Goal: Task Accomplishment & Management: Manage account settings

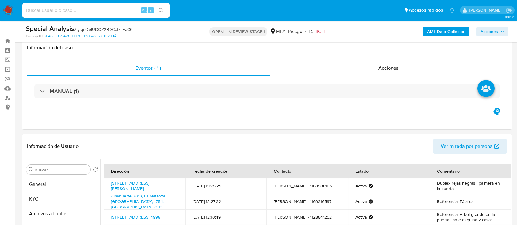
select select "10"
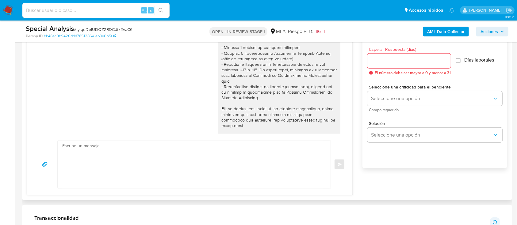
scroll to position [368, 0]
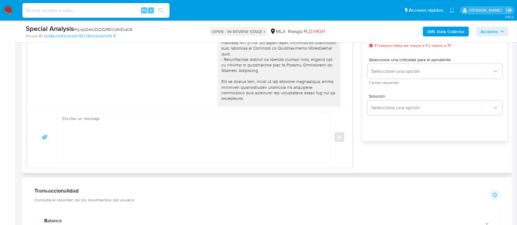
click at [215, 132] on textarea at bounding box center [192, 137] width 261 height 48
paste textarea "Hola, Muchas gracias por la respuesta. Analizamos tu caso y notamos que la info…"
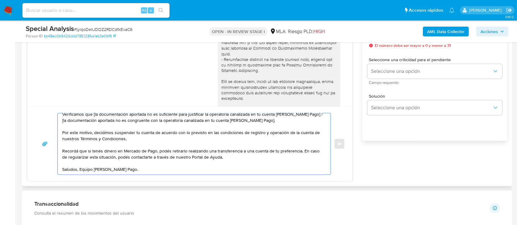
scroll to position [0, 0]
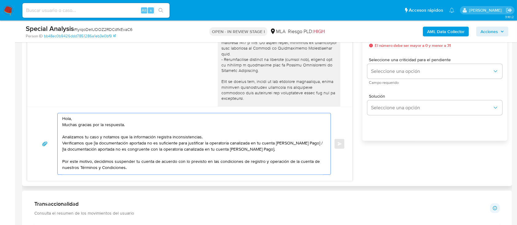
click at [120, 120] on textarea "Hola, Muchas gracias por la respuesta. Analizamos tu caso y notamos que la info…" at bounding box center [192, 143] width 261 height 61
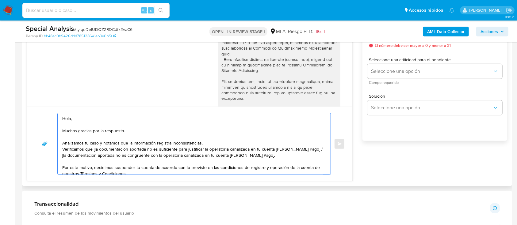
click at [228, 143] on textarea "Hola, Muchas gracias por la respuesta. Analizamos tu caso y notamos que la info…" at bounding box center [192, 143] width 261 height 61
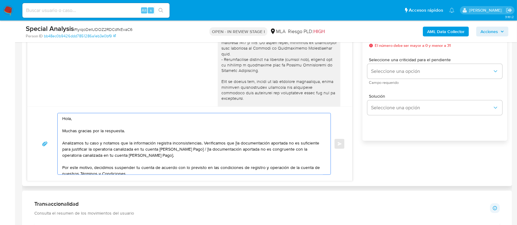
click at [235, 143] on textarea "Hola, Muchas gracias por la respuesta. Analizamos tu caso y notamos que la info…" at bounding box center [192, 143] width 261 height 61
drag, startPoint x: 181, startPoint y: 158, endPoint x: 192, endPoint y: 149, distance: 14.6
click at [192, 149] on textarea "Hola, Muchas gracias por la respuesta. Analizamos tu caso y notamos que la info…" at bounding box center [192, 143] width 261 height 61
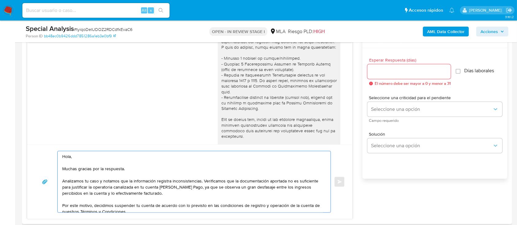
scroll to position [286, 0]
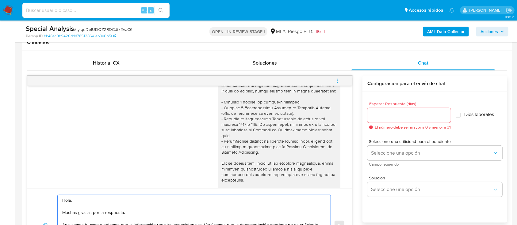
type textarea "Hola, Muchas gracias por la respuesta. Analizamos tu caso y notamos que la info…"
click at [385, 117] on input "Esperar Respuesta (días)" at bounding box center [408, 116] width 83 height 8
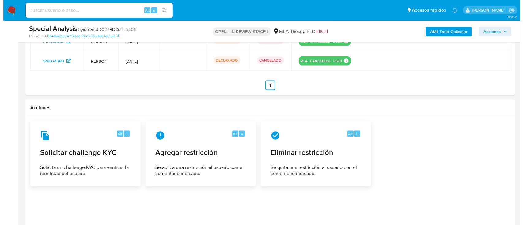
scroll to position [1019, 0]
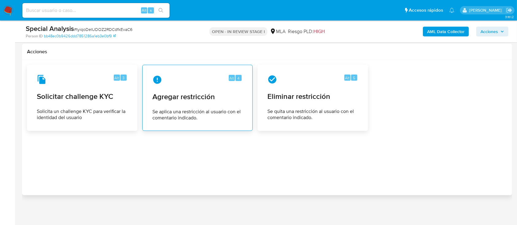
type input "0"
click at [187, 98] on span "Agregar restricción" at bounding box center [197, 96] width 90 height 9
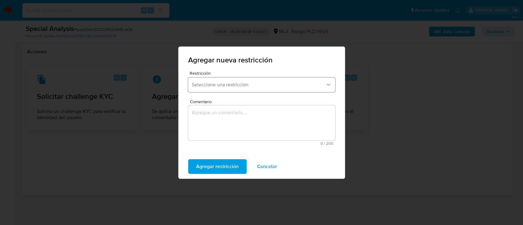
click at [229, 85] on span "Seleccione una restricción" at bounding box center [259, 85] width 134 height 6
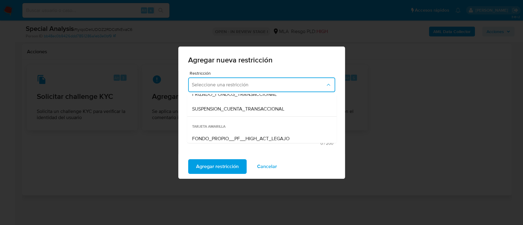
scroll to position [82, 0]
click at [235, 110] on span "SUSPENSION_CUENTA_TRANSACCIONAL" at bounding box center [238, 108] width 92 height 6
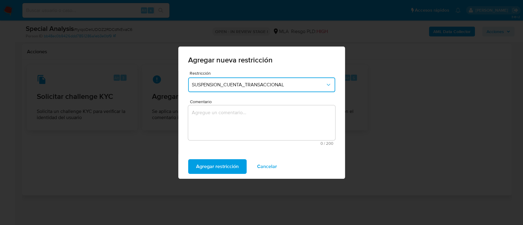
click at [240, 119] on textarea "Comentario" at bounding box center [261, 122] width 147 height 35
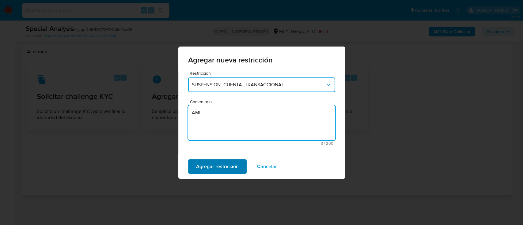
type textarea "AML"
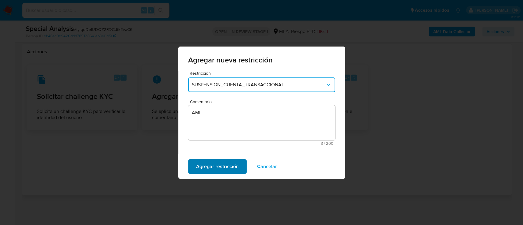
click at [202, 164] on span "Agregar restricción" at bounding box center [217, 166] width 43 height 13
click at [193, 166] on button "Confirmar" at bounding box center [207, 166] width 38 height 15
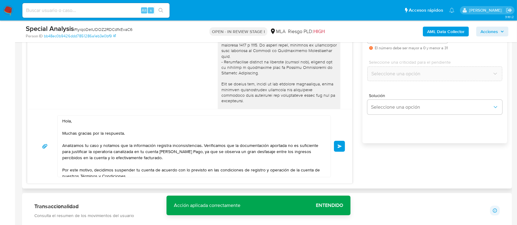
click at [339, 148] on span "Enviar" at bounding box center [340, 147] width 4 height 4
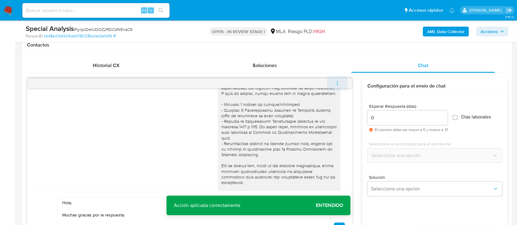
scroll to position [419, 0]
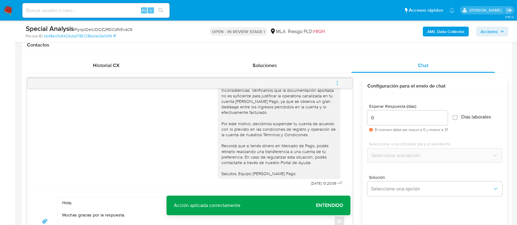
click at [340, 83] on icon "menu-action" at bounding box center [337, 84] width 6 height 6
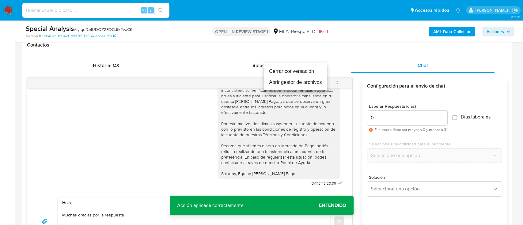
click at [309, 70] on li "Cerrar conversación" at bounding box center [295, 71] width 63 height 11
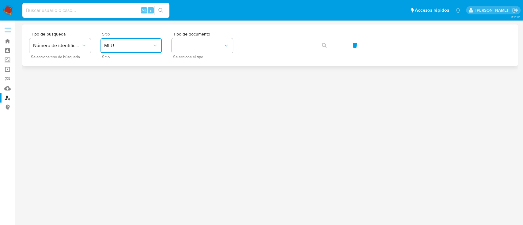
click at [128, 49] on button "MLU" at bounding box center [131, 45] width 61 height 15
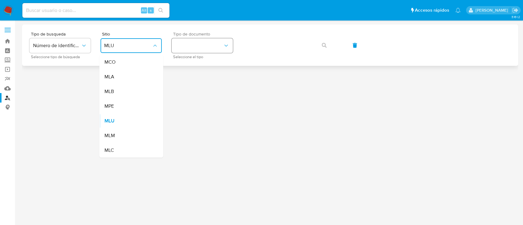
drag, startPoint x: 121, startPoint y: 76, endPoint x: 210, endPoint y: 45, distance: 94.8
click at [121, 76] on div "MLA" at bounding box center [129, 77] width 50 height 15
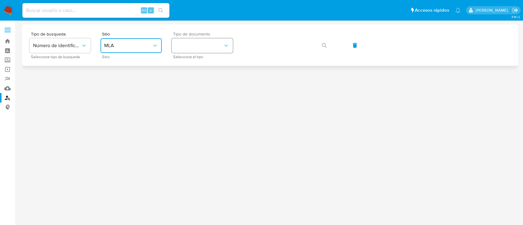
click at [211, 44] on button "identificationType" at bounding box center [202, 45] width 61 height 15
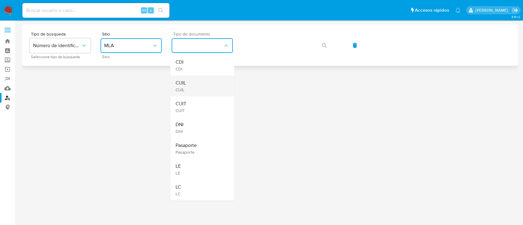
click at [208, 84] on div "CUIL CUIL" at bounding box center [200, 86] width 50 height 21
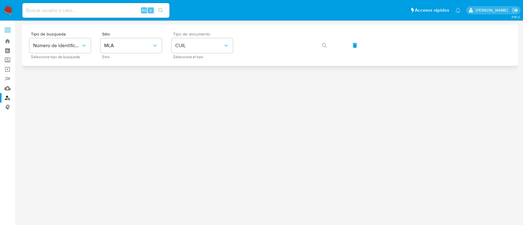
click at [267, 55] on div "Tipo de busqueda Número de identificación Seleccione tipo de búsqueda Sitio MLA…" at bounding box center [270, 45] width 482 height 27
click at [323, 45] on icon "button" at bounding box center [324, 45] width 5 height 5
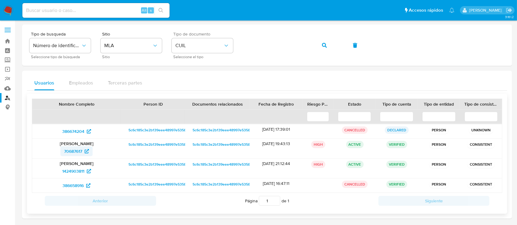
click at [78, 154] on span "70687617" at bounding box center [73, 152] width 18 height 10
click at [327, 45] on button "button" at bounding box center [324, 45] width 21 height 15
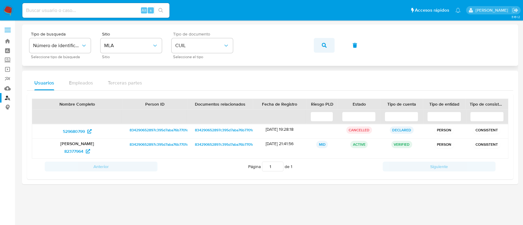
click at [332, 44] on button "button" at bounding box center [324, 45] width 21 height 15
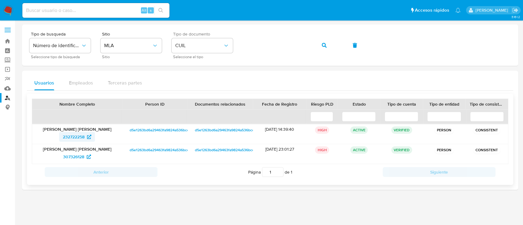
click at [69, 139] on span "232722258" at bounding box center [74, 137] width 22 height 10
click at [322, 41] on span "button" at bounding box center [324, 45] width 5 height 13
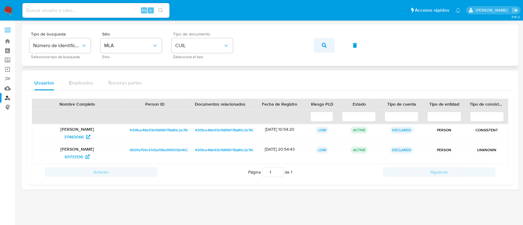
click at [321, 42] on button "button" at bounding box center [324, 45] width 21 height 15
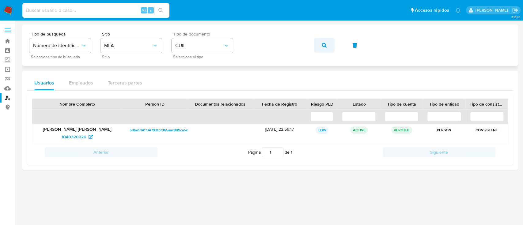
click at [323, 44] on icon "button" at bounding box center [324, 45] width 5 height 5
click at [325, 41] on span "button" at bounding box center [324, 45] width 5 height 13
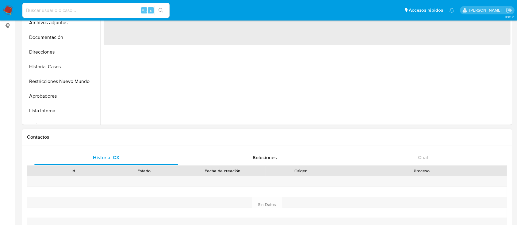
scroll to position [81, 0]
select select "10"
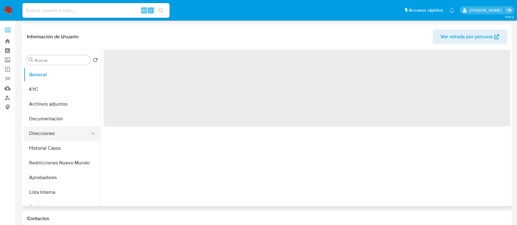
scroll to position [0, 0]
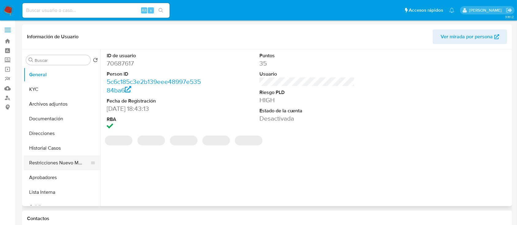
drag, startPoint x: 52, startPoint y: 161, endPoint x: 57, endPoint y: 152, distance: 10.2
click at [52, 161] on button "Restricciones Nuevo Mundo" at bounding box center [62, 163] width 77 height 15
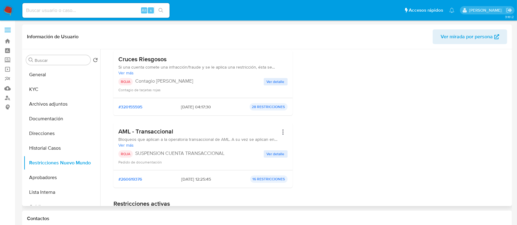
scroll to position [123, 0]
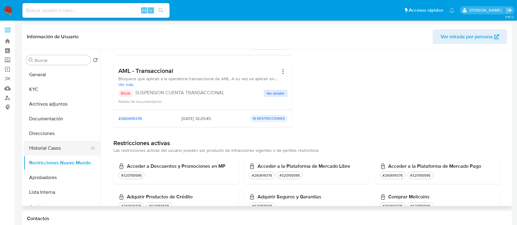
drag, startPoint x: 56, startPoint y: 149, endPoint x: 55, endPoint y: 143, distance: 5.3
click at [56, 149] on button "Historial Casos" at bounding box center [60, 148] width 72 height 15
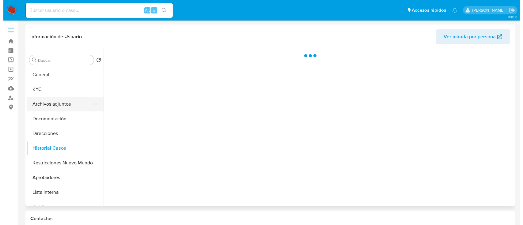
scroll to position [0, 0]
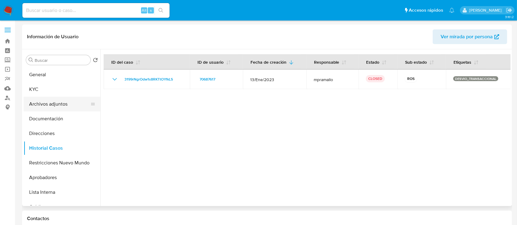
click at [59, 105] on button "Archivos adjuntos" at bounding box center [60, 104] width 72 height 15
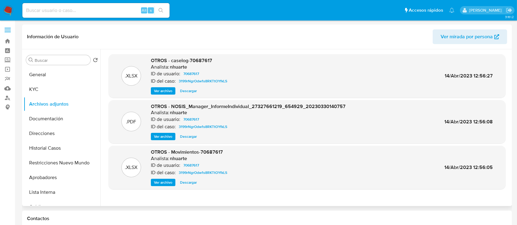
click at [162, 91] on span "Ver archivo" at bounding box center [163, 91] width 18 height 6
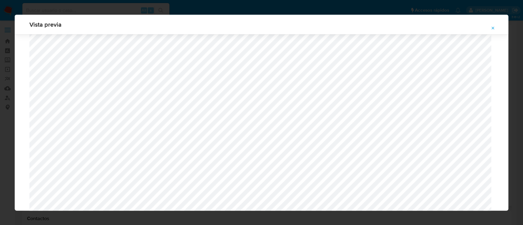
scroll to position [519, 0]
click at [492, 29] on icon "Attachment preview" at bounding box center [493, 28] width 3 height 3
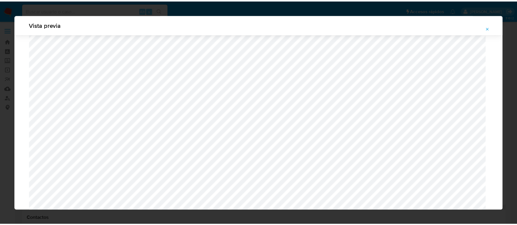
scroll to position [20, 0]
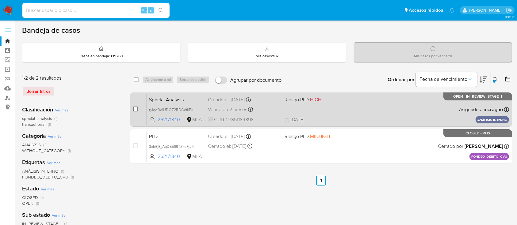
click at [134, 109] on input "checkbox" at bounding box center [135, 109] width 5 height 5
checkbox input "true"
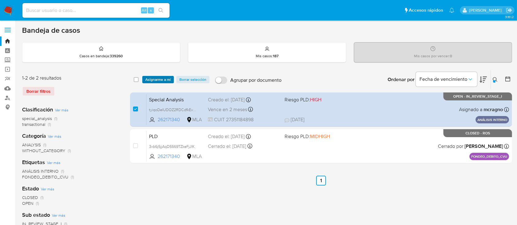
click at [160, 79] on span "Asignarme a mí" at bounding box center [157, 80] width 25 height 6
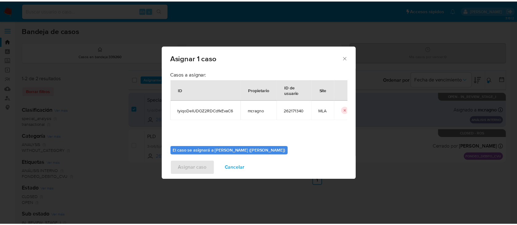
scroll to position [31, 0]
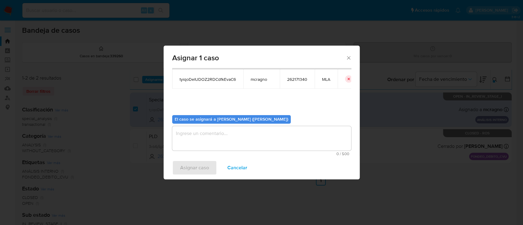
click at [191, 135] on textarea "assign-modal" at bounding box center [261, 138] width 179 height 25
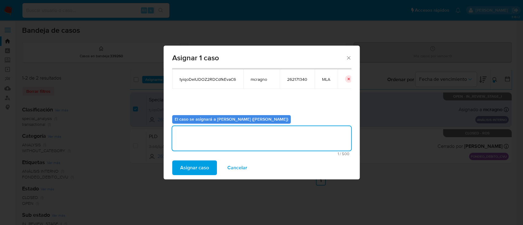
click at [195, 168] on span "Asignar caso" at bounding box center [194, 167] width 29 height 13
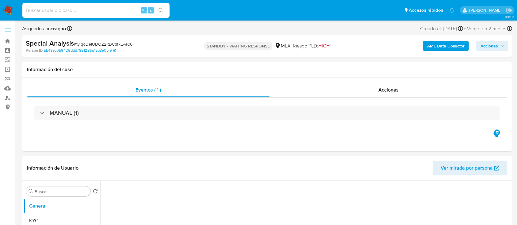
select select "10"
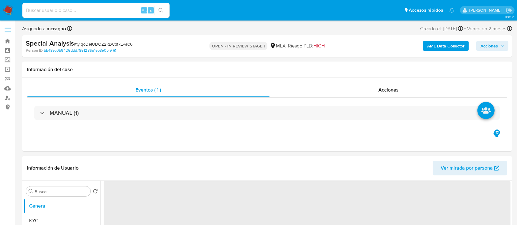
select select "10"
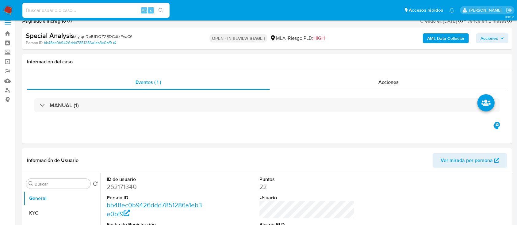
scroll to position [163, 0]
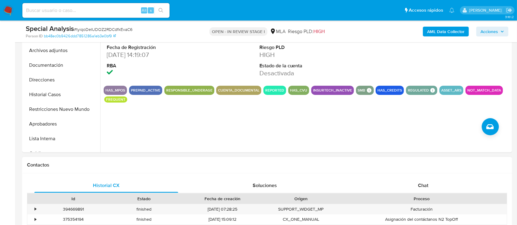
drag, startPoint x: 450, startPoint y: 170, endPoint x: 447, endPoint y: 182, distance: 11.8
click at [450, 170] on div "Contactos" at bounding box center [267, 165] width 490 height 16
click at [447, 183] on div "Chat" at bounding box center [423, 185] width 144 height 15
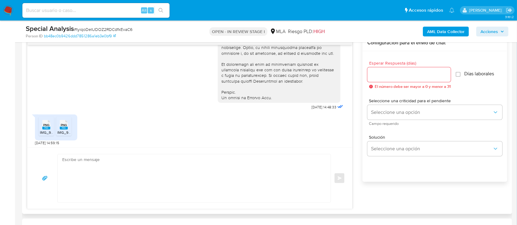
scroll to position [289, 0]
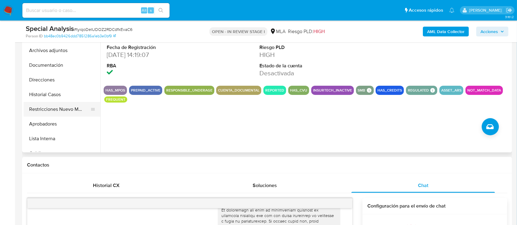
click at [56, 110] on button "Restricciones Nuevo Mundo" at bounding box center [60, 109] width 72 height 15
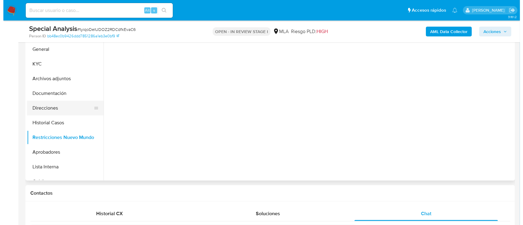
scroll to position [123, 0]
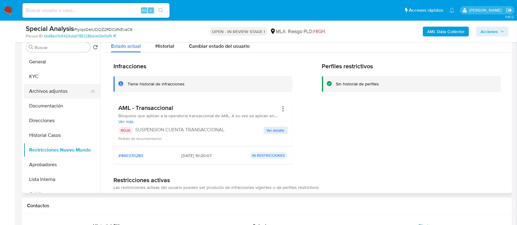
click at [50, 92] on button "Archivos adjuntos" at bounding box center [60, 91] width 72 height 15
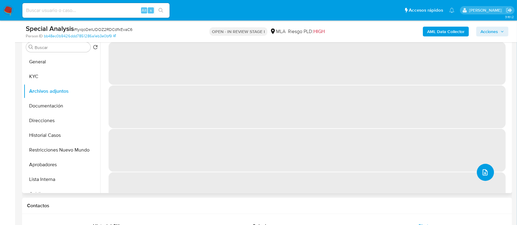
click at [481, 174] on icon "upload-file" at bounding box center [484, 172] width 7 height 7
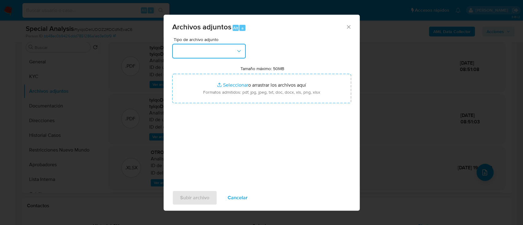
click at [212, 52] on button "button" at bounding box center [209, 51] width 74 height 15
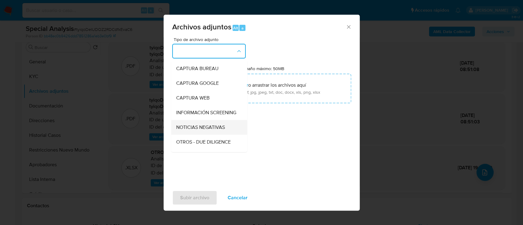
scroll to position [41, 0]
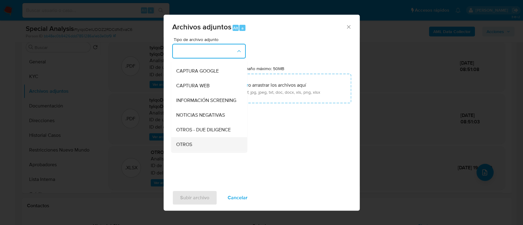
click at [189, 146] on div "OTROS" at bounding box center [207, 144] width 63 height 15
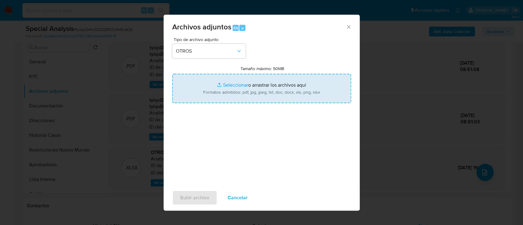
click at [247, 89] on input "Tamaño máximo: 50MB Seleccionar archivos" at bounding box center [261, 88] width 179 height 29
type input "C:\fakepath\262171340 - Movimientos.xlsx"
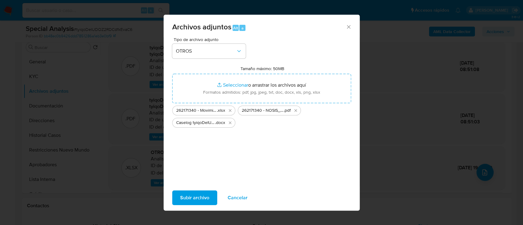
click at [192, 197] on span "Subir archivo" at bounding box center [194, 197] width 29 height 13
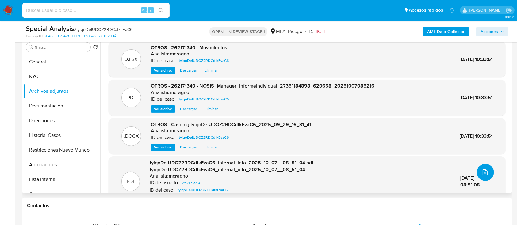
click at [477, 167] on button "upload-file" at bounding box center [485, 172] width 17 height 17
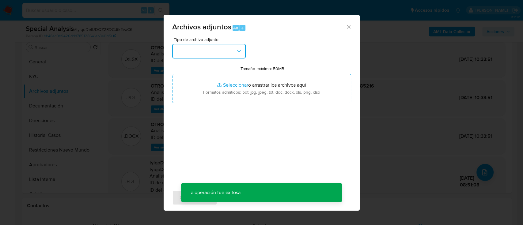
click at [198, 57] on button "button" at bounding box center [209, 51] width 74 height 15
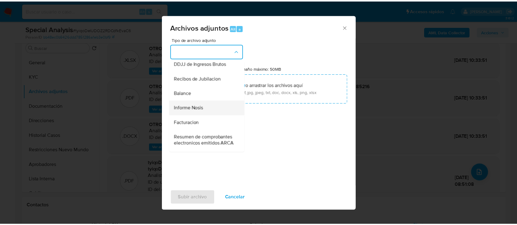
scroll to position [236, 0]
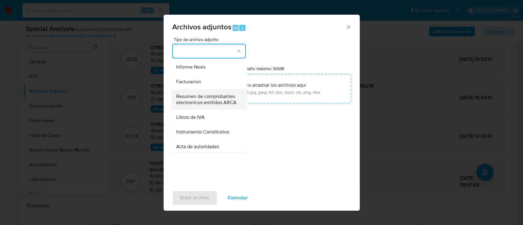
click at [213, 106] on span "Resumen de comprobantes electronicos emitidos ARCA" at bounding box center [207, 100] width 63 height 12
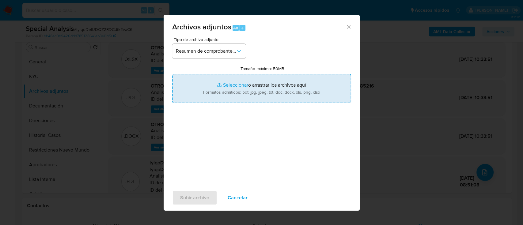
click at [251, 88] on input "Tamaño máximo: 50MB Seleccionar archivos" at bounding box center [261, 88] width 179 height 29
type input "C:\fakepath\262171340 - Comprobantes electronicos 2024-2025.pdf"
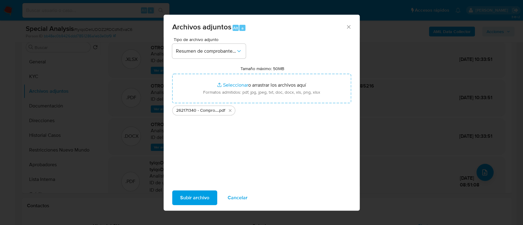
click at [197, 200] on span "Subir archivo" at bounding box center [194, 197] width 29 height 13
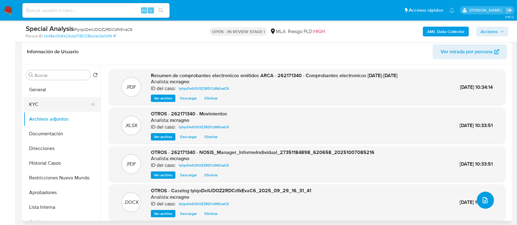
scroll to position [82, 0]
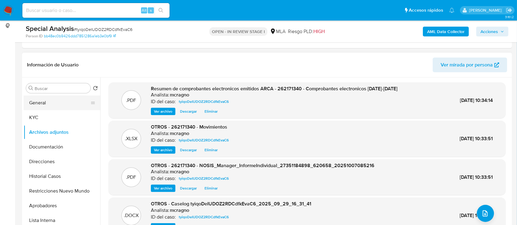
click at [52, 101] on button "General" at bounding box center [60, 103] width 72 height 15
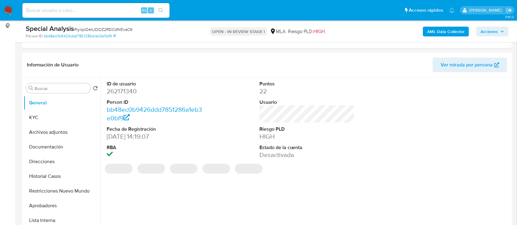
drag, startPoint x: 504, startPoint y: 33, endPoint x: 498, endPoint y: 34, distance: 5.3
click at [503, 33] on icon "button" at bounding box center [502, 32] width 4 height 4
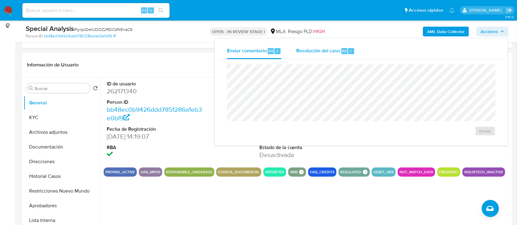
drag, startPoint x: 329, startPoint y: 55, endPoint x: 333, endPoint y: 61, distance: 7.8
click at [329, 55] on div "Resolución del caso Alt r" at bounding box center [325, 51] width 59 height 16
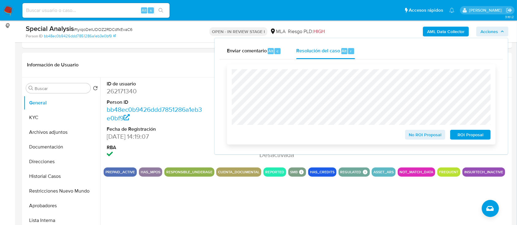
click at [473, 135] on span "ROI Proposal" at bounding box center [470, 135] width 32 height 9
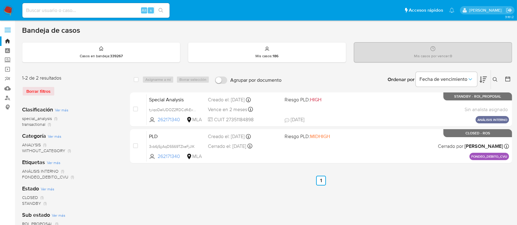
drag, startPoint x: 494, startPoint y: 77, endPoint x: 490, endPoint y: 86, distance: 9.5
click at [494, 77] on icon at bounding box center [495, 79] width 5 height 5
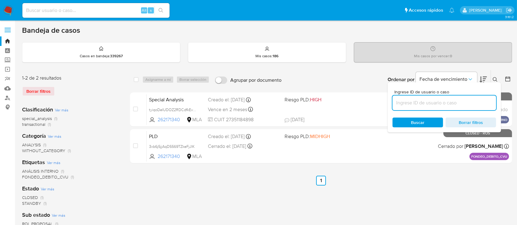
click at [463, 99] on input at bounding box center [444, 103] width 104 height 8
type input "608861992"
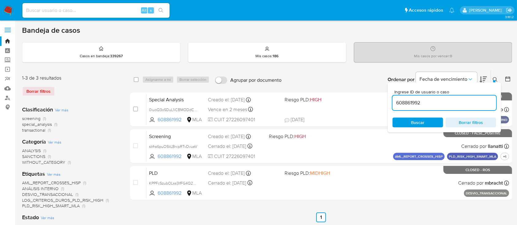
click at [493, 78] on icon at bounding box center [495, 79] width 5 height 5
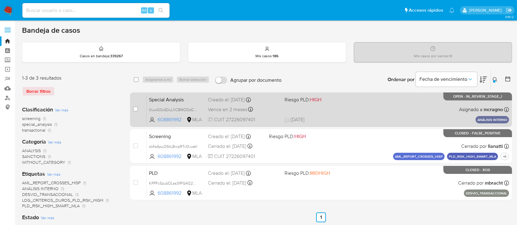
click at [402, 117] on span "[DATE] [DATE] 15:10" at bounding box center [359, 119] width 148 height 7
click at [136, 110] on input "checkbox" at bounding box center [135, 109] width 5 height 5
checkbox input "true"
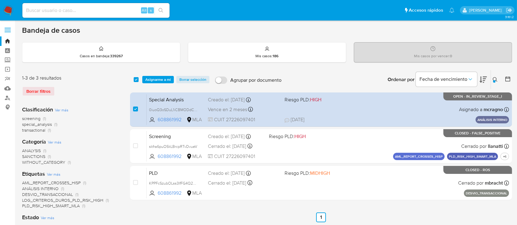
click at [158, 72] on div "select-all-cases-checkbox Asignarme a mí Borrar selección Agrupar por documento…" at bounding box center [321, 79] width 382 height 19
click at [159, 79] on span "Asignarme a mí" at bounding box center [157, 80] width 25 height 6
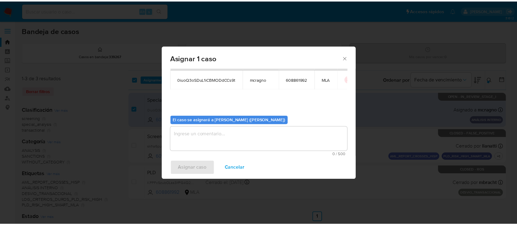
scroll to position [31, 0]
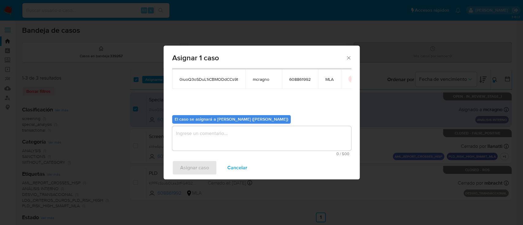
click at [201, 155] on span "0 / 500" at bounding box center [261, 154] width 175 height 4
click at [209, 139] on textarea "assign-modal" at bounding box center [261, 138] width 179 height 25
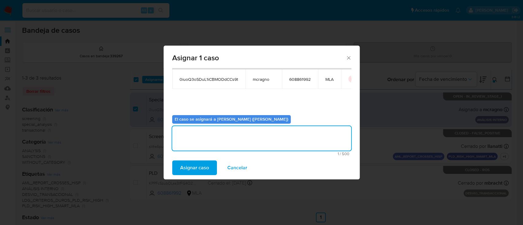
click at [197, 168] on span "Asignar caso" at bounding box center [194, 167] width 29 height 13
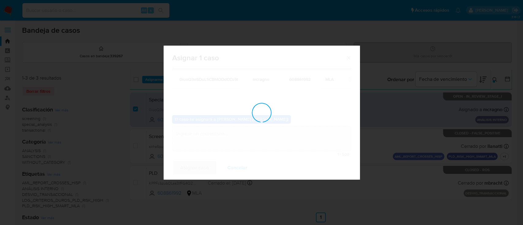
checkbox input "false"
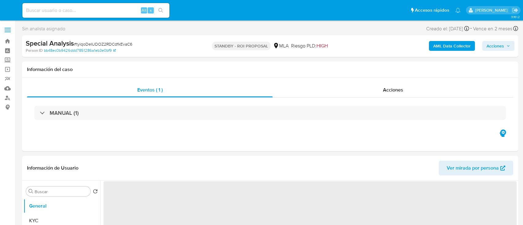
select select "10"
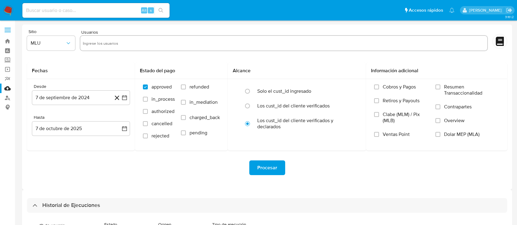
select select "10"
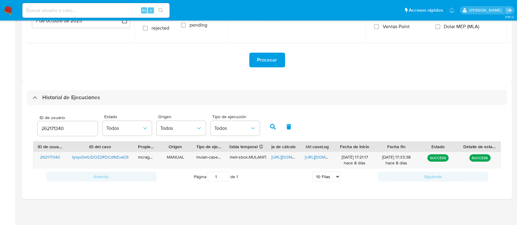
click at [51, 125] on input "262171340" at bounding box center [68, 129] width 60 height 8
click at [270, 126] on icon "button" at bounding box center [273, 127] width 6 height 6
click at [286, 156] on span "https://docs.google.com/spreadsheets/d/1bVBfHj0xTSc-1ipEf0fGR129h2cUD649AuVfStN…" at bounding box center [292, 157] width 42 height 6
click at [316, 155] on span "https://docs.google.com/document/d/19pvtcdo_G1aVdRf8-HGOgCrhuzC54yNAjH_8hB13UN8…" at bounding box center [326, 157] width 42 height 6
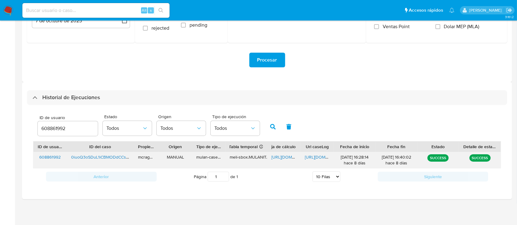
click at [287, 157] on span "https://docs.google.com/spreadsheets/d/1bVBfHj0xTSc-1ipEf0fGR129h2cUD649AuVfStN…" at bounding box center [292, 157] width 42 height 6
click at [56, 134] on div "608861992" at bounding box center [68, 128] width 60 height 15
click at [56, 125] on input "608861992" at bounding box center [68, 129] width 60 height 8
paste input "456298447"
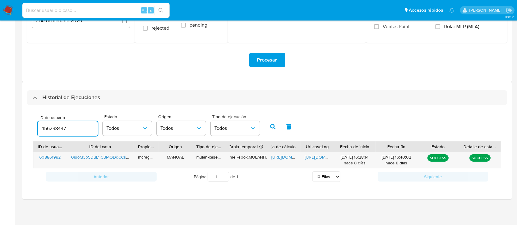
click at [273, 126] on icon "button" at bounding box center [273, 127] width 6 height 6
click at [282, 158] on span "https://docs.google.com/spreadsheets/d/16u8P5uxwOFIF9Mf1soJ190QIrZJ6ALuPXrJdTI3…" at bounding box center [292, 157] width 42 height 6
click at [317, 155] on span "https://docs.google.com/document/d/1iObNlRf2gadZc1PAobfZS1ZYQ4lBp5b2TRyWjmFz1kI…" at bounding box center [326, 157] width 42 height 6
click at [48, 122] on div "456298447" at bounding box center [68, 128] width 60 height 15
click at [52, 126] on input "456298447" at bounding box center [68, 129] width 60 height 8
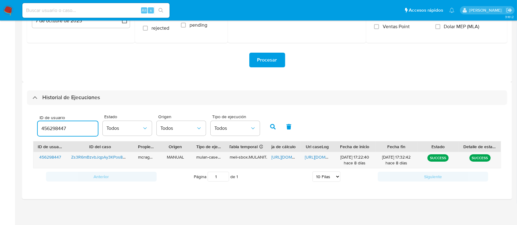
click at [52, 126] on input "456298447" at bounding box center [68, 129] width 60 height 8
paste input "311906453"
click at [57, 134] on div "45631190645398447" at bounding box center [68, 128] width 60 height 15
click at [58, 129] on input "45631190645398447" at bounding box center [68, 129] width 60 height 8
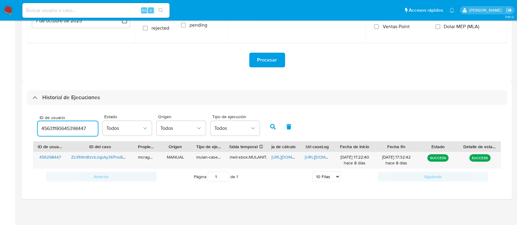
click at [58, 129] on input "45631190645398447" at bounding box center [68, 129] width 60 height 8
paste input "311906453"
click at [270, 124] on button "button" at bounding box center [273, 127] width 16 height 15
click at [280, 159] on span "https://docs.google.com/spreadsheets/d/1We9749sF4juh2YnsFYKi94cy_lV-3qAEQc0gvNp…" at bounding box center [292, 157] width 42 height 6
click at [320, 157] on span "https://docs.google.com/document/d/1SPKIQqTUT5wApuWwUYrvjF2d7qCUurs8ZeU2SEjF8SM…" at bounding box center [326, 157] width 42 height 6
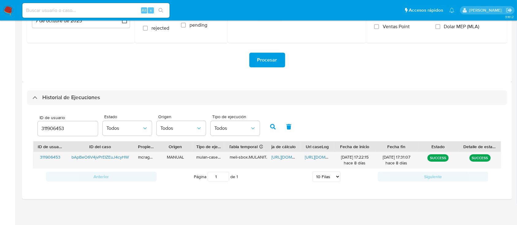
click at [69, 124] on div "311906453" at bounding box center [68, 128] width 60 height 15
click at [53, 127] on input "311906453" at bounding box center [68, 129] width 60 height 8
paste input "498914149"
type input "498914149"
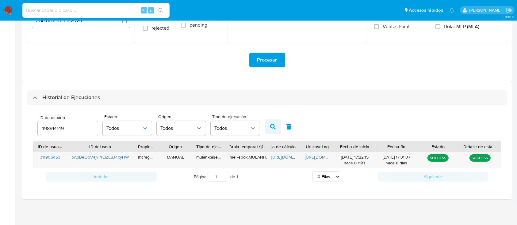
click at [273, 126] on icon "button" at bounding box center [273, 127] width 6 height 6
click at [282, 157] on span "https://docs.google.com/spreadsheets/d/17CqnSfmvVzr4BMANvDG7NU4pI58F12k42DhkE27…" at bounding box center [292, 157] width 42 height 6
click at [320, 158] on span "https://docs.google.com/document/d/1HsInuYja8--IVxRmoxlUVuRNjF_m-Uii-xJzkbkag4g…" at bounding box center [326, 157] width 42 height 6
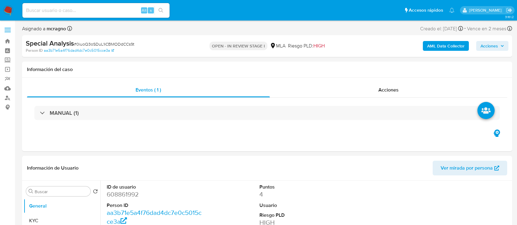
select select "10"
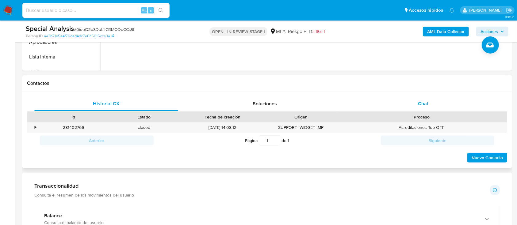
click at [424, 104] on span "Chat" at bounding box center [423, 103] width 10 height 7
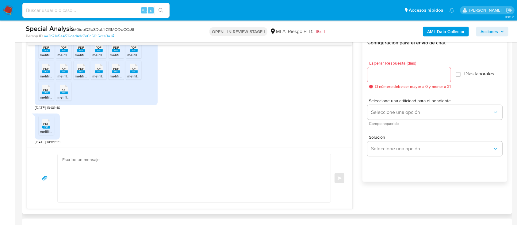
scroll to position [320, 0]
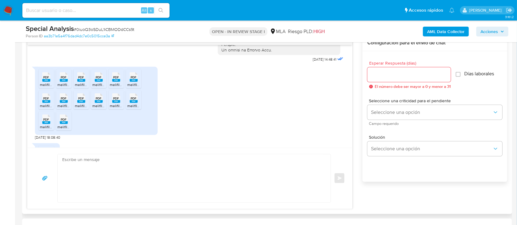
drag, startPoint x: 52, startPoint y: 90, endPoint x: 65, endPoint y: 87, distance: 14.2
click at [52, 82] on div "PDF PDF" at bounding box center [46, 77] width 13 height 12
click at [66, 79] on span "PDF" at bounding box center [64, 77] width 6 height 4
click at [81, 79] on span "PDF" at bounding box center [81, 77] width 6 height 4
click at [100, 82] on rect at bounding box center [99, 80] width 8 height 3
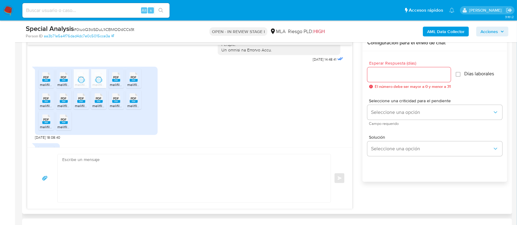
click at [117, 79] on span "PDF" at bounding box center [116, 77] width 6 height 4
click at [133, 82] on rect at bounding box center [134, 80] width 8 height 3
drag, startPoint x: 45, startPoint y: 110, endPoint x: 56, endPoint y: 110, distance: 11.0
click at [46, 101] on span "PDF" at bounding box center [47, 99] width 6 height 4
click at [64, 101] on span "PDF" at bounding box center [64, 99] width 6 height 4
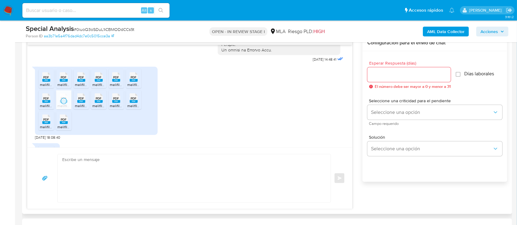
click at [82, 101] on span "PDF" at bounding box center [81, 99] width 6 height 4
click at [102, 103] on icon at bounding box center [99, 99] width 8 height 10
click at [115, 101] on span "PDF" at bounding box center [116, 99] width 6 height 4
click at [133, 103] on rect at bounding box center [134, 101] width 8 height 3
drag, startPoint x: 48, startPoint y: 134, endPoint x: 61, endPoint y: 133, distance: 13.5
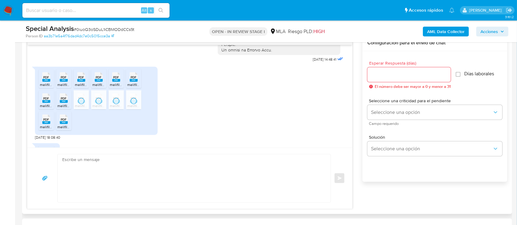
click at [48, 124] on rect at bounding box center [46, 122] width 8 height 3
click at [63, 124] on rect at bounding box center [64, 122] width 8 height 3
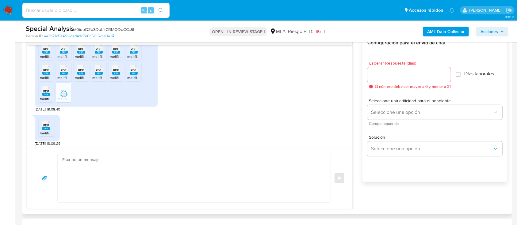
scroll to position [361, 0]
drag, startPoint x: 44, startPoint y: 127, endPoint x: 57, endPoint y: 133, distance: 14.3
click at [44, 127] on rect at bounding box center [46, 127] width 8 height 3
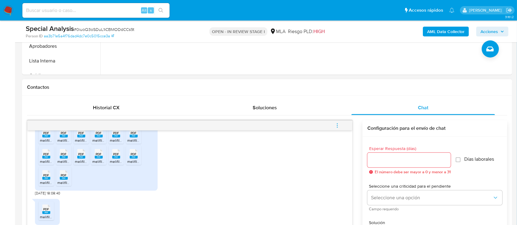
scroll to position [123, 0]
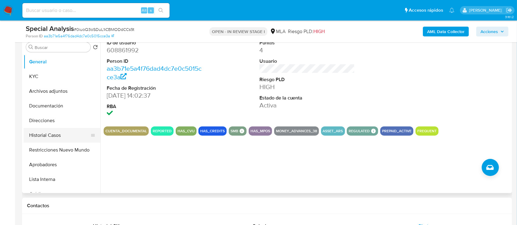
drag, startPoint x: 63, startPoint y: 148, endPoint x: 94, endPoint y: 138, distance: 32.4
click at [63, 148] on button "Restricciones Nuevo Mundo" at bounding box center [62, 150] width 77 height 15
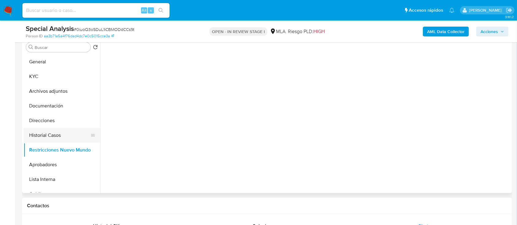
click at [61, 136] on button "Historial Casos" at bounding box center [60, 135] width 72 height 15
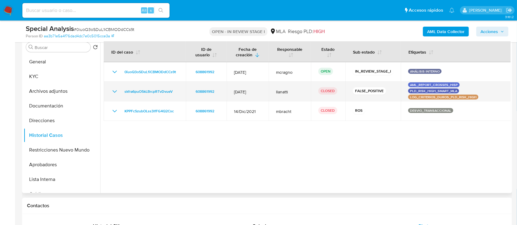
click at [116, 92] on icon "Mostrar/Ocultar" at bounding box center [114, 91] width 7 height 7
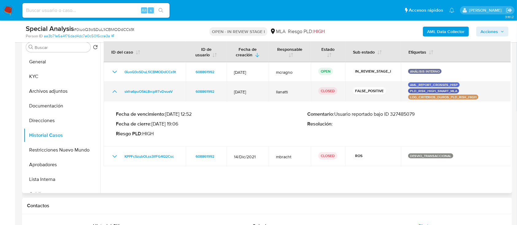
click at [116, 91] on icon "Mostrar/Ocultar" at bounding box center [114, 91] width 7 height 7
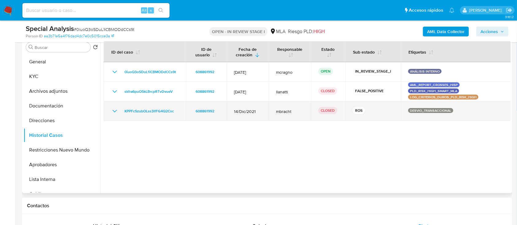
click at [116, 111] on icon "Mostrar/Ocultar" at bounding box center [114, 111] width 7 height 7
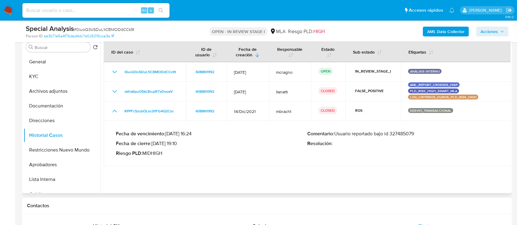
click at [402, 136] on p "Comentario : Usuario reportado bajo id 327485079" at bounding box center [402, 134] width 191 height 6
click at [403, 136] on p "Comentario : Usuario reportado bajo id 327485079" at bounding box center [402, 134] width 191 height 6
click at [488, 187] on div at bounding box center [305, 114] width 410 height 157
drag, startPoint x: 162, startPoint y: 145, endPoint x: 228, endPoint y: 164, distance: 68.9
click at [180, 145] on p "Fecha de cierre : 02/05/2022 19:10" at bounding box center [211, 144] width 191 height 6
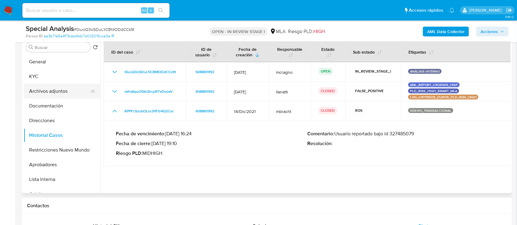
click at [33, 91] on button "Archivos adjuntos" at bounding box center [60, 91] width 72 height 15
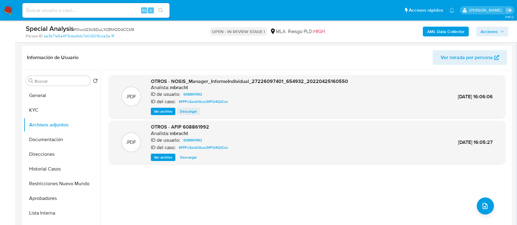
scroll to position [82, 0]
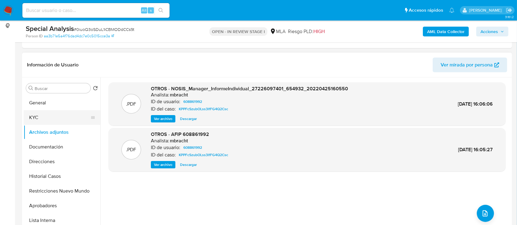
click at [40, 116] on button "KYC" at bounding box center [60, 117] width 72 height 15
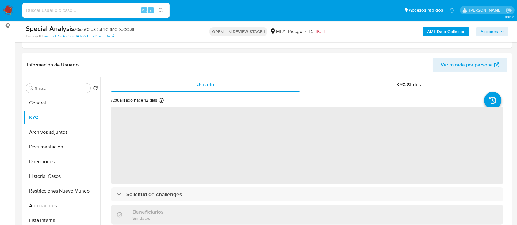
click at [434, 33] on b "AML Data Collector" at bounding box center [445, 32] width 37 height 10
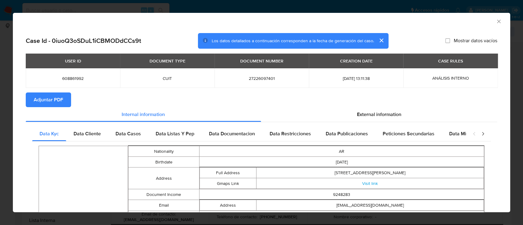
drag, startPoint x: 55, startPoint y: 98, endPoint x: 69, endPoint y: 98, distance: 13.8
click at [56, 98] on span "Adjuntar PDF" at bounding box center [48, 99] width 29 height 13
click at [496, 20] on icon "Cerrar ventana" at bounding box center [499, 21] width 6 height 6
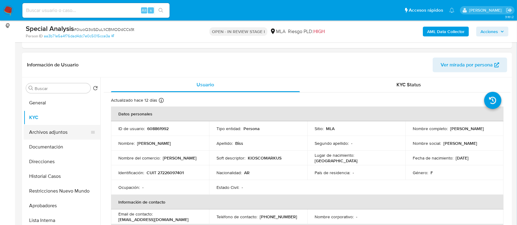
click at [64, 135] on button "Archivos adjuntos" at bounding box center [60, 132] width 72 height 15
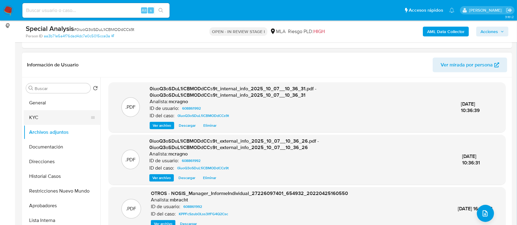
click at [53, 120] on button "KYC" at bounding box center [60, 117] width 72 height 15
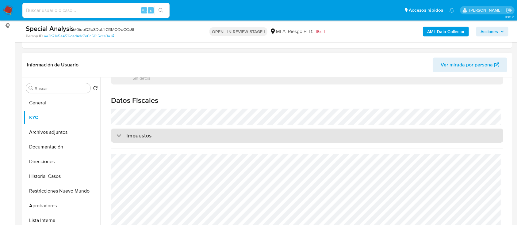
scroll to position [123, 0]
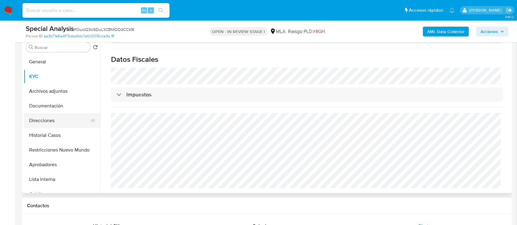
click at [44, 118] on button "Direcciones" at bounding box center [60, 120] width 72 height 15
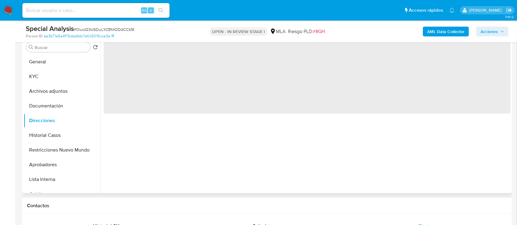
scroll to position [0, 0]
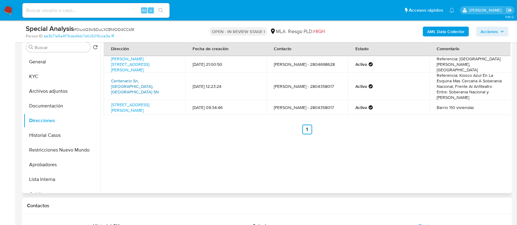
click at [133, 86] on link "Centenario Sn, Playa Union, Chubut, 9103, Argentina SN" at bounding box center [135, 86] width 48 height 17
click at [54, 92] on button "Archivos adjuntos" at bounding box center [60, 91] width 72 height 15
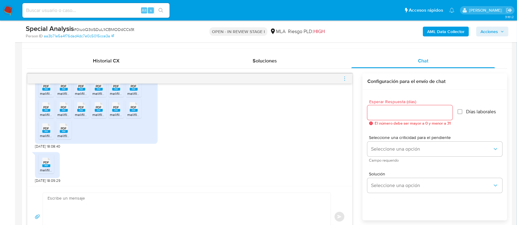
scroll to position [327, 0]
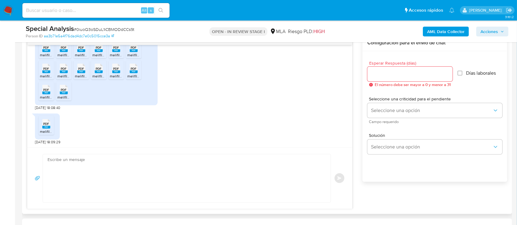
click at [195, 164] on textarea at bounding box center [185, 179] width 275 height 48
paste textarea "Hola, Muchas gracias por la respuesta. Analizamos tu caso y notamos que la info…"
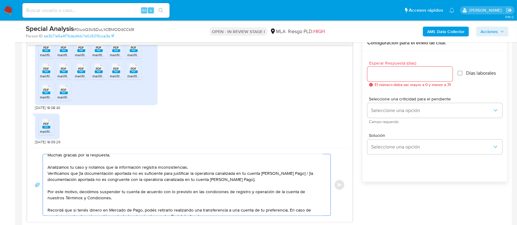
scroll to position [0, 0]
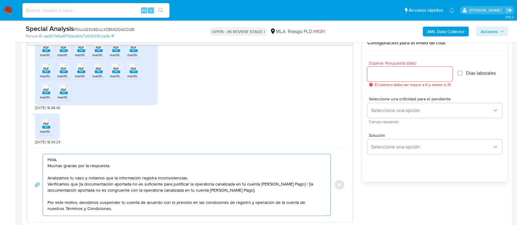
click at [110, 158] on textarea "Hola, Muchas gracias por la respuesta. Analizamos tu caso y notamos que la info…" at bounding box center [185, 185] width 275 height 61
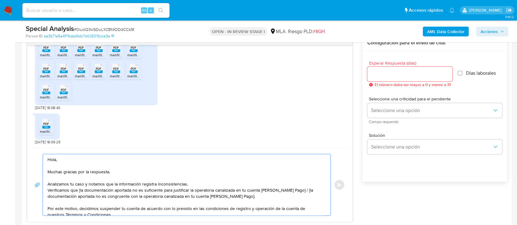
click at [199, 186] on textarea "Hola, Muchas gracias por la respuesta. Analizamos tu caso y notamos que la info…" at bounding box center [185, 185] width 275 height 61
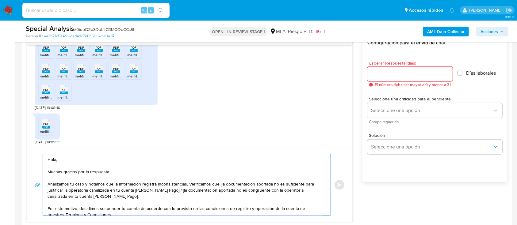
click at [218, 184] on textarea "Hola, Muchas gracias por la respuesta. Analizamos tu caso y notamos que la info…" at bounding box center [185, 185] width 275 height 61
drag, startPoint x: 199, startPoint y: 200, endPoint x: 167, endPoint y: 189, distance: 33.6
click at [167, 189] on textarea "Hola, Muchas gracias por la respuesta. Analizamos tu caso y notamos que la info…" at bounding box center [185, 185] width 275 height 61
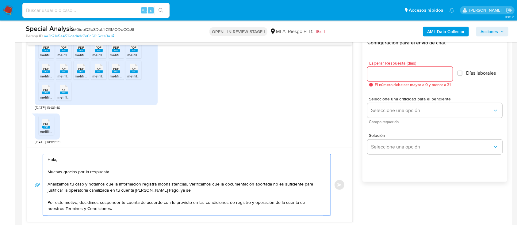
click at [224, 190] on textarea "Hola, Muchas gracias por la respuesta. Analizamos tu caso y notamos que la info…" at bounding box center [185, 185] width 275 height 61
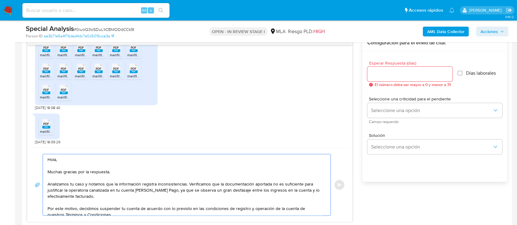
type textarea "Hola, Muchas gracias por la respuesta. Analizamos tu caso y notamos que la info…"
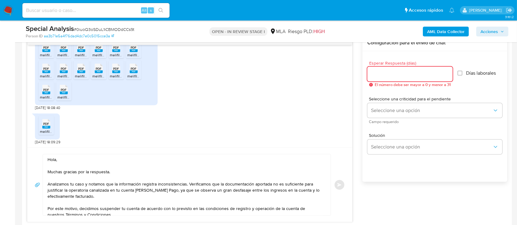
click at [388, 76] on input "Esperar Respuesta (días)" at bounding box center [409, 74] width 85 height 8
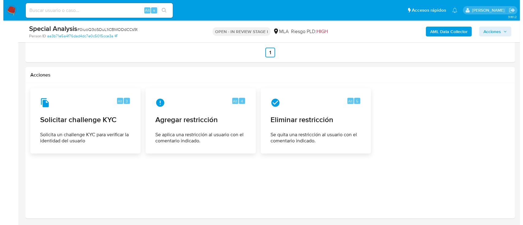
scroll to position [1012, 0]
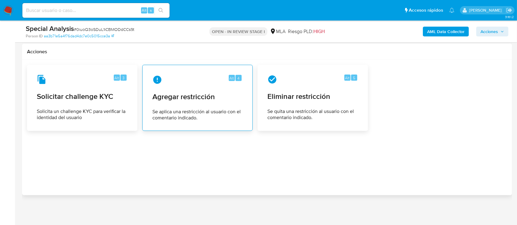
type input "0"
click at [206, 95] on span "Agregar restricción" at bounding box center [197, 96] width 90 height 9
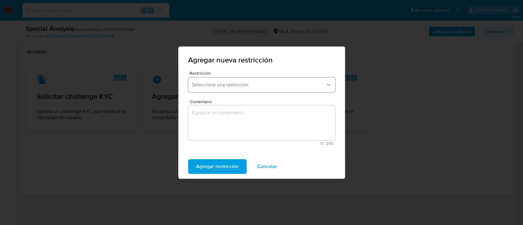
click at [259, 81] on button "Seleccione una restricción" at bounding box center [261, 85] width 147 height 15
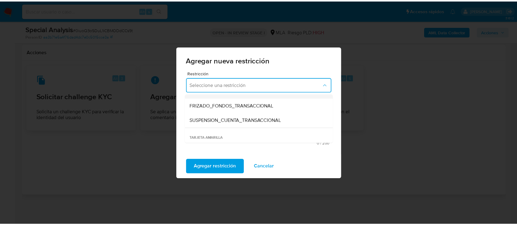
scroll to position [82, 0]
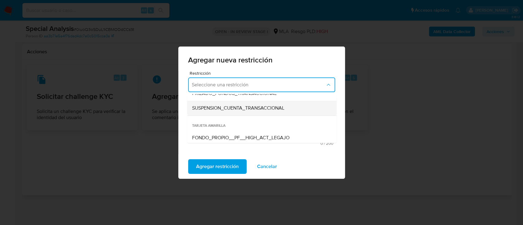
click at [254, 112] on div "SUSPENSION_CUENTA_TRANSACCIONAL" at bounding box center [260, 108] width 136 height 15
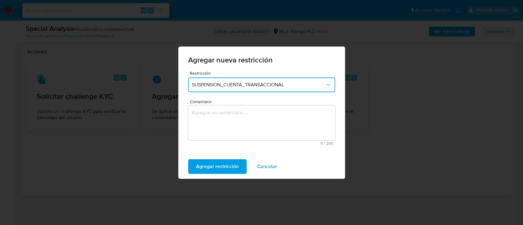
click at [254, 116] on textarea "Comentario" at bounding box center [261, 122] width 147 height 35
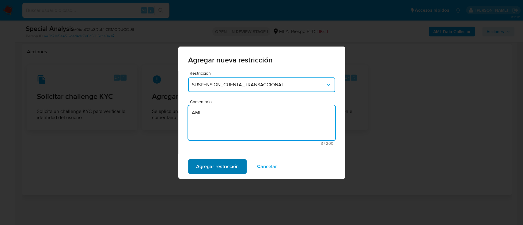
type textarea "AML"
click at [216, 173] on span "Agregar restricción" at bounding box center [217, 166] width 43 height 13
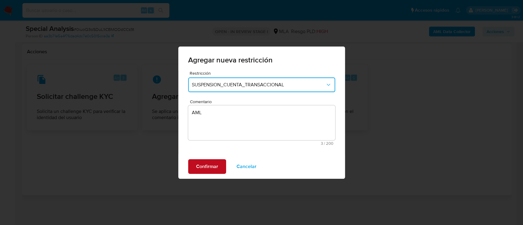
click at [216, 171] on span "Confirmar" at bounding box center [207, 166] width 22 height 13
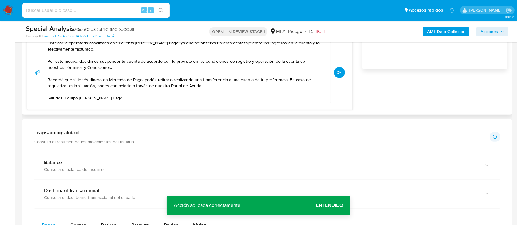
drag, startPoint x: 338, startPoint y: 73, endPoint x: 368, endPoint y: 103, distance: 41.6
click at [338, 73] on span "Enviar" at bounding box center [339, 73] width 4 height 4
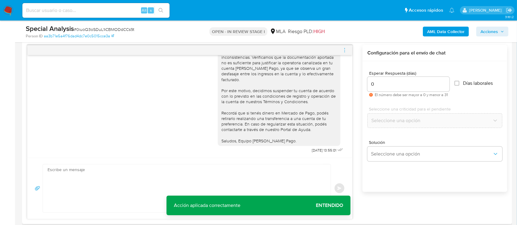
scroll to position [0, 0]
click at [346, 51] on icon "menu-action" at bounding box center [345, 51] width 6 height 6
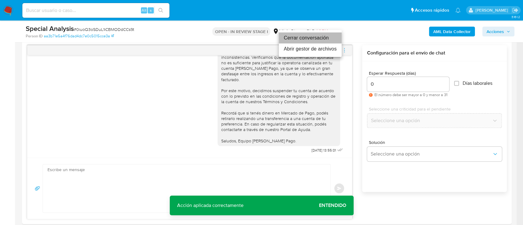
click at [314, 36] on li "Cerrar conversación" at bounding box center [310, 37] width 63 height 11
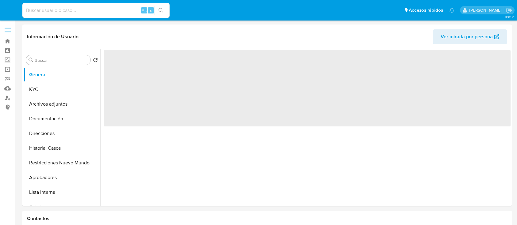
select select "10"
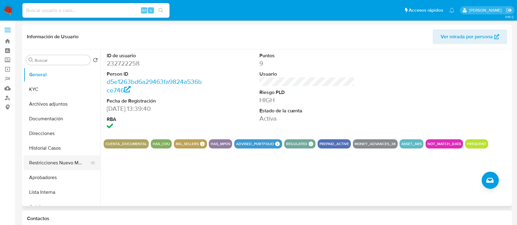
click at [76, 160] on button "Restricciones Nuevo Mundo" at bounding box center [60, 163] width 72 height 15
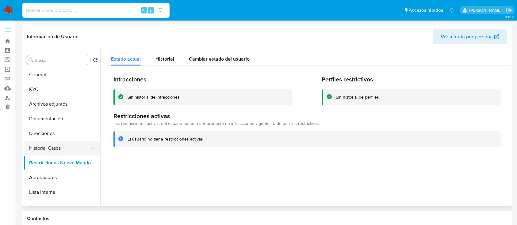
click at [61, 142] on button "Historial Casos" at bounding box center [60, 148] width 72 height 15
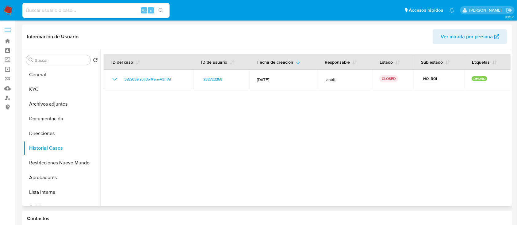
click at [449, 34] on span "Ver mirada por persona" at bounding box center [467, 36] width 52 height 15
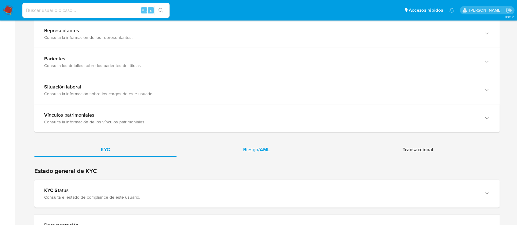
click at [294, 151] on div "Riesgo/AML" at bounding box center [256, 150] width 159 height 15
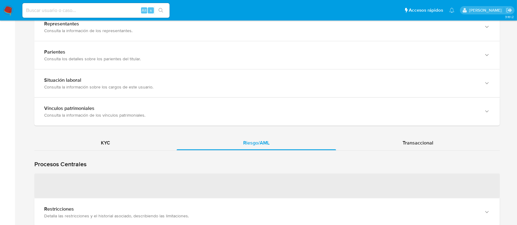
scroll to position [572, 0]
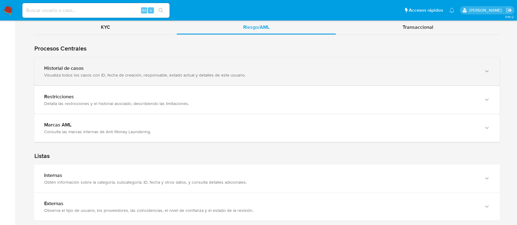
click at [104, 74] on div "Visualiza todos los casos con ID, fecha de creación, responsable, estado actual…" at bounding box center [260, 75] width 433 height 6
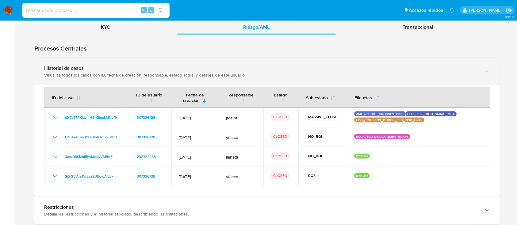
click at [104, 74] on div "Visualiza todos los casos con ID, fecha de creación, responsable, estado actual…" at bounding box center [260, 75] width 433 height 6
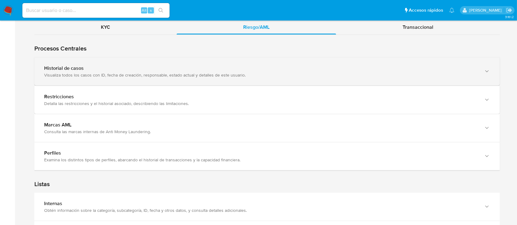
click at [104, 74] on div "Visualiza todos los casos con ID, fecha de creación, responsable, estado actual…" at bounding box center [260, 75] width 433 height 6
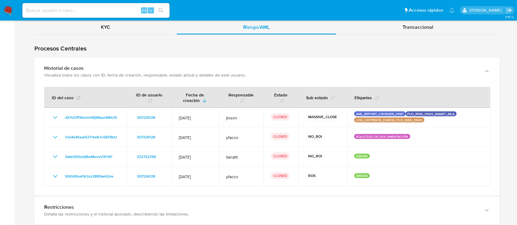
scroll to position [613, 0]
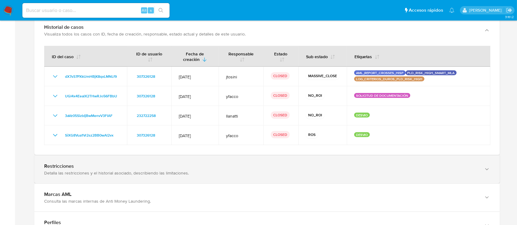
click at [80, 170] on div "Detalla las restricciones y el historial asociado, describiendo las limitacione…" at bounding box center [260, 173] width 433 height 6
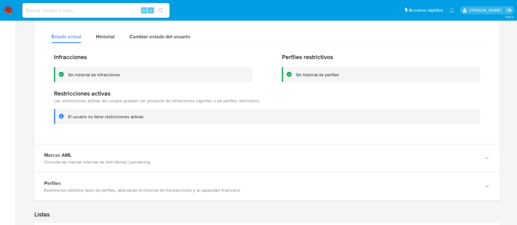
scroll to position [777, 0]
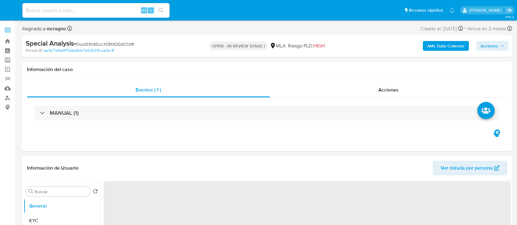
select select "10"
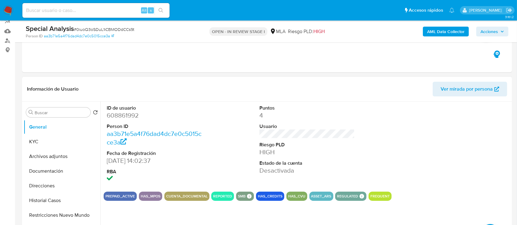
scroll to position [82, 0]
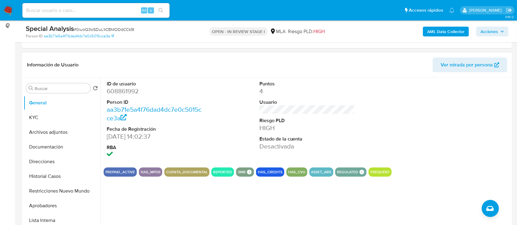
drag, startPoint x: 58, startPoint y: 164, endPoint x: 160, endPoint y: 164, distance: 102.1
click at [58, 164] on button "Direcciones" at bounding box center [62, 162] width 77 height 15
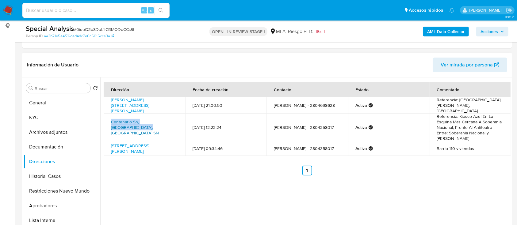
drag, startPoint x: 108, startPoint y: 123, endPoint x: 124, endPoint y: 128, distance: 16.7
click at [124, 128] on td "Centenario Sn, Playa Union, Chubut, 9103, Argentina SN" at bounding box center [145, 128] width 82 height 28
copy link "Centenario Sn, Playa Union, Chubu"
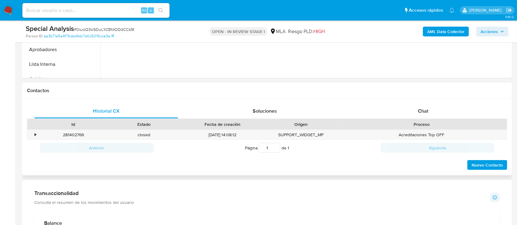
scroll to position [245, 0]
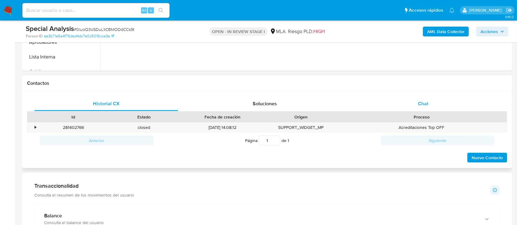
click at [434, 105] on div "Chat" at bounding box center [423, 104] width 144 height 15
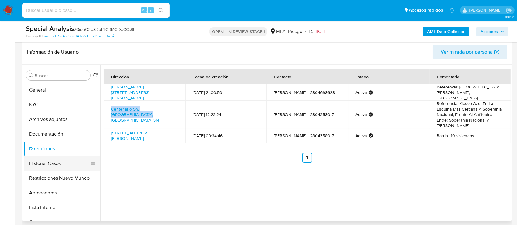
scroll to position [82, 0]
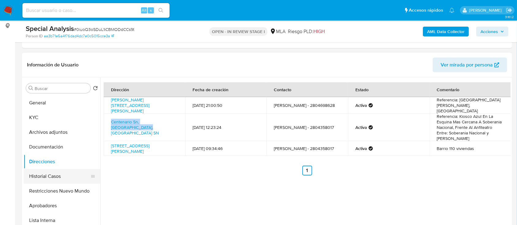
drag, startPoint x: 56, startPoint y: 191, endPoint x: 85, endPoint y: 171, distance: 34.7
click at [57, 189] on button "Restricciones Nuevo Mundo" at bounding box center [62, 191] width 77 height 15
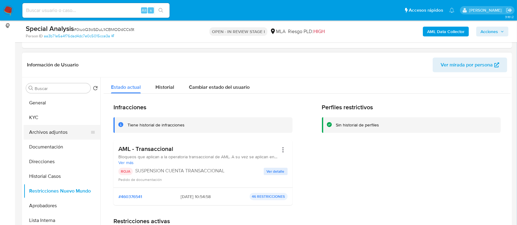
click at [56, 136] on button "Archivos adjuntos" at bounding box center [60, 132] width 72 height 15
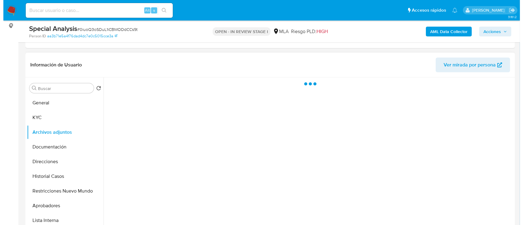
scroll to position [123, 0]
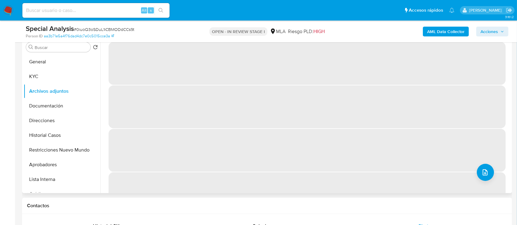
click at [477, 165] on span "‌" at bounding box center [307, 150] width 397 height 43
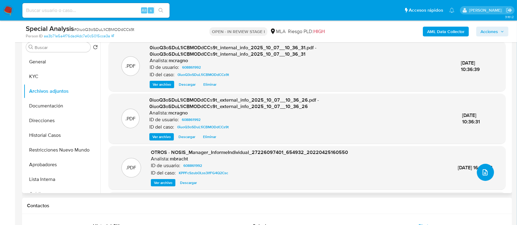
click at [482, 170] on icon "upload-file" at bounding box center [484, 172] width 7 height 7
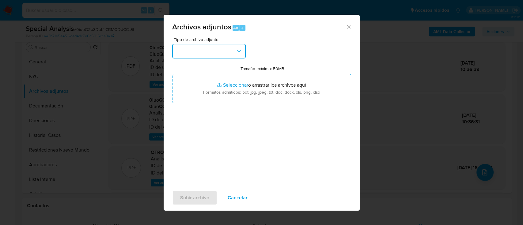
click at [223, 52] on button "button" at bounding box center [209, 51] width 74 height 15
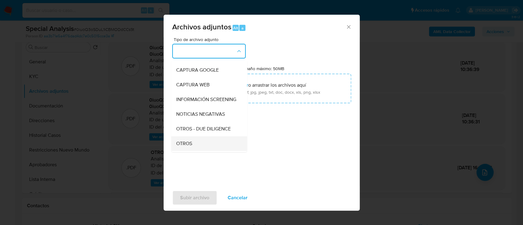
scroll to position [82, 0]
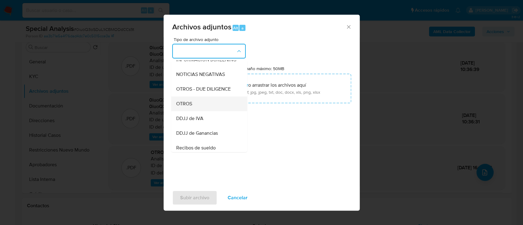
click at [204, 109] on div "OTROS" at bounding box center [207, 104] width 63 height 15
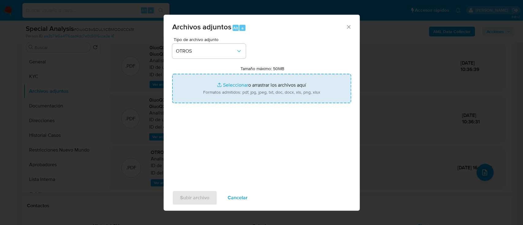
click at [264, 85] on input "Tamaño máximo: 50MB Seleccionar archivos" at bounding box center [261, 88] width 179 height 29
type input "C:\fakepath\608861992 - Movimientos.xlsx"
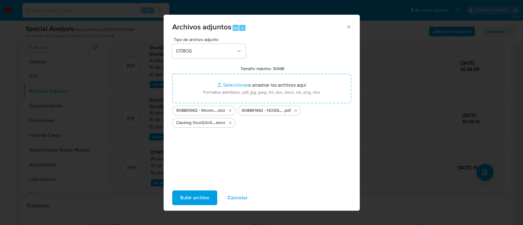
click at [187, 199] on span "Subir archivo" at bounding box center [194, 197] width 29 height 13
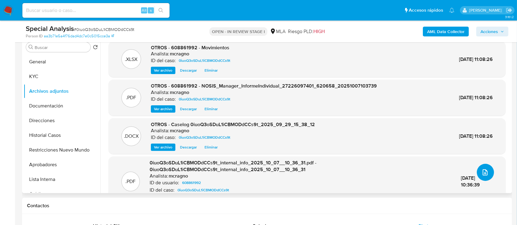
click at [484, 169] on icon "upload-file" at bounding box center [484, 172] width 7 height 7
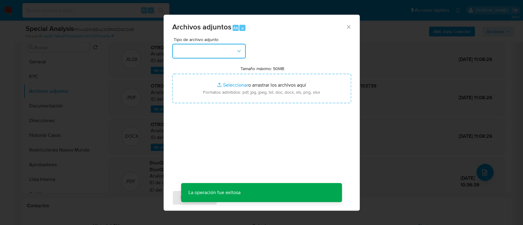
click at [229, 53] on button "button" at bounding box center [209, 51] width 74 height 15
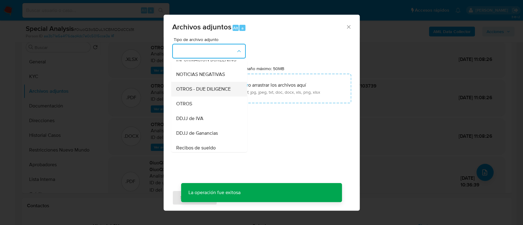
scroll to position [123, 0]
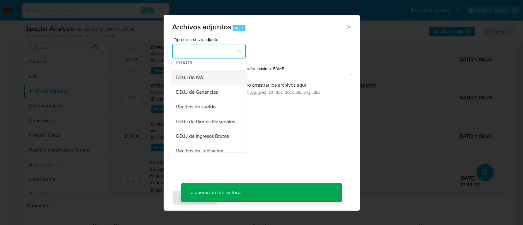
click at [219, 83] on div "DDJJ de IVA" at bounding box center [207, 77] width 63 height 15
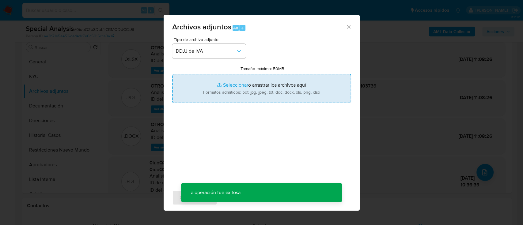
click at [249, 95] on input "Tamaño máximo: 50MB Seleccionar archivos" at bounding box center [261, 88] width 179 height 29
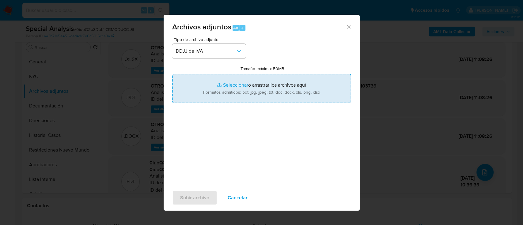
type input "C:\fakepath\608861992 - Calculadora.xlsx"
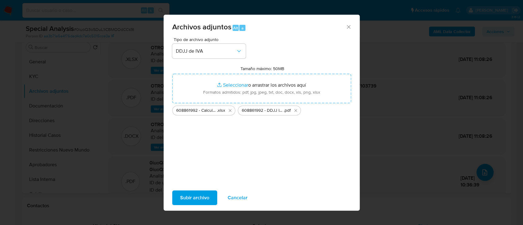
click at [197, 198] on span "Subir archivo" at bounding box center [194, 197] width 29 height 13
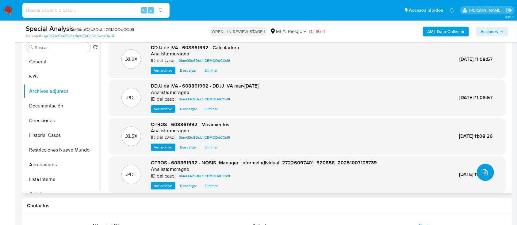
click at [484, 170] on icon "upload-file" at bounding box center [484, 172] width 7 height 7
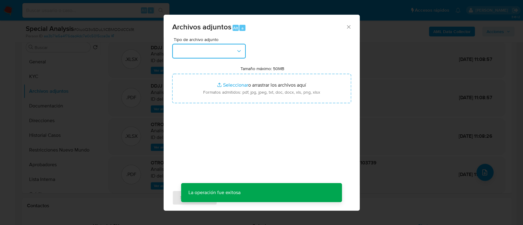
drag, startPoint x: 224, startPoint y: 50, endPoint x: 224, endPoint y: 57, distance: 6.8
click at [224, 50] on button "button" at bounding box center [209, 51] width 74 height 15
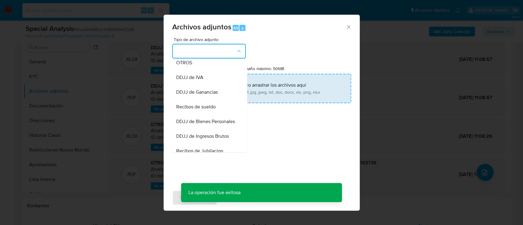
drag, startPoint x: 221, startPoint y: 90, endPoint x: 243, endPoint y: 90, distance: 21.2
click at [222, 85] on div "DDJJ de IVA" at bounding box center [207, 77] width 63 height 15
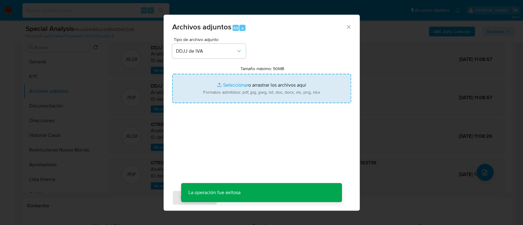
click at [243, 90] on input "Tamaño máximo: 50MB Seleccionar archivos" at bounding box center [261, 88] width 179 height 29
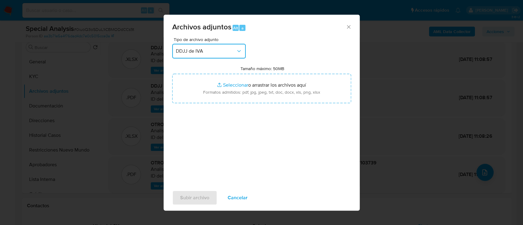
click at [211, 52] on span "DDJJ de IVA" at bounding box center [206, 51] width 60 height 6
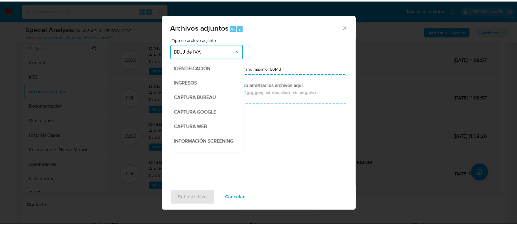
scroll to position [100, 0]
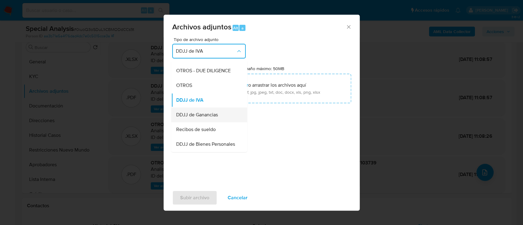
click at [209, 122] on div "DDJJ de Ganancias" at bounding box center [207, 115] width 63 height 15
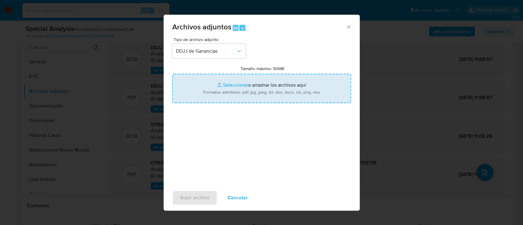
click at [243, 97] on input "Tamaño máximo: 50MB Seleccionar archivos" at bounding box center [261, 88] width 179 height 29
type input "C:\fakepath\608861992 - DDJJ Ganancias 2024.pdf"
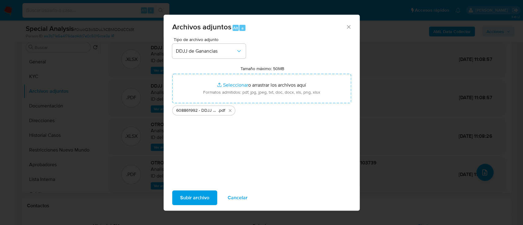
click at [206, 203] on span "Subir archivo" at bounding box center [194, 197] width 29 height 13
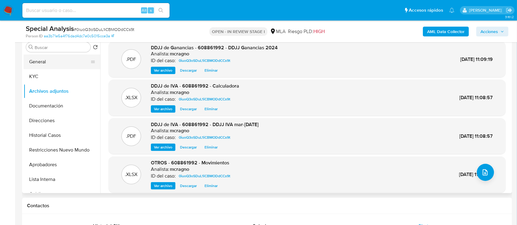
click at [50, 63] on button "General" at bounding box center [60, 62] width 72 height 15
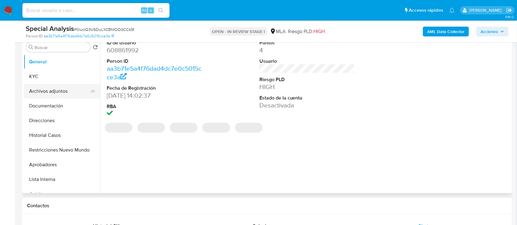
click at [60, 92] on button "Archivos adjuntos" at bounding box center [60, 91] width 72 height 15
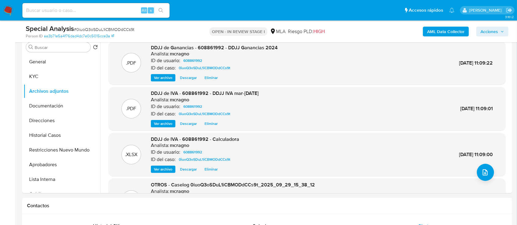
drag, startPoint x: 490, startPoint y: 31, endPoint x: 481, endPoint y: 36, distance: 10.7
click at [490, 31] on span "Acciones" at bounding box center [488, 32] width 17 height 10
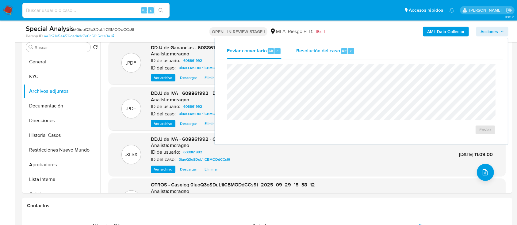
click at [309, 46] on div "Resolución del caso Alt r" at bounding box center [325, 51] width 59 height 16
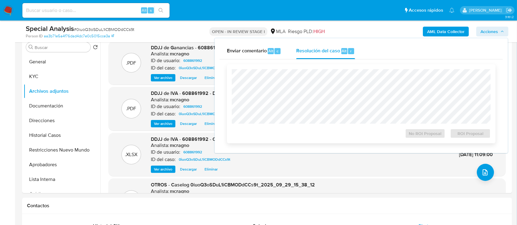
click at [316, 68] on div "No ROI Proposal ROI Proposal" at bounding box center [361, 103] width 269 height 79
click at [477, 132] on span "ROI Proposal" at bounding box center [470, 133] width 32 height 9
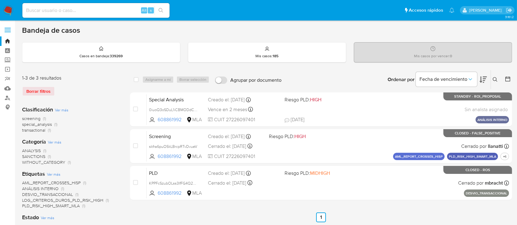
click at [495, 78] on icon at bounding box center [495, 79] width 5 height 5
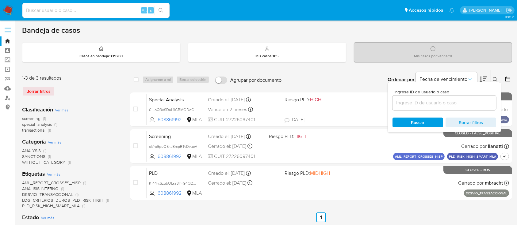
click at [450, 103] on input at bounding box center [444, 103] width 104 height 8
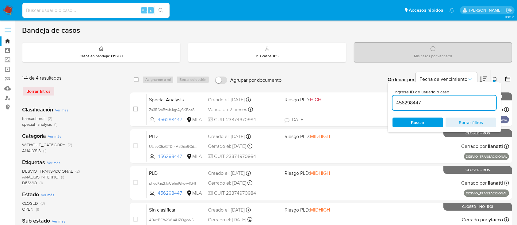
click at [496, 79] on icon at bounding box center [495, 79] width 5 height 5
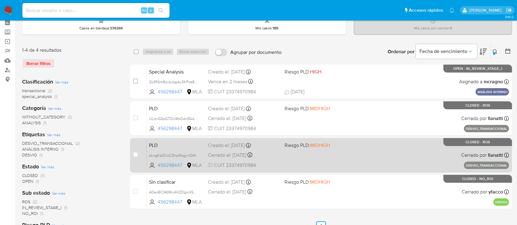
scroll to position [41, 0]
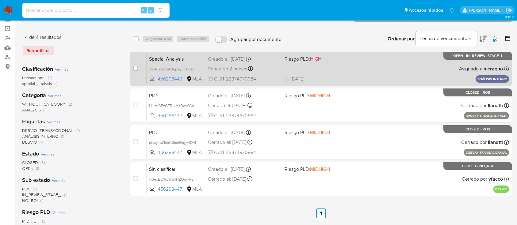
click at [390, 69] on div "Special Analysis Zs3R6mBzvbJqpAy3KPos8WO1 456298447 MLA Riesgo PLD: HIGH Creado…" at bounding box center [328, 68] width 362 height 31
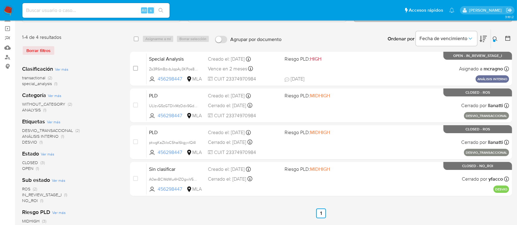
click at [496, 37] on icon at bounding box center [495, 38] width 5 height 5
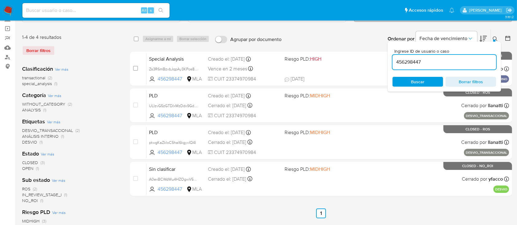
click at [472, 62] on input "456298447" at bounding box center [444, 62] width 104 height 8
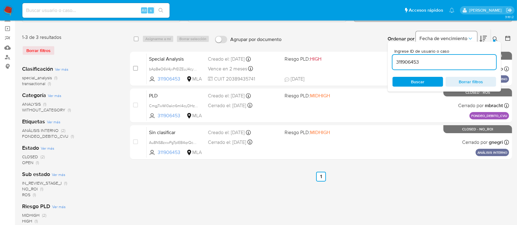
drag, startPoint x: 498, startPoint y: 36, endPoint x: 450, endPoint y: 45, distance: 48.6
click at [497, 36] on icon at bounding box center [495, 38] width 5 height 5
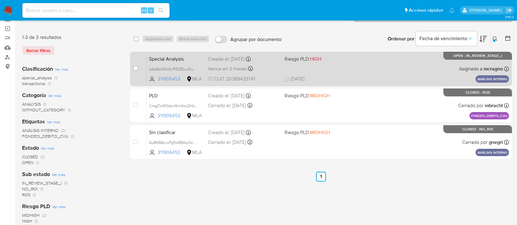
click at [386, 67] on div "Special Analysis bApBeO6V4jvPrEIZEuJ4cyHW 311906453 MLA Riesgo PLD: HIGH Creado…" at bounding box center [328, 68] width 362 height 31
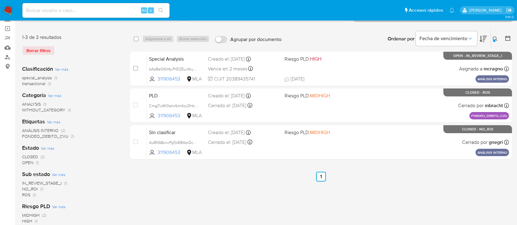
click at [493, 40] on div at bounding box center [494, 41] width 2 height 2
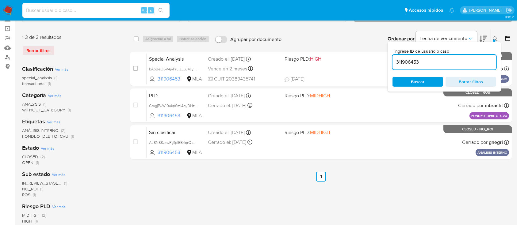
click at [472, 62] on input "311906453" at bounding box center [444, 62] width 104 height 8
type input "498914149"
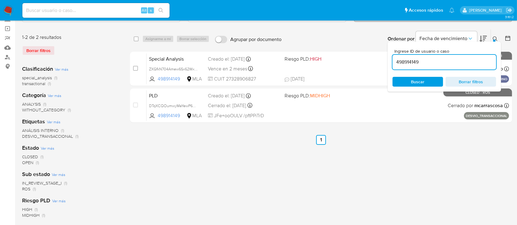
click at [496, 38] on icon at bounding box center [495, 38] width 5 height 5
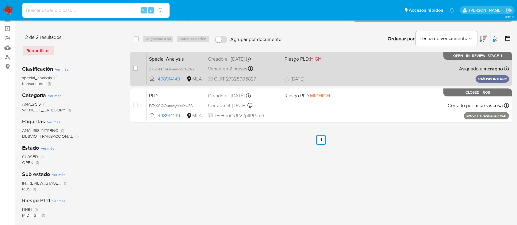
click at [384, 70] on div "Special Analysis ZXGfkN704Amew6Sx62Wx6Pmo 498914149 MLA Riesgo PLD: HIGH Creado…" at bounding box center [328, 68] width 362 height 31
click at [134, 70] on input "checkbox" at bounding box center [135, 68] width 5 height 5
checkbox input "true"
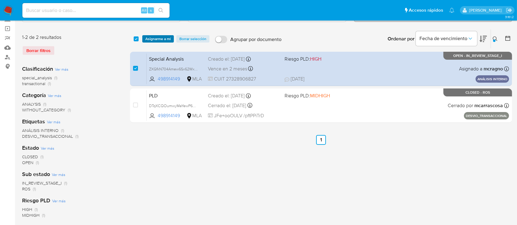
click at [150, 42] on span "Asignarme a mí" at bounding box center [157, 39] width 25 height 6
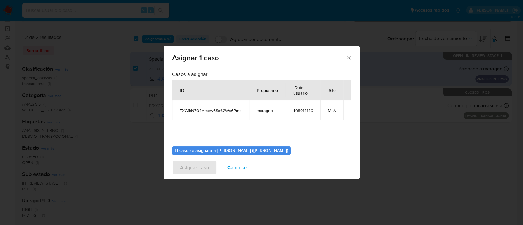
click at [153, 37] on div "Asignar 1 caso Casos a asignar: ID Propietario ID de usuario Site ZXGfkN704Amew…" at bounding box center [261, 112] width 523 height 225
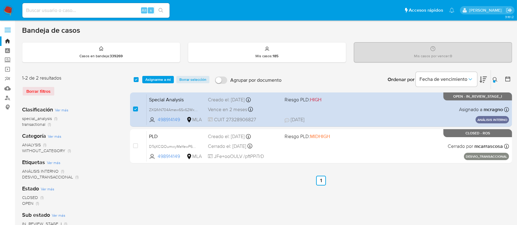
click at [160, 78] on span "Asignarme a mí" at bounding box center [157, 80] width 25 height 6
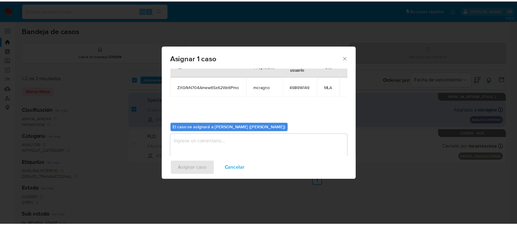
scroll to position [31, 0]
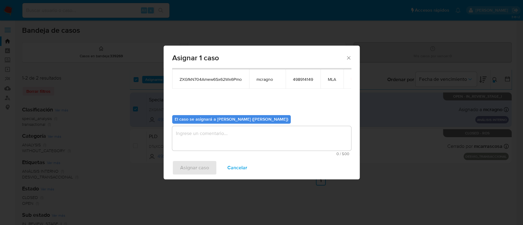
click at [212, 134] on textarea "assign-modal" at bounding box center [261, 138] width 179 height 25
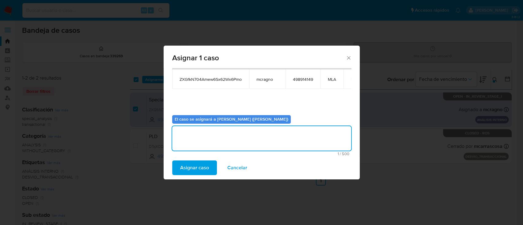
click at [201, 170] on span "Asignar caso" at bounding box center [194, 167] width 29 height 13
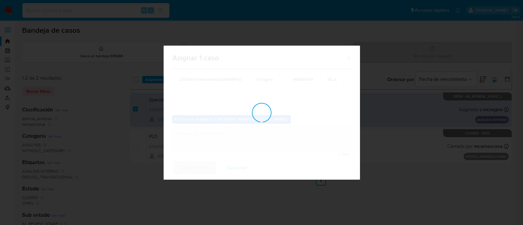
checkbox input "false"
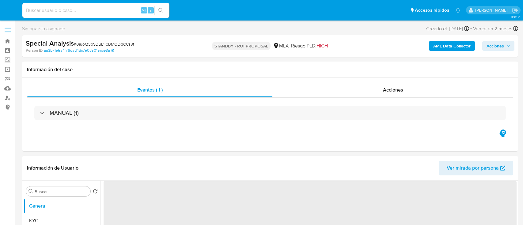
select select "10"
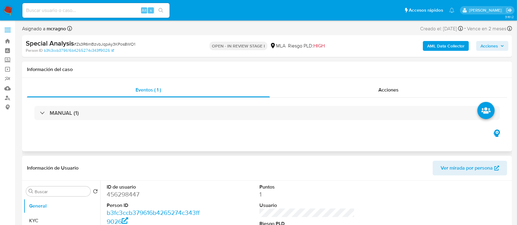
select select "10"
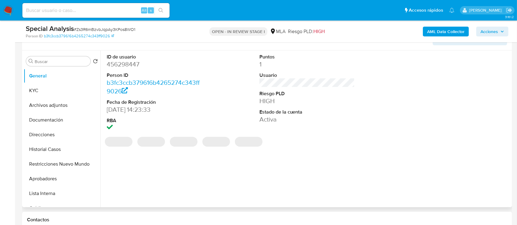
scroll to position [163, 0]
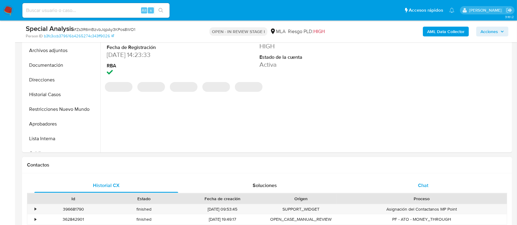
click at [434, 179] on div "Chat" at bounding box center [423, 185] width 144 height 15
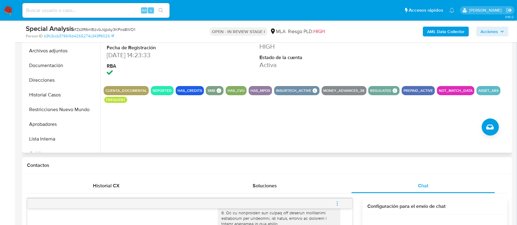
scroll to position [123, 0]
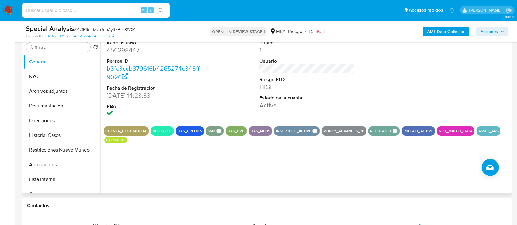
drag, startPoint x: 52, startPoint y: 148, endPoint x: 111, endPoint y: 131, distance: 61.6
click at [53, 148] on button "Restricciones Nuevo Mundo" at bounding box center [62, 150] width 77 height 15
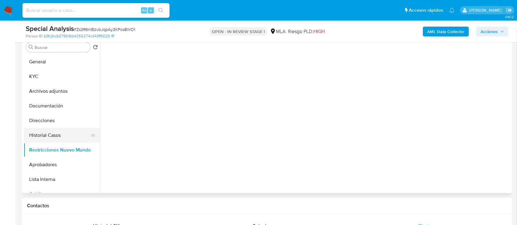
click at [52, 134] on button "Historial Casos" at bounding box center [60, 135] width 72 height 15
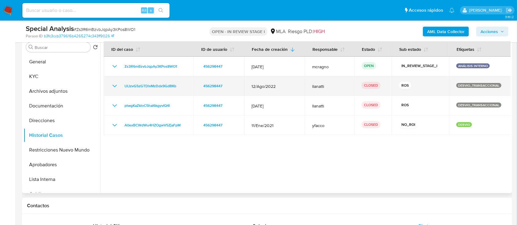
drag, startPoint x: 117, startPoint y: 87, endPoint x: 125, endPoint y: 91, distance: 9.2
click at [117, 87] on icon "Mostrar/Ocultar" at bounding box center [114, 85] width 7 height 7
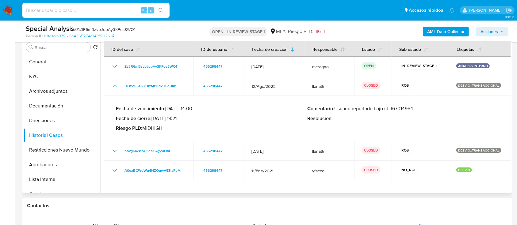
click at [407, 107] on p "Comentario : Usuario reportado bajo id 367014954" at bounding box center [402, 109] width 191 height 6
click at [407, 106] on p "Comentario : Usuario reportado bajo id 367014954" at bounding box center [402, 109] width 191 height 6
drag, startPoint x: 189, startPoint y: 109, endPoint x: 181, endPoint y: 118, distance: 11.7
click at [189, 109] on p "Fecha de vencimiento : 10/11/2022 14:00" at bounding box center [211, 109] width 191 height 6
drag, startPoint x: 159, startPoint y: 118, endPoint x: 177, endPoint y: 118, distance: 17.5
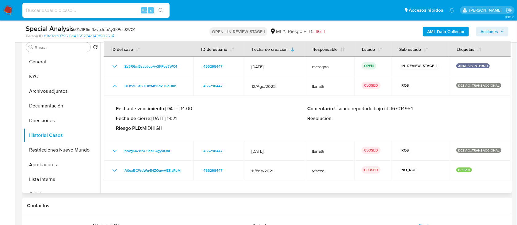
click at [177, 118] on p "Fecha de cierre : 04/11/2022 19:21" at bounding box center [211, 119] width 191 height 6
click at [48, 74] on button "KYC" at bounding box center [60, 76] width 72 height 15
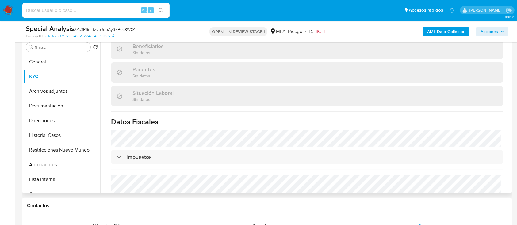
scroll to position [323, 0]
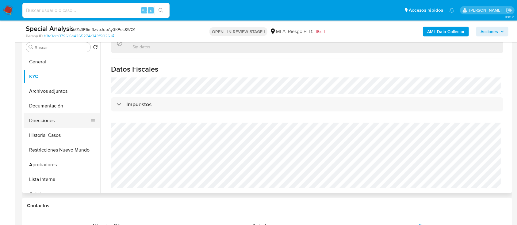
click at [54, 120] on button "Direcciones" at bounding box center [60, 120] width 72 height 15
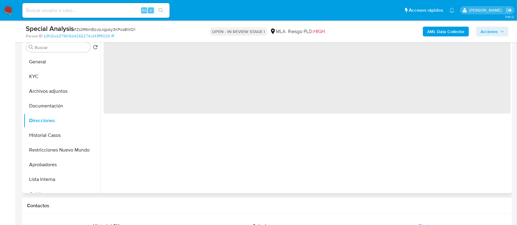
scroll to position [0, 0]
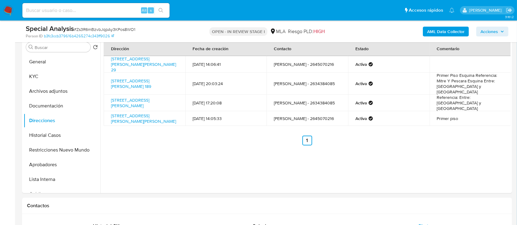
click at [454, 32] on b "AML Data Collector" at bounding box center [445, 32] width 37 height 10
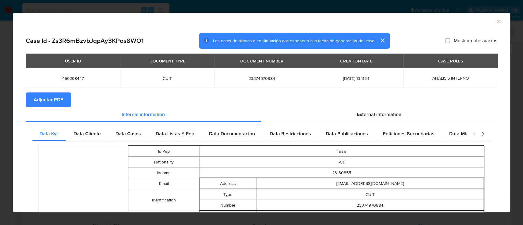
click at [59, 100] on span "Adjuntar PDF" at bounding box center [48, 99] width 29 height 13
click at [496, 20] on icon "Cerrar ventana" at bounding box center [499, 21] width 6 height 6
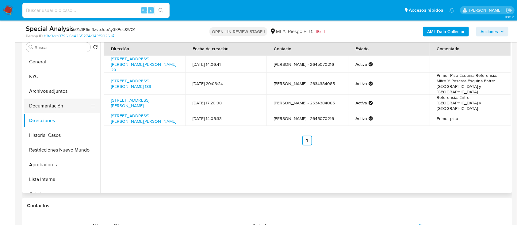
click at [64, 91] on button "Archivos adjuntos" at bounding box center [62, 91] width 77 height 15
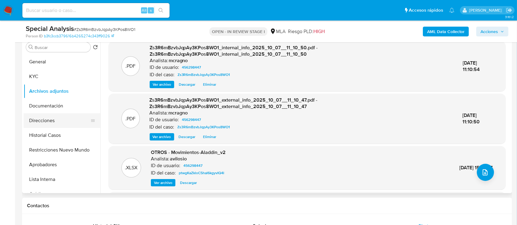
click at [49, 116] on button "Direcciones" at bounding box center [60, 120] width 72 height 15
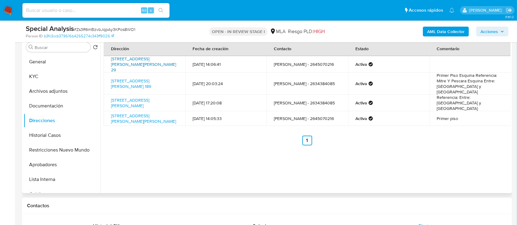
click at [140, 63] on link "Acha 29 Sur 29, San Juan Capital, San Juan, 5400, Argentina 29" at bounding box center [143, 64] width 65 height 17
click at [137, 97] on link "Laprida 245, Capital, San Juan, 5400, Argentina 245" at bounding box center [130, 103] width 38 height 12
click at [58, 90] on button "Archivos adjuntos" at bounding box center [62, 91] width 77 height 15
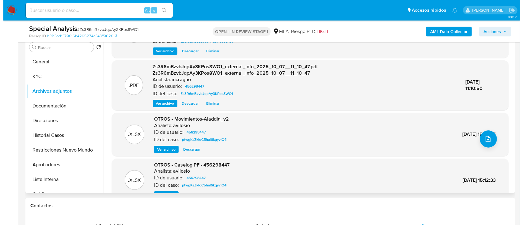
scroll to position [65, 0]
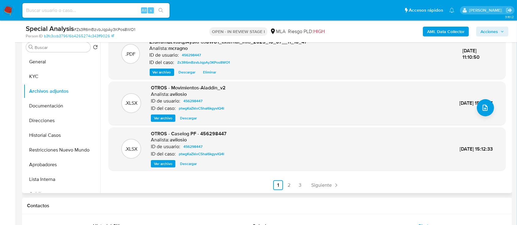
click at [162, 165] on span "Ver archivo" at bounding box center [163, 164] width 18 height 6
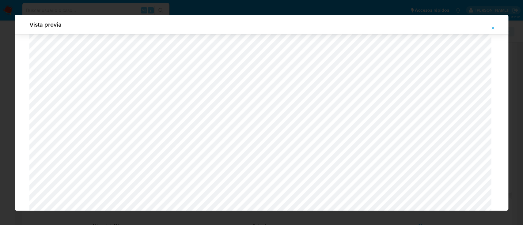
scroll to position [405, 0]
drag, startPoint x: 495, startPoint y: 27, endPoint x: 491, endPoint y: 30, distance: 6.1
click at [495, 27] on button "Attachment preview" at bounding box center [493, 28] width 13 height 10
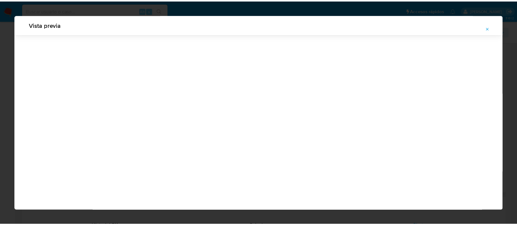
scroll to position [20, 0]
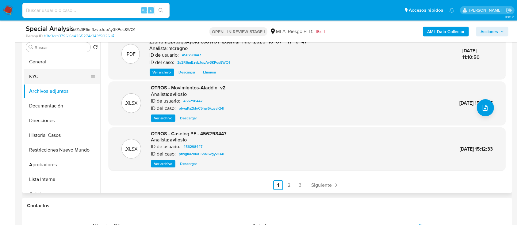
click at [64, 72] on button "KYC" at bounding box center [60, 76] width 72 height 15
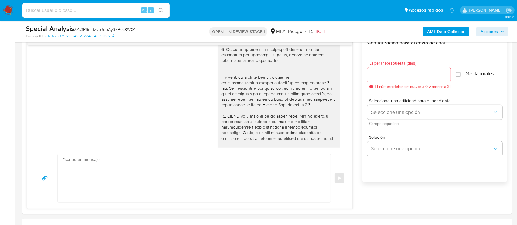
scroll to position [269, 0]
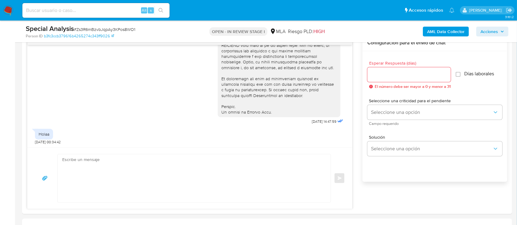
click at [280, 155] on textarea at bounding box center [192, 179] width 261 height 48
paste textarea "Hola Gladys Roxana Yapu, Continuamos aguardando la respuesta al requerimiento e…"
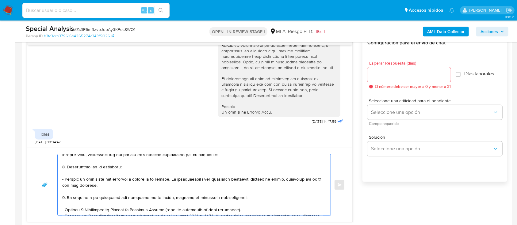
scroll to position [0, 0]
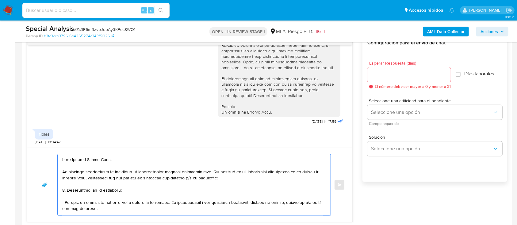
type textarea "Hola Gladys Roxana Yapu, Continuamos aguardando la respuesta al requerimiento e…"
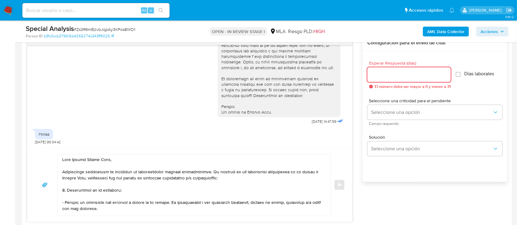
click at [413, 73] on input "Esperar Respuesta (días)" at bounding box center [408, 75] width 83 height 8
type input "2"
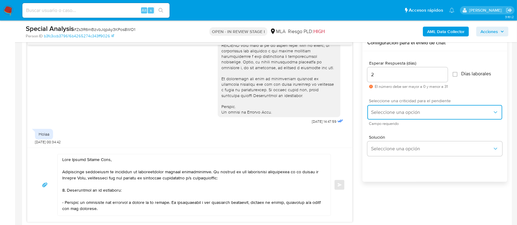
click at [393, 110] on span "Seleccione una opción" at bounding box center [431, 112] width 121 height 6
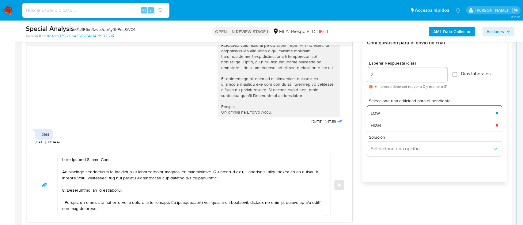
click at [382, 127] on div "HIGH" at bounding box center [433, 125] width 125 height 12
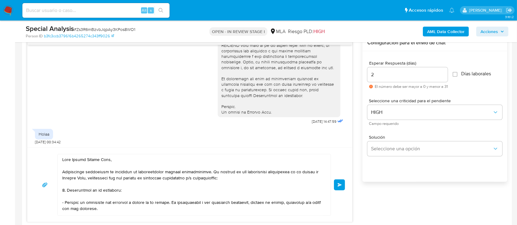
click at [340, 183] on span "Enviar" at bounding box center [340, 185] width 4 height 4
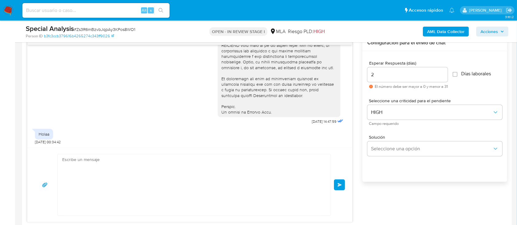
scroll to position [521, 0]
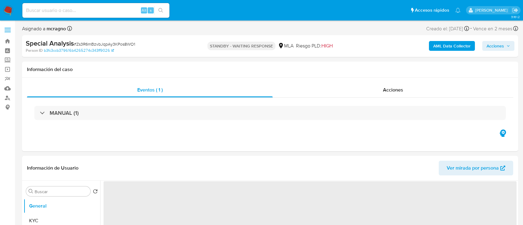
select select "10"
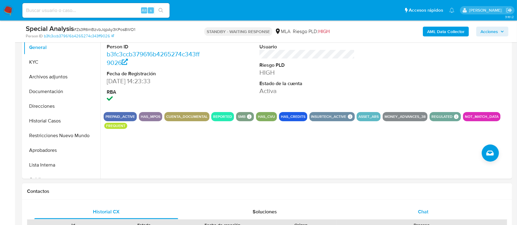
scroll to position [163, 0]
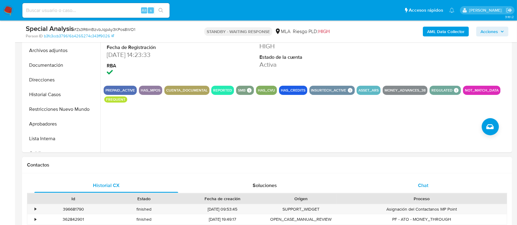
click at [418, 181] on div "Chat" at bounding box center [423, 185] width 144 height 15
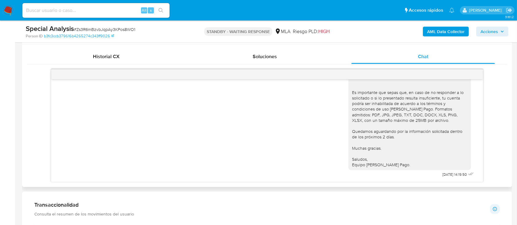
scroll to position [327, 0]
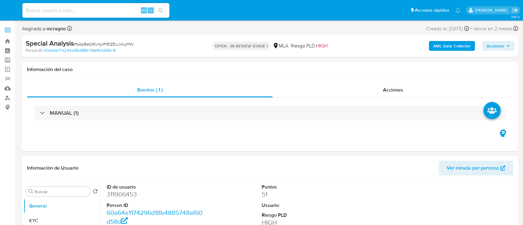
select select "10"
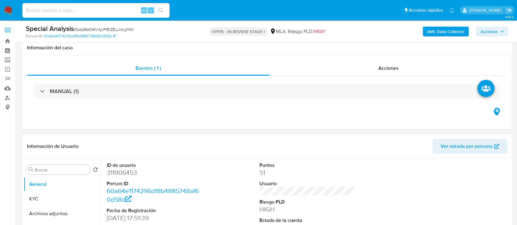
scroll to position [163, 0]
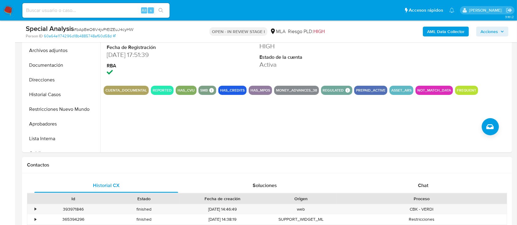
click at [425, 184] on span "Chat" at bounding box center [423, 185] width 10 height 7
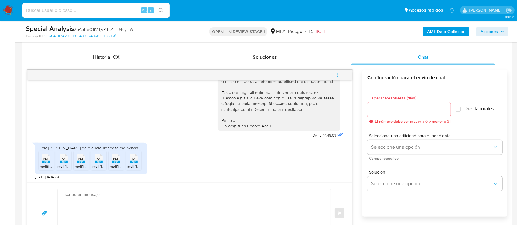
scroll to position [327, 0]
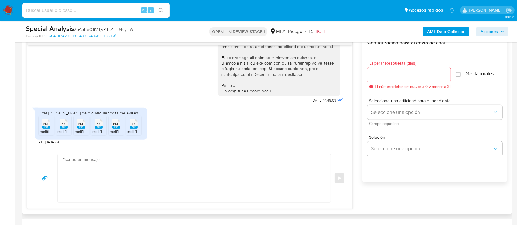
click at [47, 125] on span "PDF" at bounding box center [47, 124] width 6 height 4
click at [66, 124] on span "PDF" at bounding box center [64, 124] width 6 height 4
drag, startPoint x: 78, startPoint y: 126, endPoint x: 93, endPoint y: 126, distance: 14.7
click at [79, 126] on rect at bounding box center [81, 127] width 8 height 3
click at [101, 127] on rect at bounding box center [99, 127] width 8 height 3
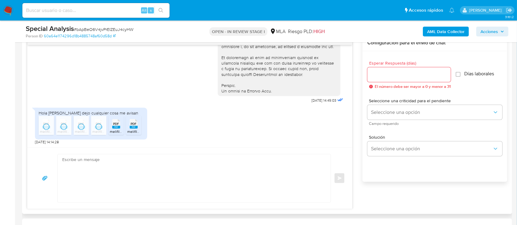
click at [111, 128] on div "PDF PDF" at bounding box center [116, 123] width 13 height 12
click at [137, 124] on icon at bounding box center [134, 124] width 8 height 10
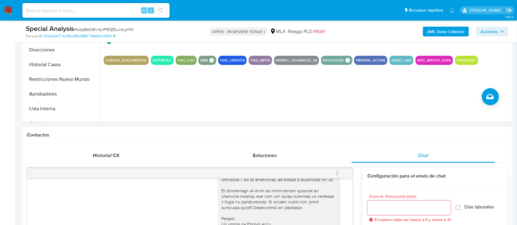
scroll to position [163, 0]
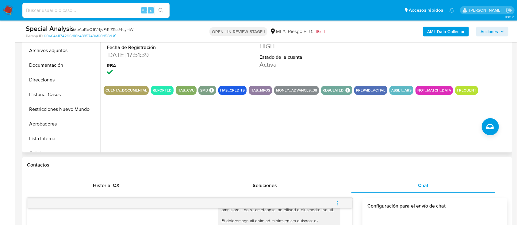
drag, startPoint x: 59, startPoint y: 55, endPoint x: 106, endPoint y: 65, distance: 48.1
click at [59, 55] on button "Archivos adjuntos" at bounding box center [62, 50] width 77 height 15
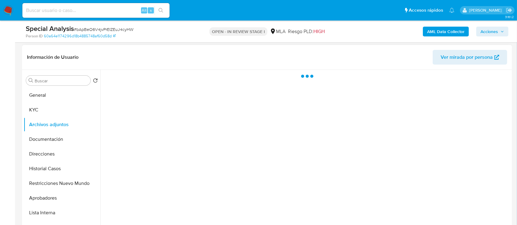
scroll to position [82, 0]
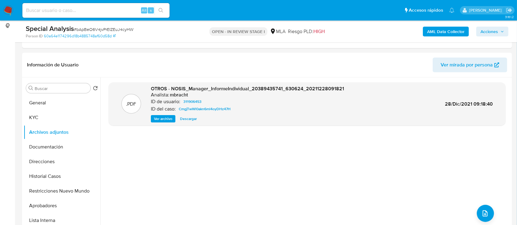
click at [433, 32] on b "AML Data Collector" at bounding box center [445, 32] width 37 height 10
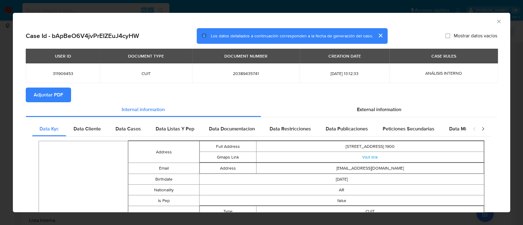
drag, startPoint x: 40, startPoint y: 95, endPoint x: 120, endPoint y: 83, distance: 80.4
click at [41, 95] on span "Adjuntar PDF" at bounding box center [48, 94] width 29 height 13
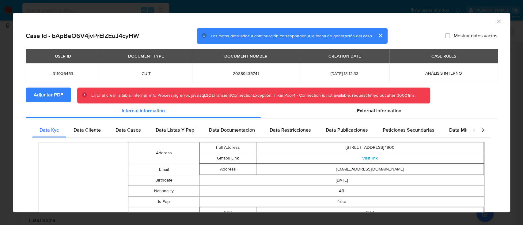
drag, startPoint x: 494, startPoint y: 19, endPoint x: 388, endPoint y: 55, distance: 112.5
click at [496, 19] on icon "Cerrar ventana" at bounding box center [499, 21] width 6 height 6
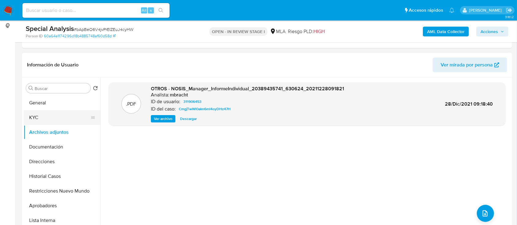
click at [46, 124] on button "KYC" at bounding box center [60, 117] width 72 height 15
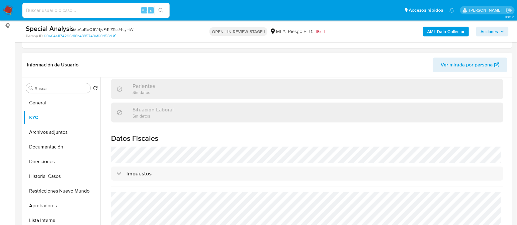
scroll to position [323, 0]
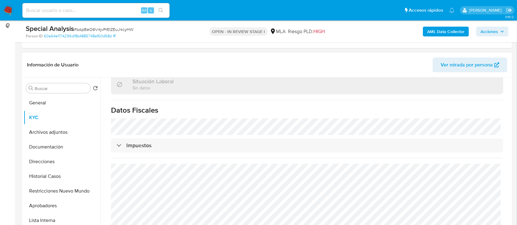
drag, startPoint x: 45, startPoint y: 158, endPoint x: 108, endPoint y: 163, distance: 63.3
click at [45, 159] on button "Direcciones" at bounding box center [62, 162] width 77 height 15
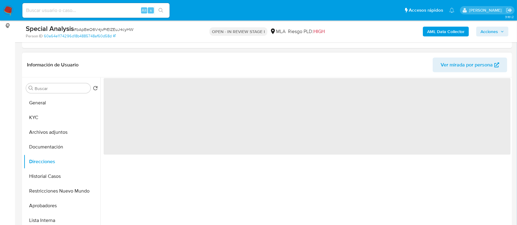
scroll to position [0, 0]
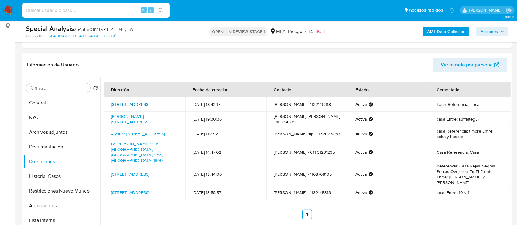
click at [136, 101] on link "Calle 50 786, La Plata, Buenos Aires, 1900, Argentina 786" at bounding box center [130, 104] width 38 height 6
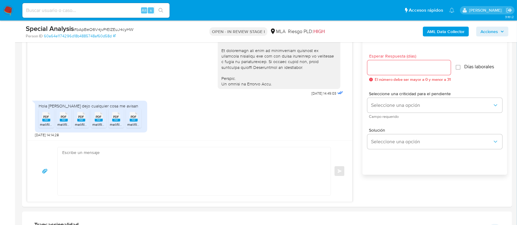
scroll to position [368, 0]
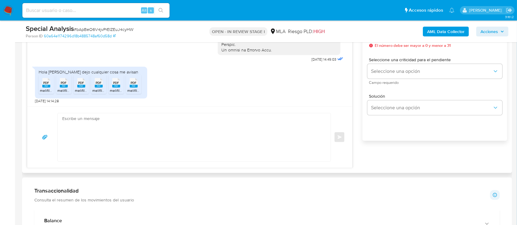
click at [196, 124] on textarea at bounding box center [192, 137] width 261 height 48
paste textarea "Hola Marcos Ivan Proto, Muchas gracias por la documentacion aportada, no obstan…"
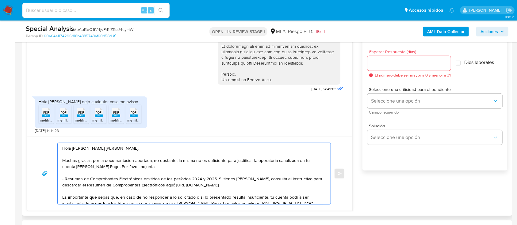
scroll to position [327, 0]
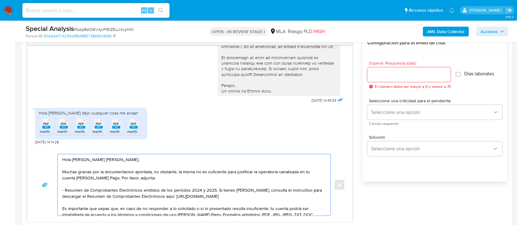
type textarea "Hola Marcos Ivan Proto, Muchas gracias por la documentacion aportada, no obstan…"
click at [400, 75] on input "Esperar Respuesta (días)" at bounding box center [408, 75] width 83 height 8
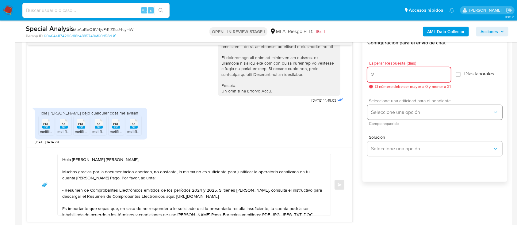
type input "2"
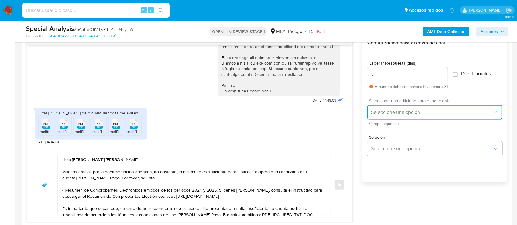
click at [395, 112] on span "Seleccione una opción" at bounding box center [431, 112] width 121 height 6
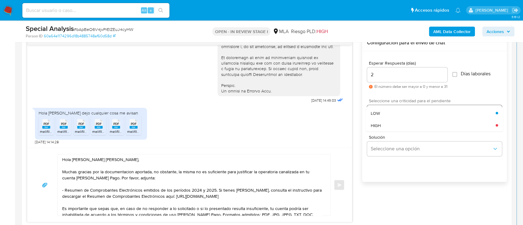
click at [379, 127] on span "HIGH" at bounding box center [376, 126] width 10 height 6
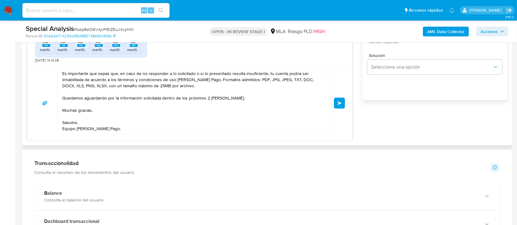
scroll to position [56, 0]
drag, startPoint x: 343, startPoint y: 100, endPoint x: 341, endPoint y: 107, distance: 7.3
click at [343, 100] on button "Enviar" at bounding box center [339, 103] width 11 height 11
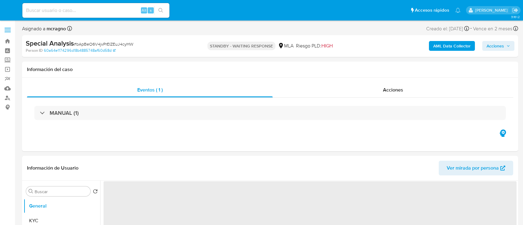
select select "10"
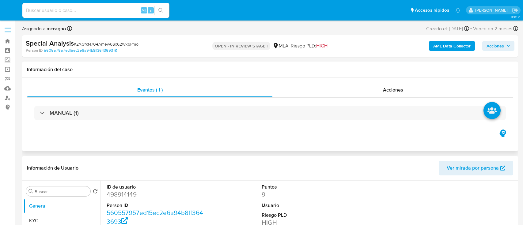
select select "10"
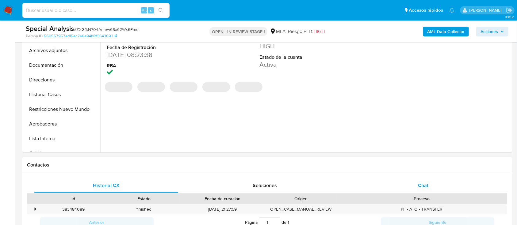
click at [442, 184] on div "Chat" at bounding box center [423, 185] width 144 height 15
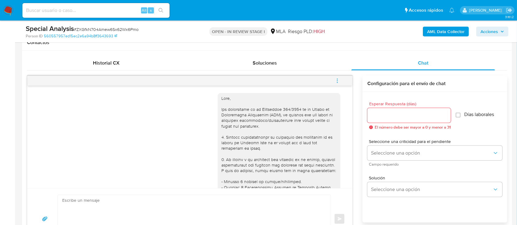
scroll to position [284, 0]
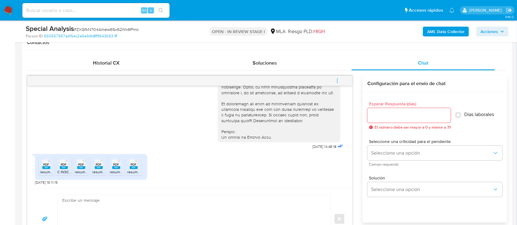
click at [46, 166] on span "PDF" at bounding box center [47, 165] width 6 height 4
click at [61, 163] on div "PDF PDF" at bounding box center [63, 164] width 13 height 12
drag, startPoint x: 82, startPoint y: 162, endPoint x: 93, endPoint y: 162, distance: 10.4
click at [82, 163] on span "PDF" at bounding box center [81, 165] width 6 height 4
drag, startPoint x: 95, startPoint y: 163, endPoint x: 114, endPoint y: 166, distance: 18.9
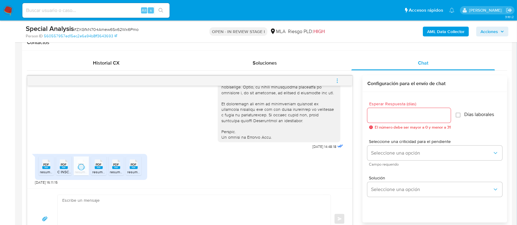
click at [96, 163] on div "PDF PDF" at bounding box center [98, 164] width 13 height 12
click at [116, 167] on rect at bounding box center [116, 167] width 8 height 3
click at [135, 166] on div "PDF PDF" at bounding box center [133, 164] width 13 height 12
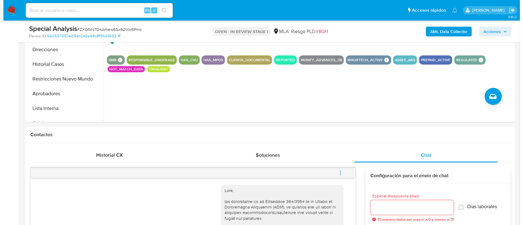
scroll to position [123, 0]
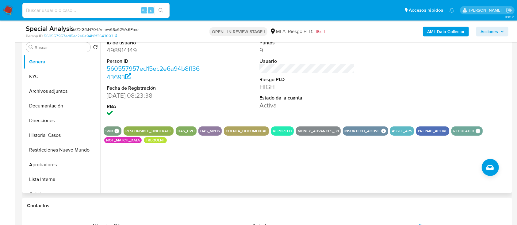
drag, startPoint x: 46, startPoint y: 96, endPoint x: 186, endPoint y: 124, distance: 142.5
click at [46, 97] on button "Archivos adjuntos" at bounding box center [62, 91] width 77 height 15
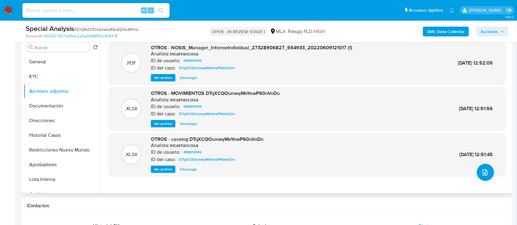
click at [166, 169] on span "Ver archivo" at bounding box center [163, 169] width 18 height 6
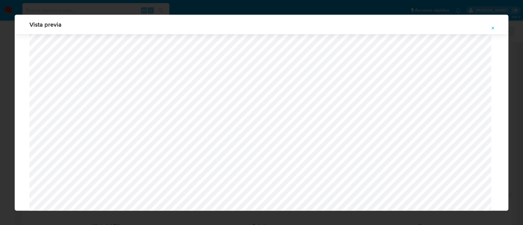
scroll to position [437, 0]
click at [495, 26] on icon "Attachment preview" at bounding box center [493, 28] width 5 height 5
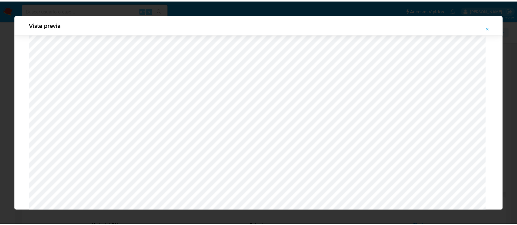
scroll to position [20, 0]
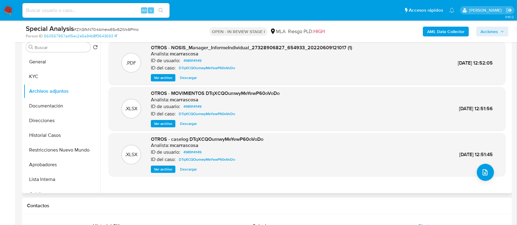
click at [455, 32] on b "AML Data Collector" at bounding box center [445, 32] width 37 height 10
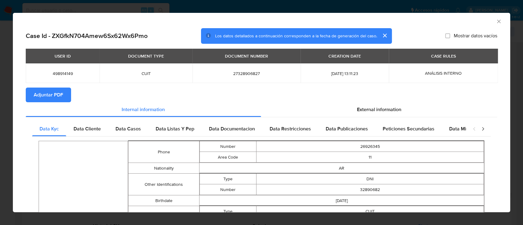
click at [60, 94] on span "Adjuntar PDF" at bounding box center [48, 94] width 29 height 13
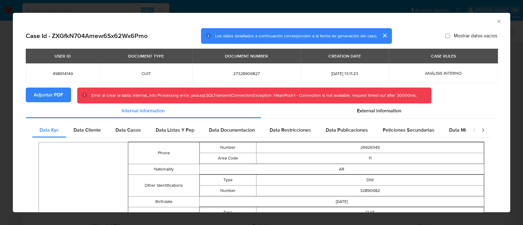
click at [496, 20] on icon "Cerrar ventana" at bounding box center [499, 21] width 6 height 6
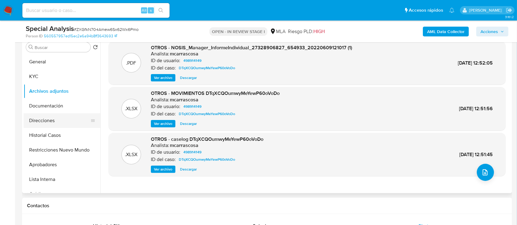
click at [50, 119] on button "Direcciones" at bounding box center [60, 120] width 72 height 15
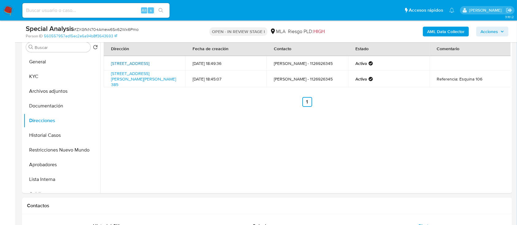
click at [149, 66] on link "Calle Santiago Del Estero 63, Guernica, Buenos Aires, 1862, Argentina 63" at bounding box center [130, 63] width 38 height 6
click at [138, 84] on link "Avenida Conceja Juan Capuano 385, Presidente Perón, Buenos Aires, 1862, Argenti…" at bounding box center [143, 79] width 65 height 17
click at [57, 77] on button "KYC" at bounding box center [60, 76] width 72 height 15
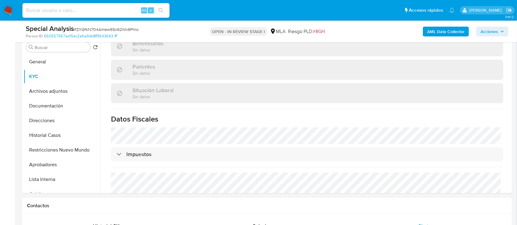
scroll to position [323, 0]
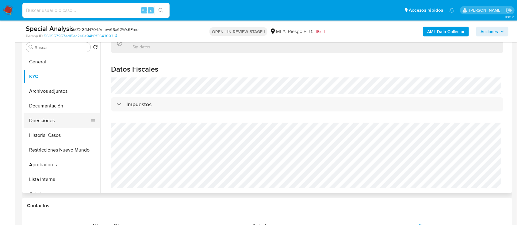
click at [56, 119] on button "Direcciones" at bounding box center [60, 120] width 72 height 15
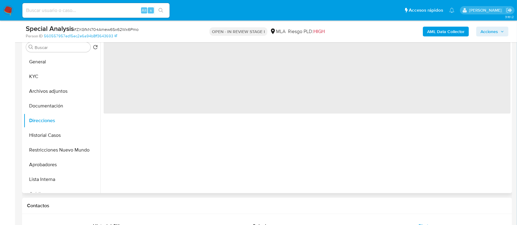
scroll to position [0, 0]
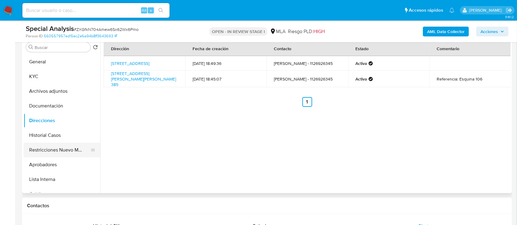
drag, startPoint x: 50, startPoint y: 161, endPoint x: 52, endPoint y: 143, distance: 17.5
click at [50, 161] on button "Aprobadores" at bounding box center [62, 165] width 77 height 15
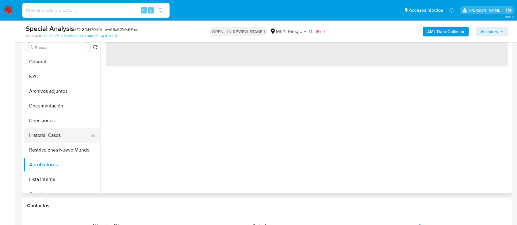
click at [52, 138] on button "Historial Casos" at bounding box center [60, 135] width 72 height 15
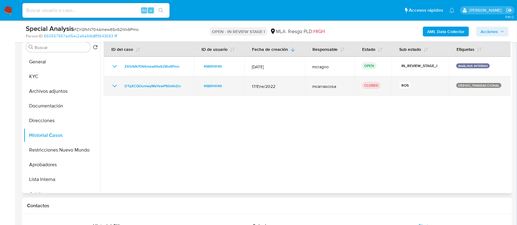
click at [113, 85] on icon "Mostrar/Ocultar" at bounding box center [115, 86] width 4 height 2
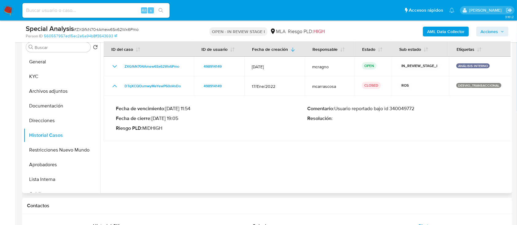
click at [410, 109] on p "Comentario : Usuario reportado bajo id 340049772" at bounding box center [402, 109] width 191 height 6
click at [204, 107] on p "Fecha de vencimiento : 17/04/2022 11:54" at bounding box center [211, 109] width 191 height 6
drag, startPoint x: 176, startPoint y: 108, endPoint x: 197, endPoint y: 109, distance: 20.9
click at [197, 109] on p "Fecha de vencimiento : 17/04/2022 11:54" at bounding box center [211, 109] width 191 height 6
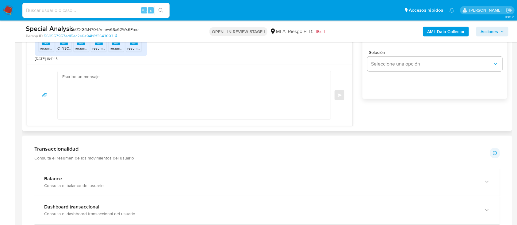
scroll to position [368, 0]
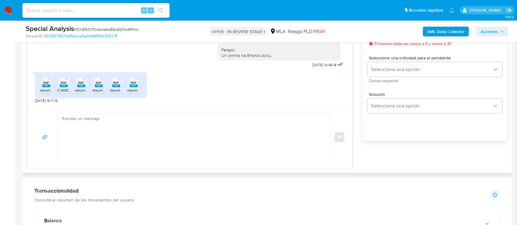
click at [167, 109] on div "Enviar" at bounding box center [189, 137] width 325 height 61
click at [152, 129] on textarea at bounding box center [192, 137] width 261 height 48
paste textarea "Hola, Muchas gracias por la respuesta. Analizamos tu caso y notamos que la info…"
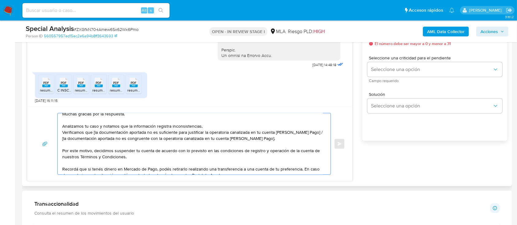
scroll to position [0, 0]
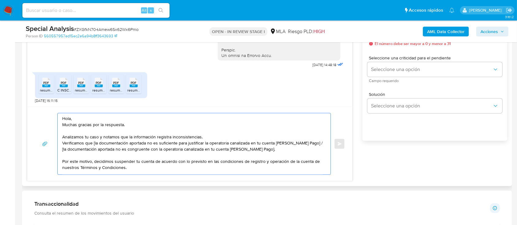
drag, startPoint x: 140, startPoint y: 124, endPoint x: 120, endPoint y: 116, distance: 22.0
click at [140, 124] on textarea "Hola, Muchas gracias por la respuesta. Analizamos tu caso y notamos que la info…" at bounding box center [192, 143] width 261 height 61
click at [118, 114] on textarea "Hola, Muchas gracias por la respuesta. Analizamos tu caso y notamos que la info…" at bounding box center [192, 143] width 261 height 61
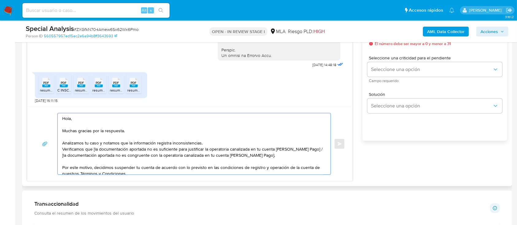
click at [218, 143] on textarea "Hola, Muchas gracias por la respuesta. Analizamos tu caso y notamos que la info…" at bounding box center [192, 143] width 261 height 61
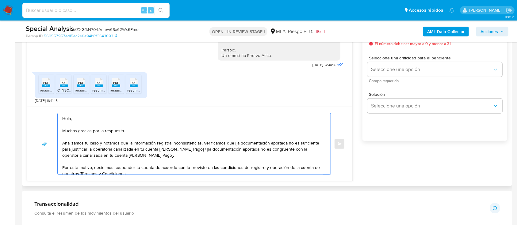
drag, startPoint x: 239, startPoint y: 154, endPoint x: 193, endPoint y: 148, distance: 46.7
click at [193, 148] on textarea "Hola, Muchas gracias por la respuesta. Analizamos tu caso y notamos que la info…" at bounding box center [192, 143] width 261 height 61
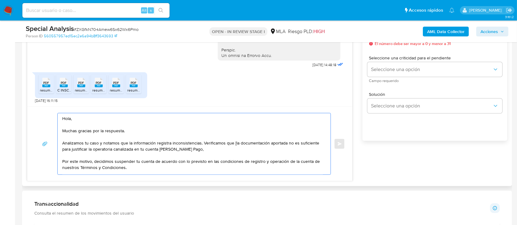
click at [234, 143] on textarea "Hola, Muchas gracias por la respuesta. Analizamos tu caso y notamos que la info…" at bounding box center [192, 143] width 261 height 61
click at [286, 151] on textarea "Hola, Muchas gracias por la respuesta. Analizamos tu caso y notamos que la info…" at bounding box center [192, 143] width 261 height 61
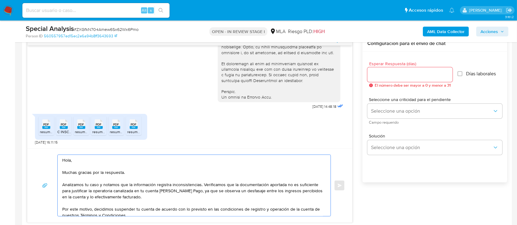
scroll to position [286, 0]
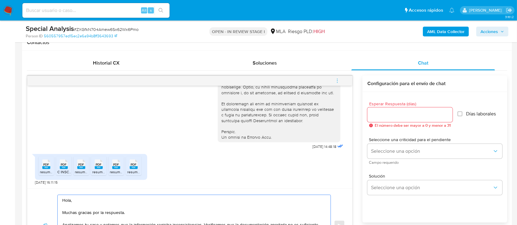
type textarea "Hola, Muchas gracias por la respuesta. Analizamos tu caso y notamos que la info…"
drag, startPoint x: 389, startPoint y: 122, endPoint x: 391, endPoint y: 116, distance: 6.2
click at [389, 124] on span "El número debe ser mayor a 0 y menor a 31" at bounding box center [413, 126] width 76 height 4
click at [392, 115] on input "Esperar Respuesta (días)" at bounding box center [409, 115] width 85 height 8
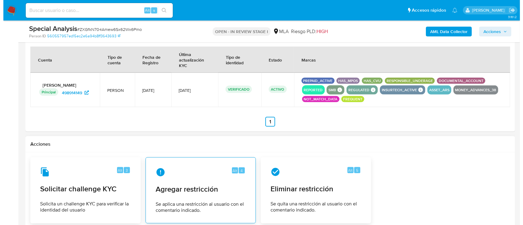
scroll to position [909, 0]
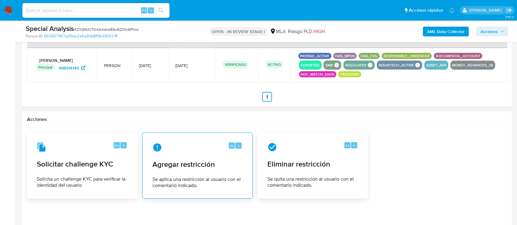
type input "0"
click at [207, 161] on span "Agregar restricción" at bounding box center [197, 164] width 90 height 9
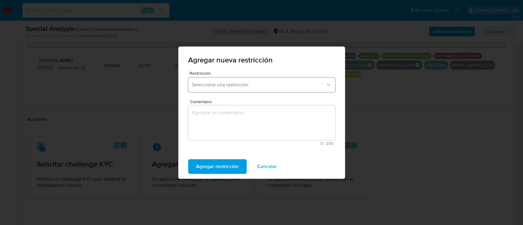
click at [234, 87] on span "Seleccione una restricción" at bounding box center [259, 85] width 134 height 6
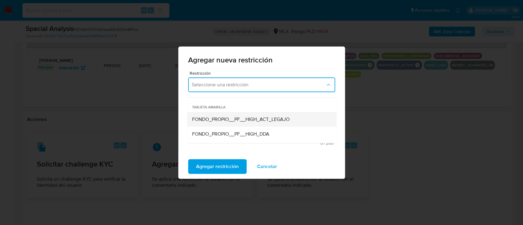
scroll to position [82, 0]
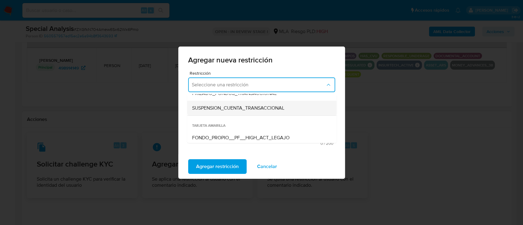
click at [247, 109] on span "SUSPENSION_CUENTA_TRANSACCIONAL" at bounding box center [238, 108] width 92 height 6
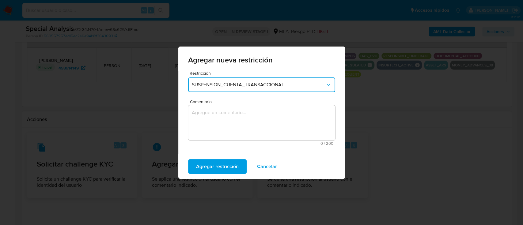
click at [247, 113] on textarea "Comentario" at bounding box center [261, 122] width 147 height 35
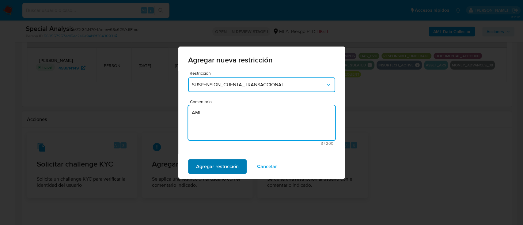
type textarea "AML"
click at [205, 164] on span "Agregar restricción" at bounding box center [217, 166] width 43 height 13
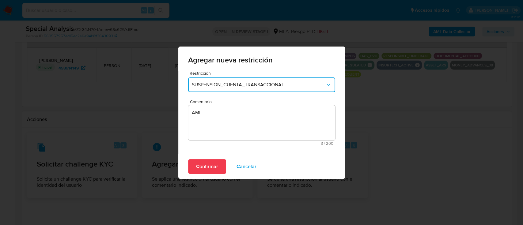
drag, startPoint x: 215, startPoint y: 163, endPoint x: 376, endPoint y: 176, distance: 161.7
click at [215, 163] on span "Confirmar" at bounding box center [207, 166] width 22 height 13
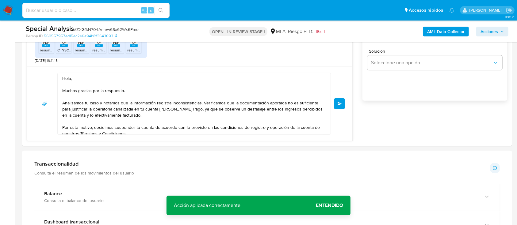
scroll to position [378, 0]
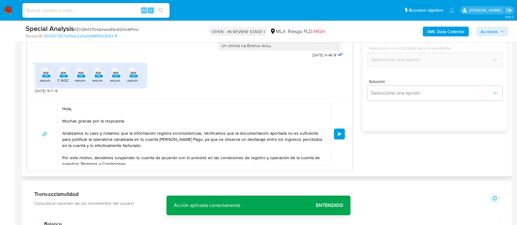
click at [346, 135] on div "Hola, Muchas gracias por la respuesta. Analizamos tu caso y notamos que la info…" at bounding box center [189, 134] width 325 height 74
click at [340, 135] on span "Enviar" at bounding box center [340, 134] width 4 height 4
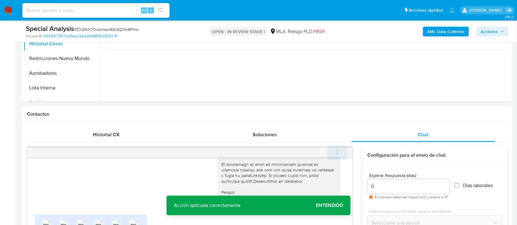
scroll to position [419, 0]
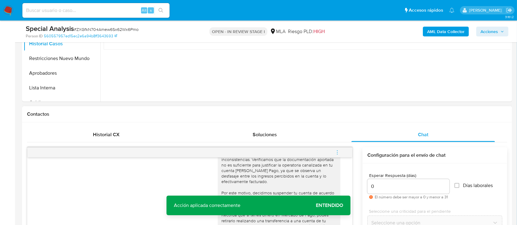
click at [341, 150] on button "menu-action" at bounding box center [337, 152] width 20 height 15
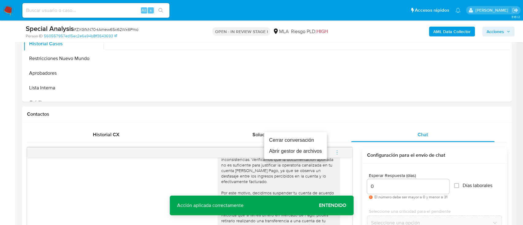
click at [313, 138] on li "Cerrar conversación" at bounding box center [295, 140] width 63 height 11
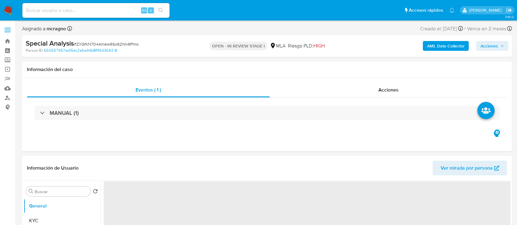
select select "10"
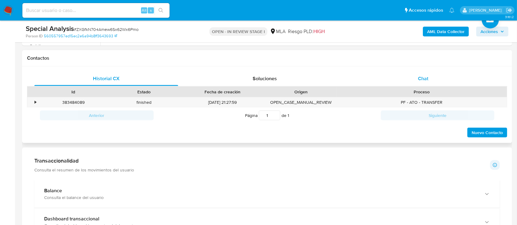
scroll to position [245, 0]
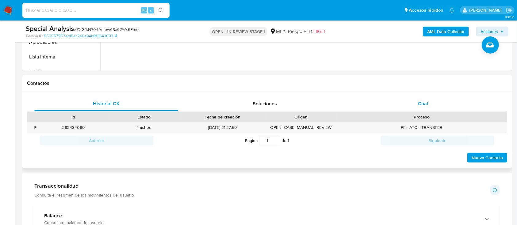
click at [415, 103] on div "Chat" at bounding box center [423, 104] width 144 height 15
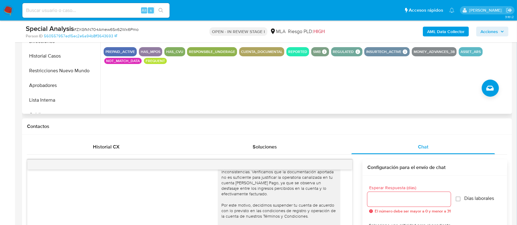
scroll to position [163, 0]
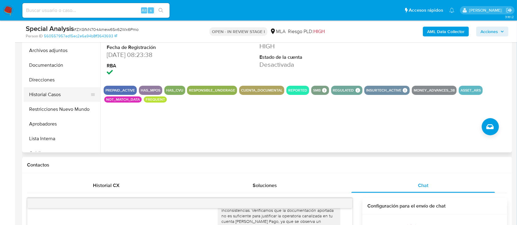
drag, startPoint x: 63, startPoint y: 107, endPoint x: 61, endPoint y: 93, distance: 14.3
click at [63, 108] on button "Restricciones Nuevo Mundo" at bounding box center [62, 109] width 77 height 15
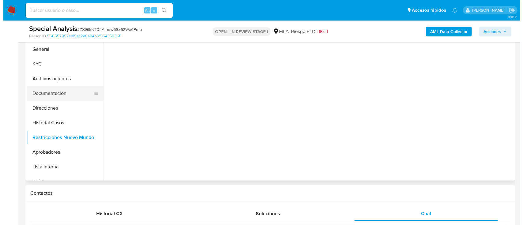
scroll to position [123, 0]
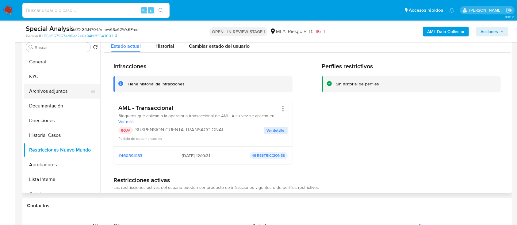
click at [63, 92] on button "Archivos adjuntos" at bounding box center [60, 91] width 72 height 15
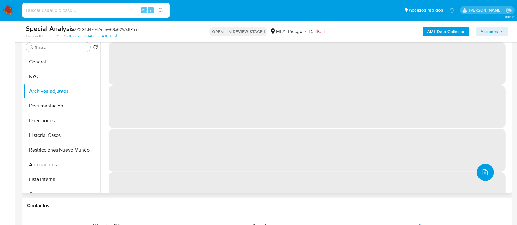
click at [483, 173] on icon "upload-file" at bounding box center [485, 173] width 5 height 6
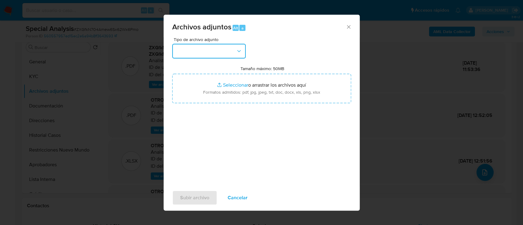
click at [230, 52] on button "button" at bounding box center [209, 51] width 74 height 15
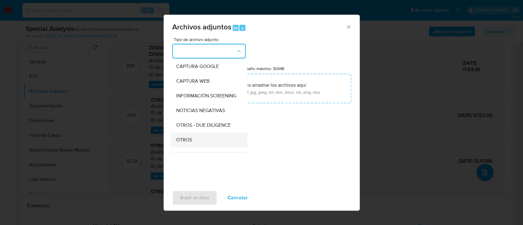
scroll to position [82, 0]
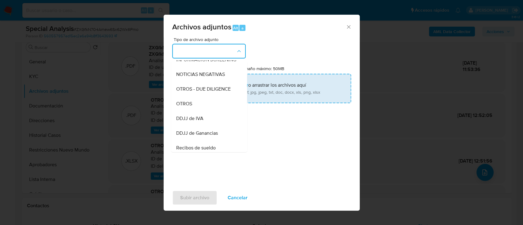
drag, startPoint x: 194, startPoint y: 109, endPoint x: 239, endPoint y: 87, distance: 50.3
click at [196, 108] on div "OTROS" at bounding box center [207, 104] width 63 height 15
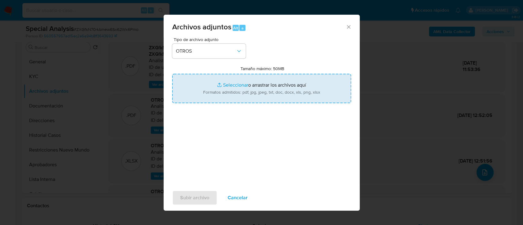
click at [249, 83] on input "Tamaño máximo: 50MB Seleccionar archivos" at bounding box center [261, 88] width 179 height 29
type input "C:\fakepath\498914149 - Movimientos.xlsx"
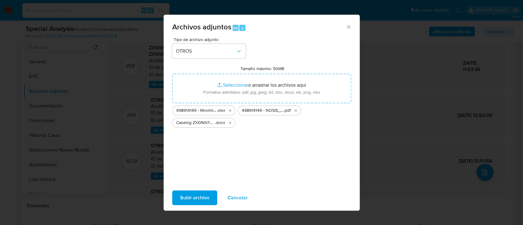
click at [193, 200] on span "Subir archivo" at bounding box center [194, 197] width 29 height 13
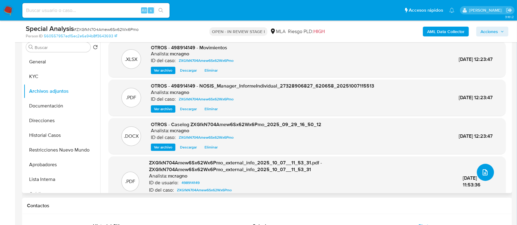
click at [483, 169] on icon "upload-file" at bounding box center [484, 172] width 7 height 7
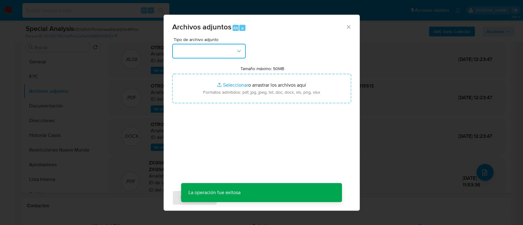
drag, startPoint x: 206, startPoint y: 58, endPoint x: 209, endPoint y: 50, distance: 8.4
click at [206, 58] on button "button" at bounding box center [209, 51] width 74 height 15
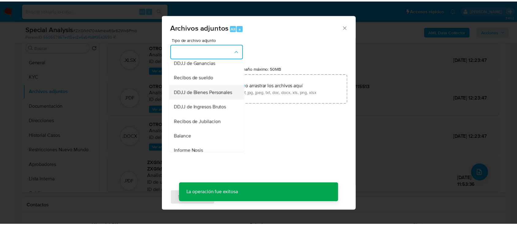
scroll to position [163, 0]
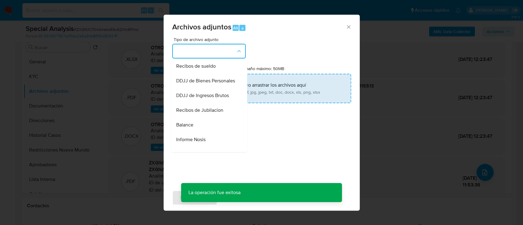
drag, startPoint x: 219, startPoint y: 109, endPoint x: 235, endPoint y: 84, distance: 29.6
click at [219, 99] on span "DDJJ de Ingresos Brutos" at bounding box center [202, 96] width 53 height 6
click at [236, 84] on input "Tamaño máximo: 50MB Seleccionar archivos" at bounding box center [261, 88] width 179 height 29
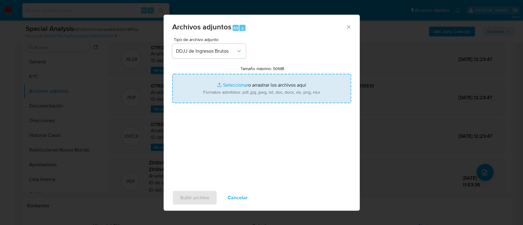
type input "C:\fakepath\498914149 - DDJJ IIBB may-ago25.pdf"
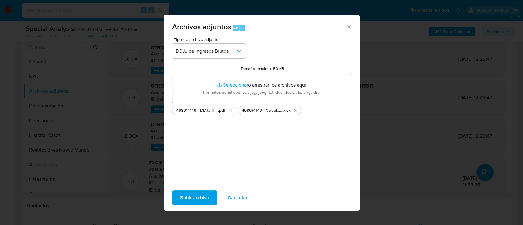
click at [192, 200] on span "Subir archivo" at bounding box center [194, 197] width 29 height 13
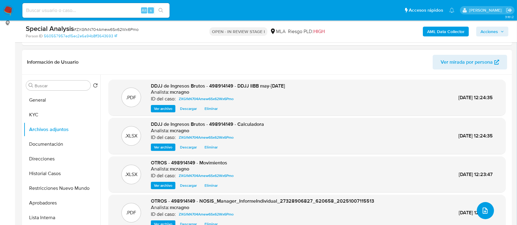
scroll to position [41, 0]
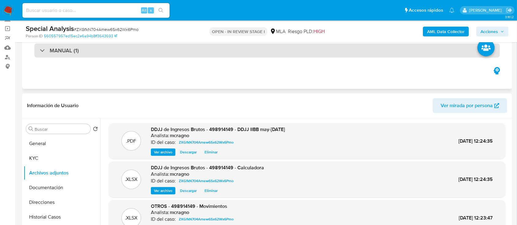
drag, startPoint x: 50, startPoint y: 143, endPoint x: 351, endPoint y: 54, distance: 314.2
click at [50, 143] on button "General" at bounding box center [62, 143] width 77 height 15
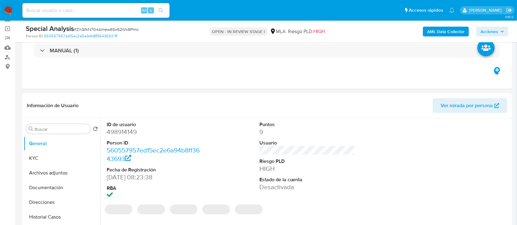
drag, startPoint x: 504, startPoint y: 29, endPoint x: 493, endPoint y: 32, distance: 11.3
click at [503, 29] on span "Acciones" at bounding box center [492, 31] width 24 height 9
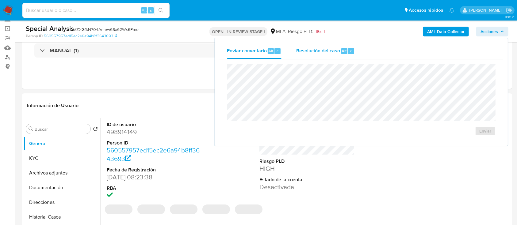
drag, startPoint x: 326, startPoint y: 44, endPoint x: 326, endPoint y: 50, distance: 5.2
click at [326, 45] on div "Resolución del caso Alt r" at bounding box center [325, 51] width 59 height 16
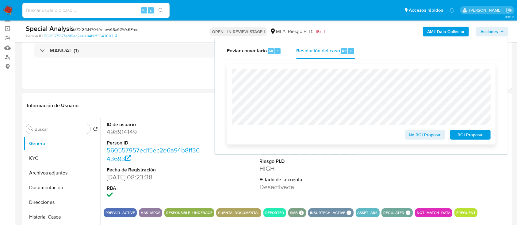
click at [466, 139] on span "ROI Proposal" at bounding box center [470, 135] width 32 height 9
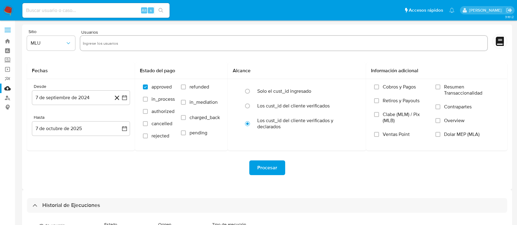
select select "10"
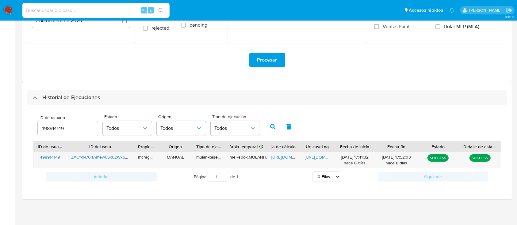
scroll to position [108, 0]
click at [51, 127] on input "498914149" at bounding box center [68, 129] width 60 height 8
type input "290409596"
click at [273, 126] on icon "button" at bounding box center [273, 127] width 6 height 6
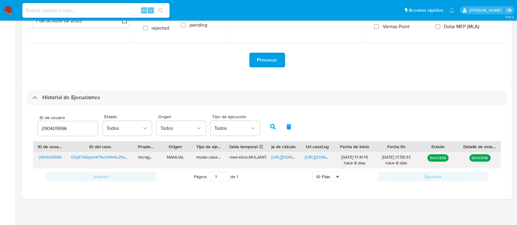
click at [282, 158] on span "[URL][DOMAIN_NAME]" at bounding box center [292, 157] width 42 height 6
click at [315, 157] on span "[URL][DOMAIN_NAME]" at bounding box center [326, 157] width 42 height 6
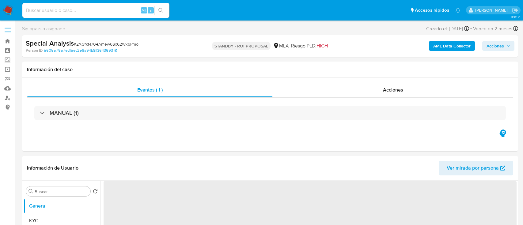
select select "10"
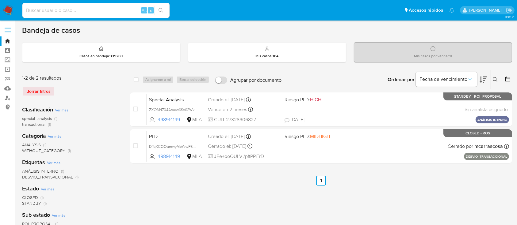
click at [493, 79] on icon at bounding box center [495, 79] width 5 height 5
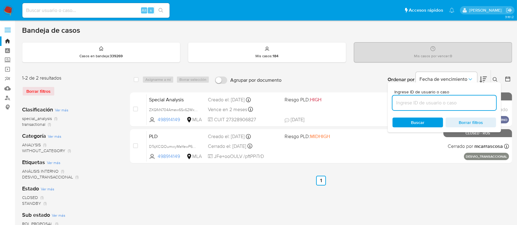
drag, startPoint x: 474, startPoint y: 102, endPoint x: 490, endPoint y: 90, distance: 20.3
click at [474, 102] on input at bounding box center [444, 103] width 104 height 8
type input "290409596"
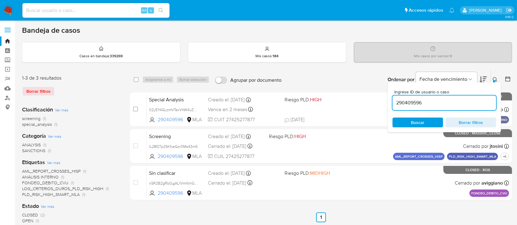
click at [496, 78] on icon at bounding box center [495, 79] width 5 height 5
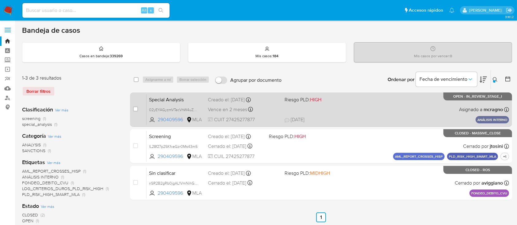
click at [358, 103] on div "Special Analysis 02yEYAGyzmVTecVhW4uZNK4q 290409596 MLA Riesgo PLD: HIGH Creado…" at bounding box center [328, 109] width 362 height 31
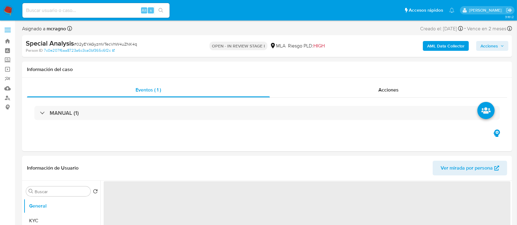
select select "10"
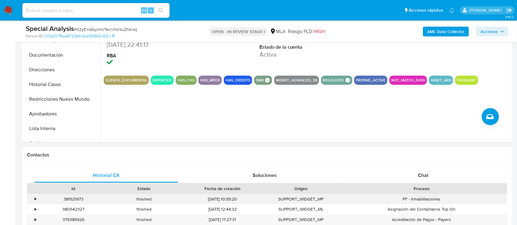
scroll to position [245, 0]
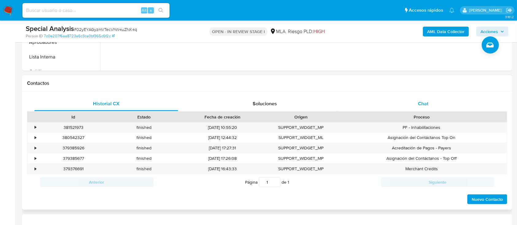
click at [433, 99] on div "Chat" at bounding box center [423, 104] width 144 height 15
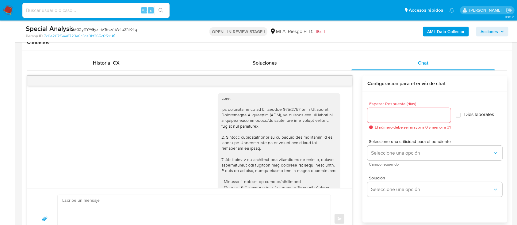
scroll to position [284, 0]
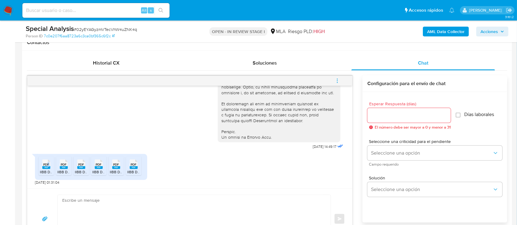
drag, startPoint x: 48, startPoint y: 164, endPoint x: 74, endPoint y: 167, distance: 26.2
click at [48, 164] on span "PDF" at bounding box center [47, 165] width 6 height 4
drag, startPoint x: 62, startPoint y: 166, endPoint x: 73, endPoint y: 163, distance: 10.6
click at [62, 166] on span "PDF" at bounding box center [64, 165] width 6 height 4
click at [81, 163] on span "PDF" at bounding box center [81, 165] width 6 height 4
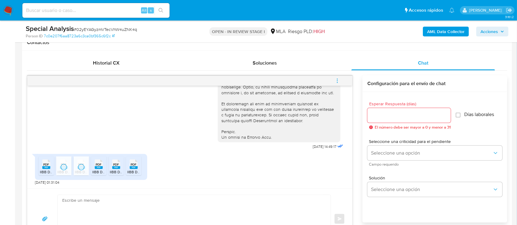
click at [97, 165] on span "PDF" at bounding box center [99, 165] width 6 height 4
click at [115, 164] on span "PDF" at bounding box center [116, 165] width 6 height 4
click at [133, 166] on span "PDF" at bounding box center [134, 165] width 6 height 4
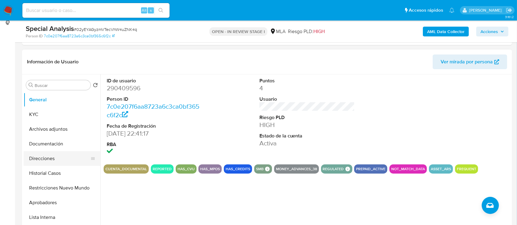
scroll to position [82, 0]
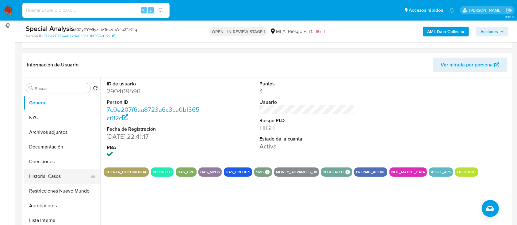
click at [49, 178] on button "Historial Casos" at bounding box center [60, 176] width 72 height 15
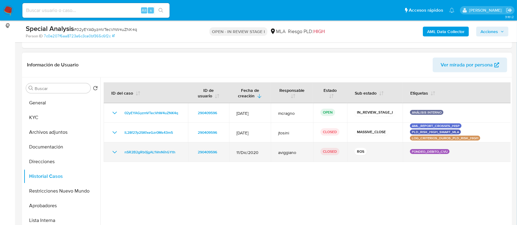
click at [113, 151] on icon "Mostrar/Ocultar" at bounding box center [114, 152] width 7 height 7
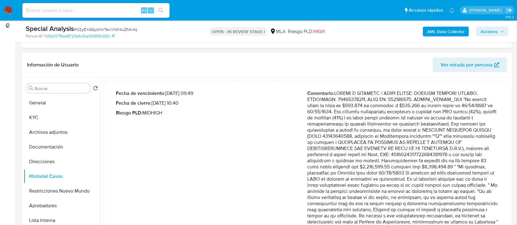
drag, startPoint x: 164, startPoint y: 102, endPoint x: 178, endPoint y: 102, distance: 13.5
click at [178, 102] on p "Fecha de cierre : [DATE] 10:40" at bounding box center [211, 103] width 191 height 6
click at [266, 94] on p "Fecha de vencimiento : [DATE] 09:49" at bounding box center [211, 93] width 191 height 6
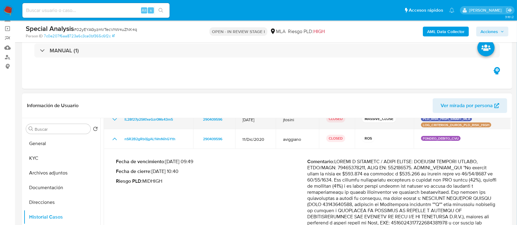
scroll to position [13, 0]
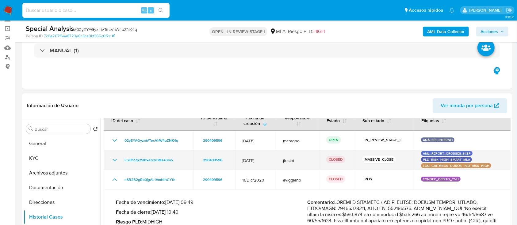
drag, startPoint x: 113, startPoint y: 158, endPoint x: 162, endPoint y: 164, distance: 49.7
click at [113, 158] on icon "Mostrar/Ocultar" at bounding box center [114, 160] width 7 height 7
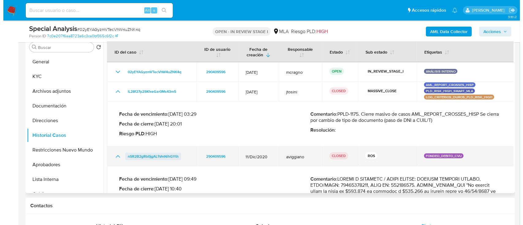
scroll to position [0, 0]
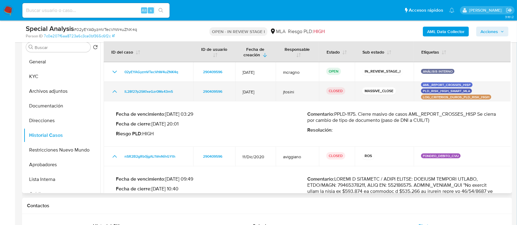
click at [111, 94] on icon "Mostrar/Ocultar" at bounding box center [114, 91] width 7 height 7
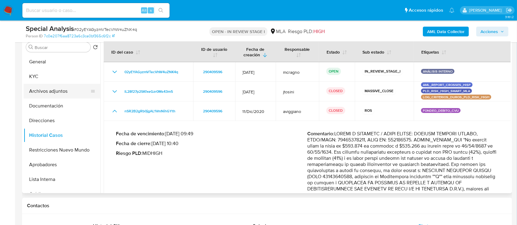
click at [63, 92] on button "Archivos adjuntos" at bounding box center [60, 91] width 72 height 15
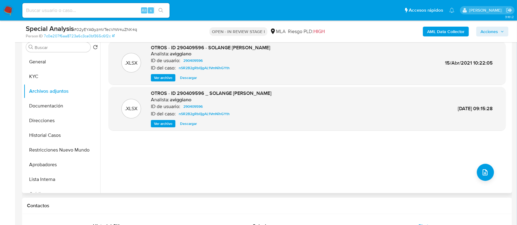
click at [158, 76] on span "Ver archivo" at bounding box center [163, 78] width 18 height 6
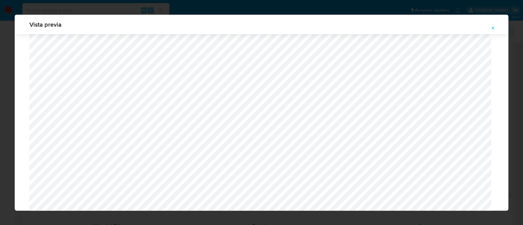
scroll to position [178, 0]
click at [495, 26] on icon "Attachment preview" at bounding box center [493, 28] width 5 height 5
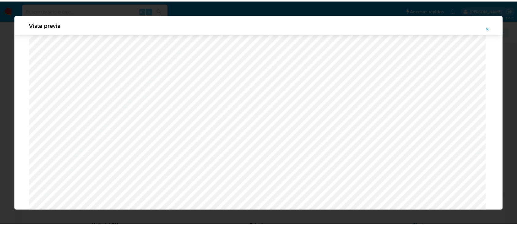
scroll to position [20, 0]
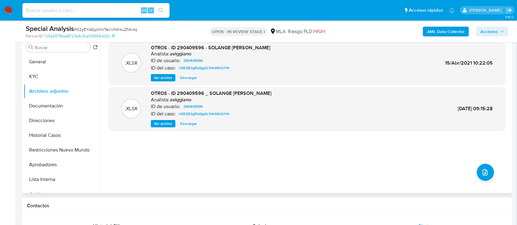
click at [448, 28] on b "AML Data Collector" at bounding box center [445, 32] width 37 height 10
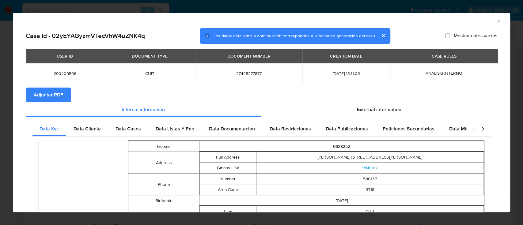
click at [67, 97] on button "Adjuntar PDF" at bounding box center [48, 95] width 45 height 15
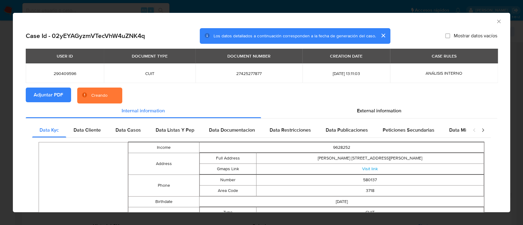
click at [496, 22] on icon "Cerrar ventana" at bounding box center [499, 21] width 6 height 6
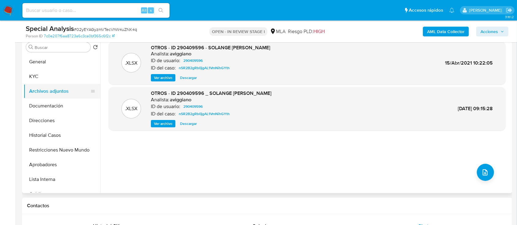
drag, startPoint x: 59, startPoint y: 62, endPoint x: 45, endPoint y: 97, distance: 38.3
click at [59, 67] on button "General" at bounding box center [62, 62] width 77 height 15
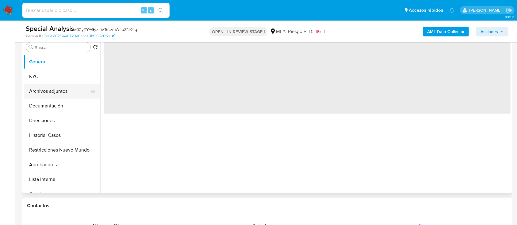
click at [49, 90] on button "Archivos adjuntos" at bounding box center [60, 91] width 72 height 15
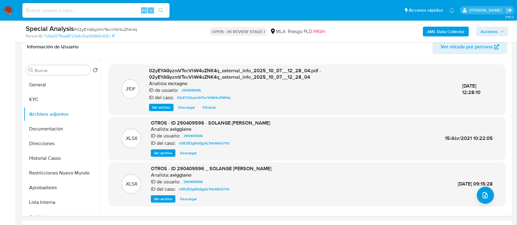
scroll to position [82, 0]
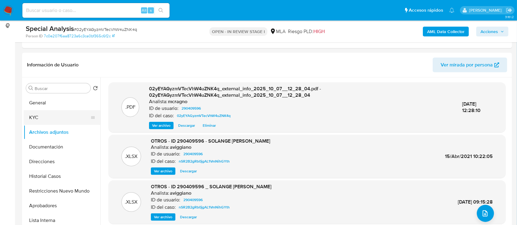
click at [33, 110] on button "KYC" at bounding box center [60, 117] width 72 height 15
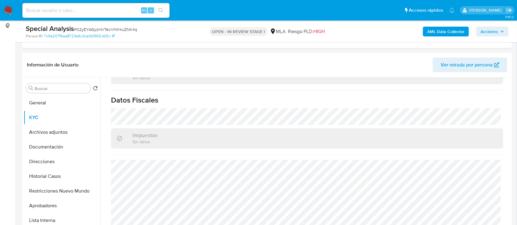
scroll to position [334, 0]
drag, startPoint x: 44, startPoint y: 160, endPoint x: 56, endPoint y: 158, distance: 11.5
click at [44, 160] on button "Direcciones" at bounding box center [60, 162] width 72 height 15
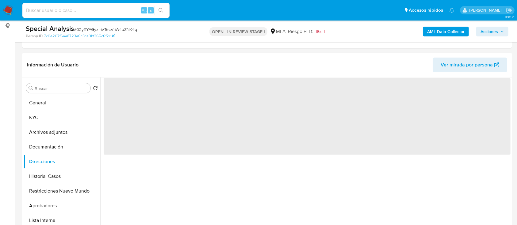
scroll to position [0, 0]
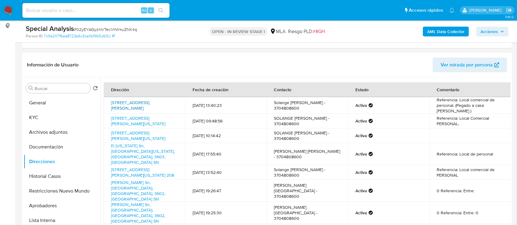
click at [144, 105] on link "Calle 9 De Julio Sn, Libertador General San Martín, Chaco, 3509, Argentina SN" at bounding box center [130, 106] width 38 height 12
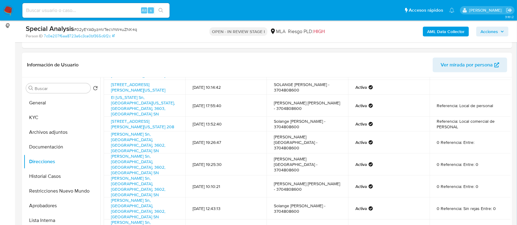
scroll to position [52, 0]
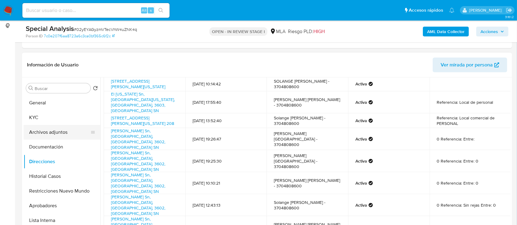
drag, startPoint x: 49, startPoint y: 117, endPoint x: 78, endPoint y: 128, distance: 30.7
click at [49, 117] on button "KYC" at bounding box center [62, 117] width 77 height 15
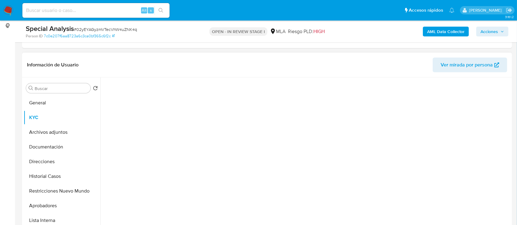
scroll to position [0, 0]
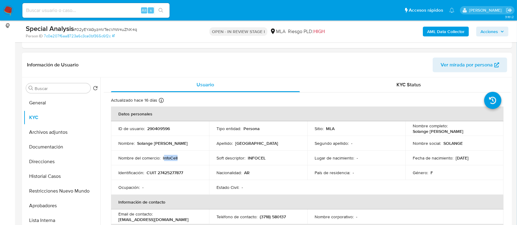
click at [190, 157] on div "Nombre del comercio : InfoCell" at bounding box center [159, 158] width 83 height 6
click at [165, 158] on p "InfoCell" at bounding box center [170, 158] width 15 height 6
click at [57, 163] on button "Direcciones" at bounding box center [62, 162] width 77 height 15
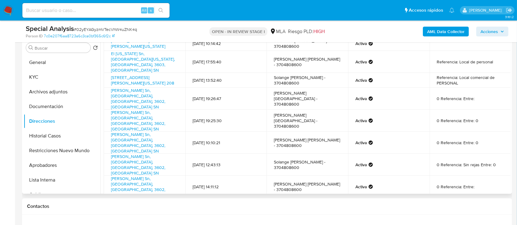
scroll to position [163, 0]
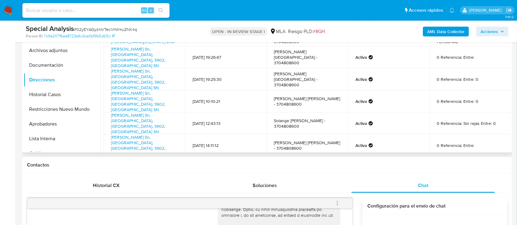
click at [294, 166] on link "2" at bounding box center [295, 171] width 10 height 10
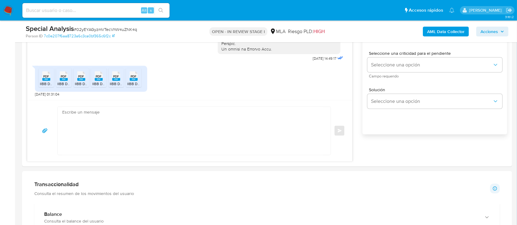
scroll to position [409, 0]
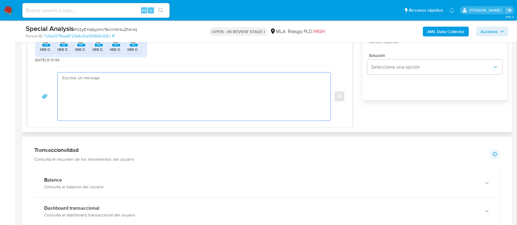
click at [214, 94] on textarea at bounding box center [192, 97] width 261 height 48
paste textarea "Hola Solange Abigail Toledo, Muchas gracias por la documentacion aportada, no o…"
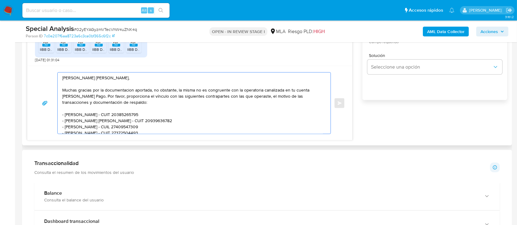
scroll to position [327, 0]
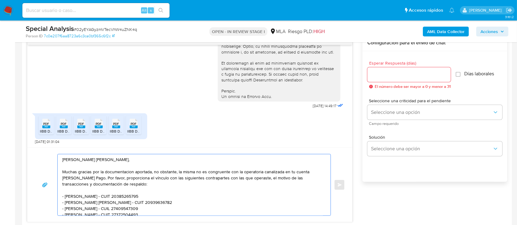
type textarea "Hola Solange Abigail Toledo, Muchas gracias por la documentacion aportada, no o…"
drag, startPoint x: 373, startPoint y: 73, endPoint x: 382, endPoint y: 95, distance: 24.4
click at [374, 73] on input "Esperar Respuesta (días)" at bounding box center [408, 75] width 83 height 8
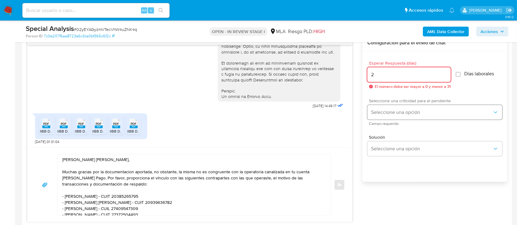
type input "2"
click at [387, 110] on span "Seleccione una opción" at bounding box center [431, 112] width 121 height 6
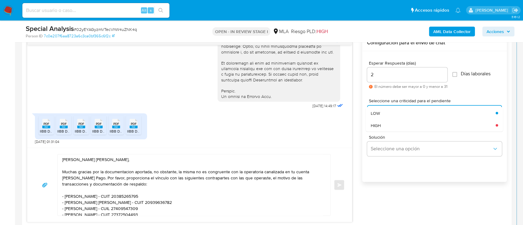
click at [377, 126] on span "HIGH" at bounding box center [376, 126] width 10 height 6
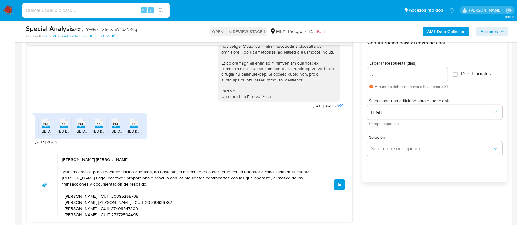
click at [337, 182] on button "Enviar" at bounding box center [339, 185] width 11 height 11
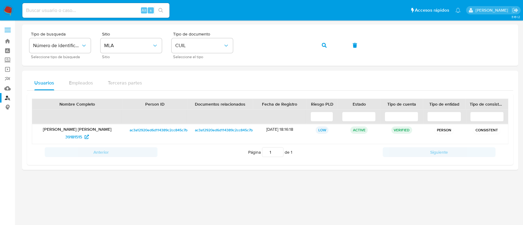
drag, startPoint x: 331, startPoint y: 46, endPoint x: 279, endPoint y: 71, distance: 58.0
click at [331, 46] on button "button" at bounding box center [324, 45] width 21 height 15
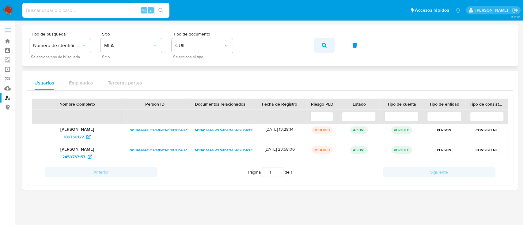
click at [329, 47] on button "button" at bounding box center [324, 45] width 21 height 15
click at [81, 140] on span "393552879" at bounding box center [74, 137] width 22 height 10
click at [326, 42] on span "button" at bounding box center [324, 45] width 5 height 13
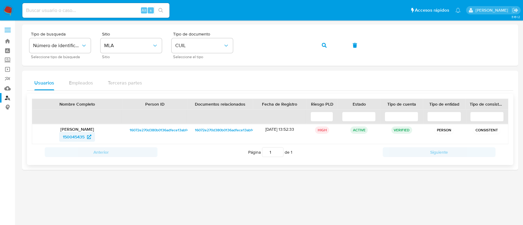
click at [77, 139] on span "150045435" at bounding box center [74, 137] width 22 height 10
click at [317, 44] on button "button" at bounding box center [324, 45] width 21 height 15
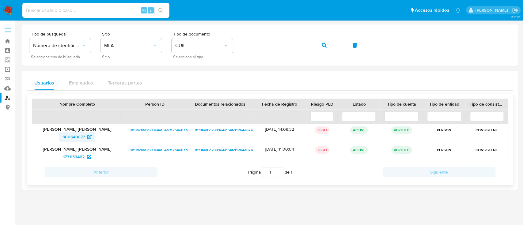
click at [86, 138] on span "300648077" at bounding box center [77, 137] width 29 height 10
drag, startPoint x: 331, startPoint y: 43, endPoint x: 329, endPoint y: 49, distance: 6.6
click at [332, 43] on button "button" at bounding box center [324, 45] width 21 height 15
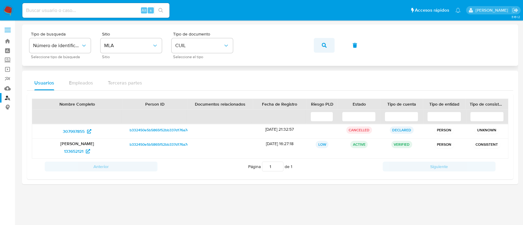
click at [324, 42] on span "button" at bounding box center [324, 45] width 5 height 13
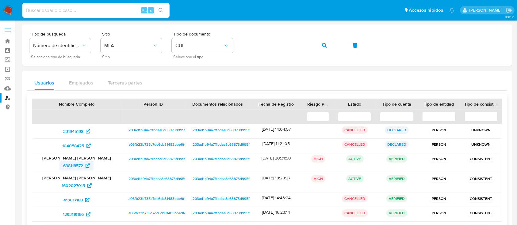
click at [76, 161] on span "698118572" at bounding box center [73, 166] width 20 height 10
click at [324, 44] on icon "button" at bounding box center [324, 45] width 5 height 5
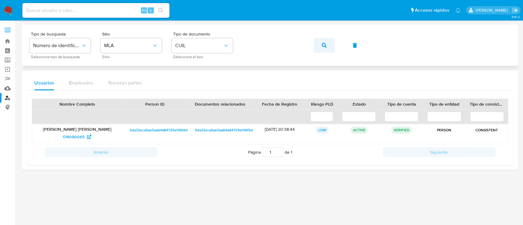
click at [326, 46] on icon "button" at bounding box center [324, 45] width 5 height 5
click at [84, 136] on span "174140553" at bounding box center [77, 137] width 27 height 10
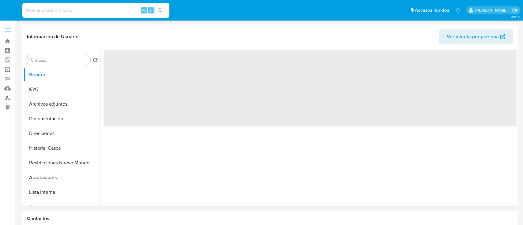
select select "10"
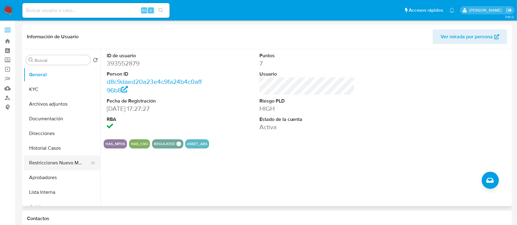
click at [62, 159] on button "Restricciones Nuevo Mundo" at bounding box center [60, 163] width 72 height 15
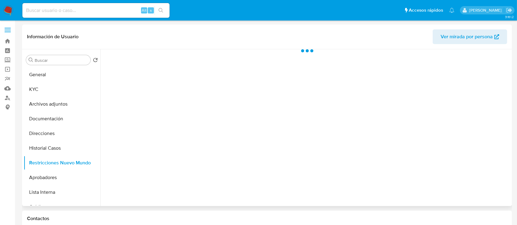
click at [450, 42] on span "Ver mirada por persona" at bounding box center [467, 36] width 52 height 15
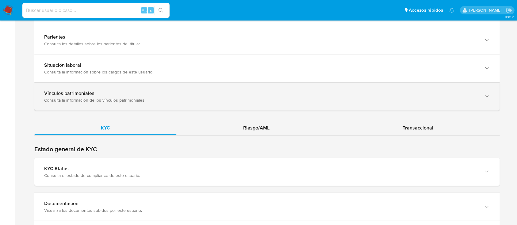
scroll to position [531, 0]
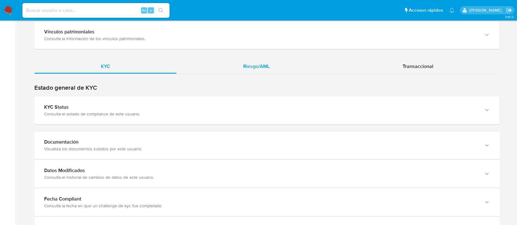
click at [273, 68] on div "Riesgo/AML" at bounding box center [256, 66] width 159 height 15
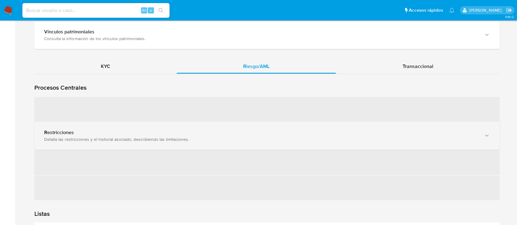
click at [97, 137] on div "Detalla las restricciones y el historial asociado, describiendo las limitacione…" at bounding box center [260, 140] width 433 height 6
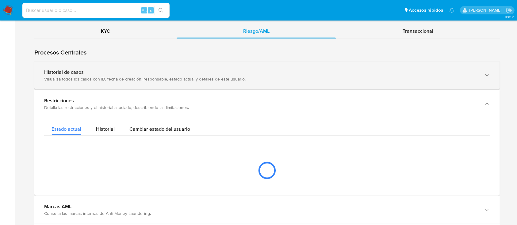
scroll to position [572, 0]
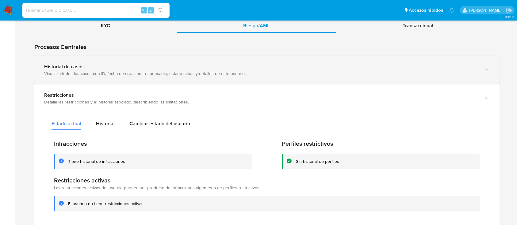
click at [119, 75] on div "Visualiza todos los casos con ID, fecha de creación, responsable, estado actual…" at bounding box center [260, 74] width 433 height 6
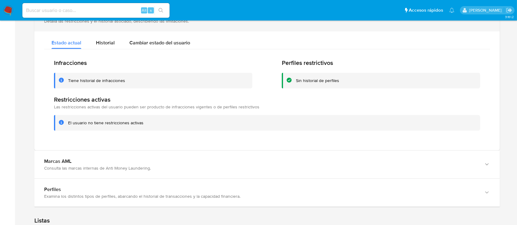
scroll to position [736, 0]
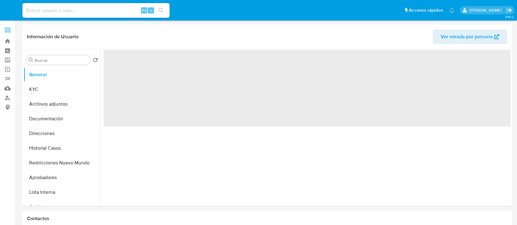
select select "10"
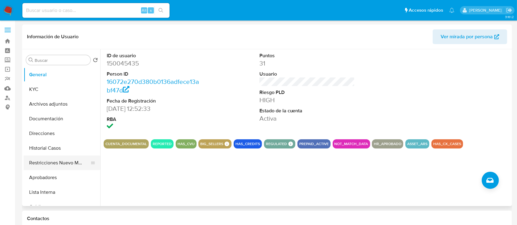
click at [61, 163] on button "Restricciones Nuevo Mundo" at bounding box center [60, 163] width 72 height 15
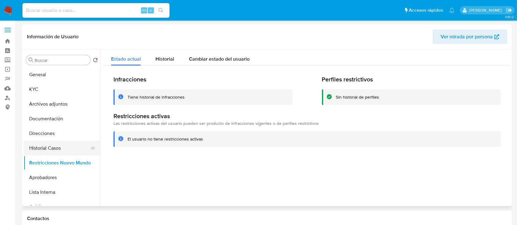
click at [67, 146] on button "Historial Casos" at bounding box center [60, 148] width 72 height 15
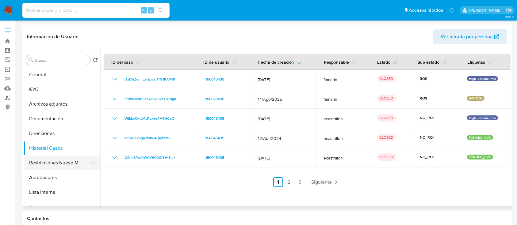
click at [60, 163] on button "Restricciones Nuevo Mundo" at bounding box center [60, 163] width 72 height 15
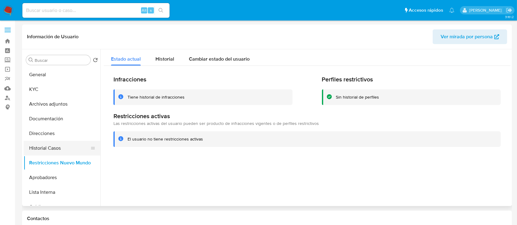
click at [64, 142] on button "Historial Casos" at bounding box center [60, 148] width 72 height 15
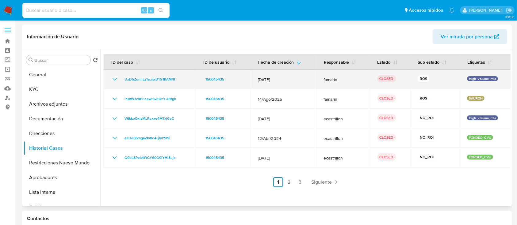
click at [112, 82] on icon "Mostrar/Ocultar" at bounding box center [114, 79] width 7 height 7
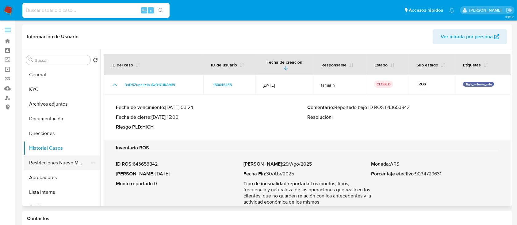
click at [72, 165] on button "Restricciones Nuevo Mundo" at bounding box center [60, 163] width 72 height 15
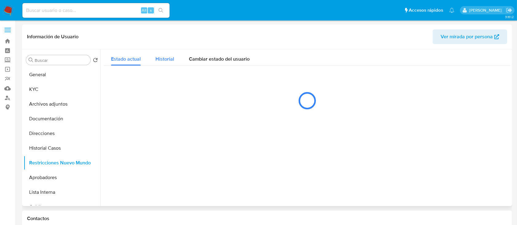
click at [159, 55] on div "Historial" at bounding box center [164, 57] width 19 height 16
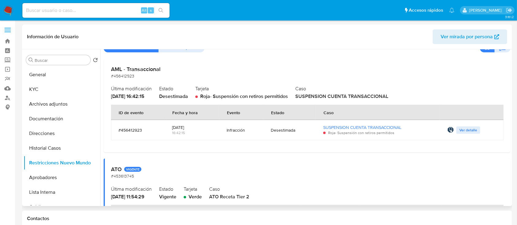
scroll to position [41, 0]
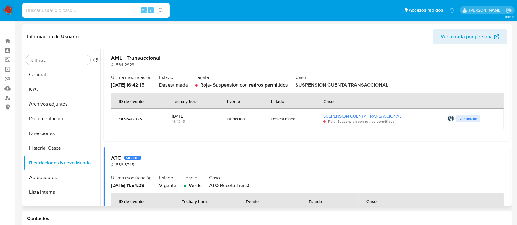
click at [279, 118] on div "Desestimada" at bounding box center [290, 119] width 38 height 6
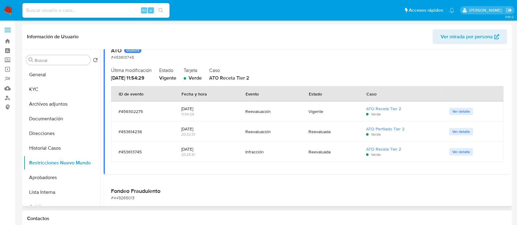
scroll to position [82, 0]
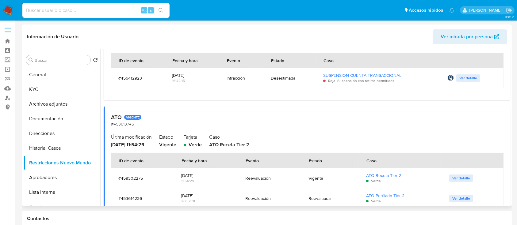
drag, startPoint x: 460, startPoint y: 76, endPoint x: 414, endPoint y: 111, distance: 57.5
click at [460, 76] on span "Ver detalle" at bounding box center [468, 78] width 18 height 6
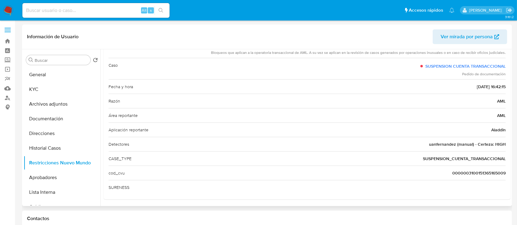
scroll to position [52, 0]
drag, startPoint x: 55, startPoint y: 106, endPoint x: 58, endPoint y: 102, distance: 4.6
click at [55, 106] on button "Archivos adjuntos" at bounding box center [60, 104] width 72 height 15
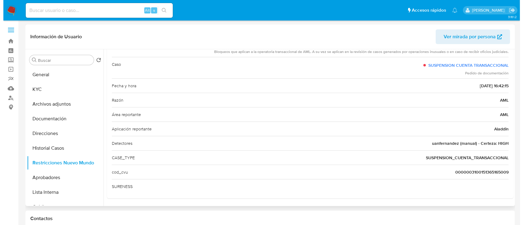
scroll to position [0, 0]
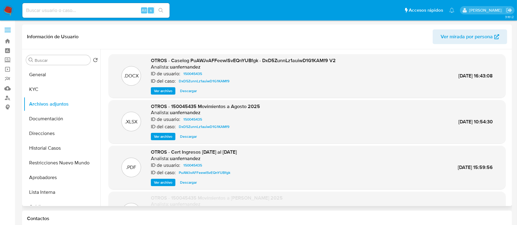
click at [163, 91] on span "Ver archivo" at bounding box center [163, 91] width 18 height 6
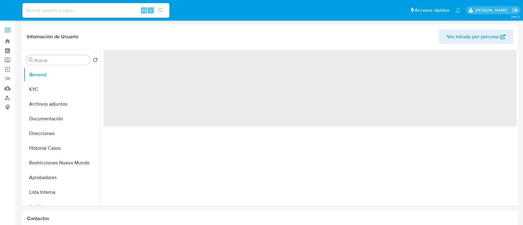
select select "10"
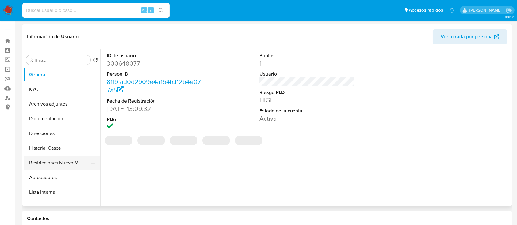
click at [53, 164] on button "Restricciones Nuevo Mundo" at bounding box center [60, 163] width 72 height 15
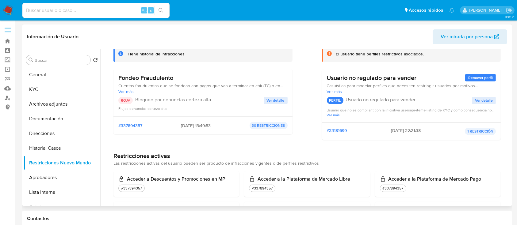
scroll to position [123, 0]
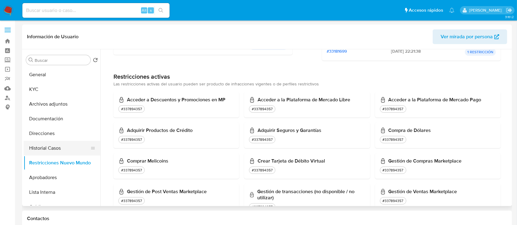
click at [59, 145] on button "Historial Casos" at bounding box center [60, 148] width 72 height 15
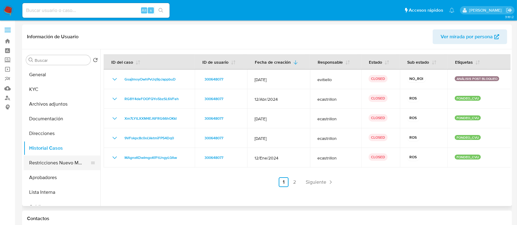
click at [58, 167] on button "Restricciones Nuevo Mundo" at bounding box center [60, 163] width 72 height 15
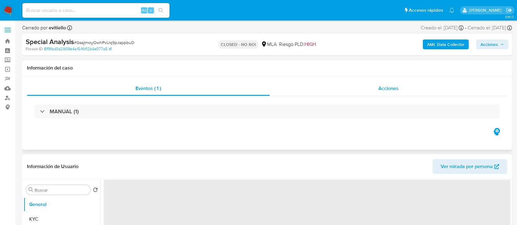
click at [394, 89] on span "Acciones" at bounding box center [388, 88] width 20 height 7
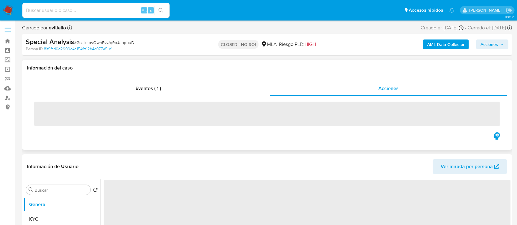
select select "10"
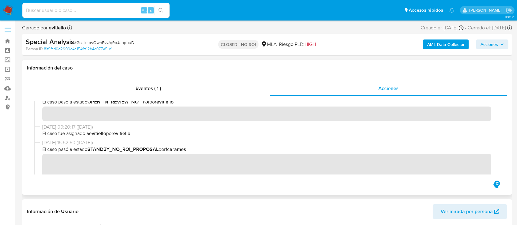
scroll to position [82, 0]
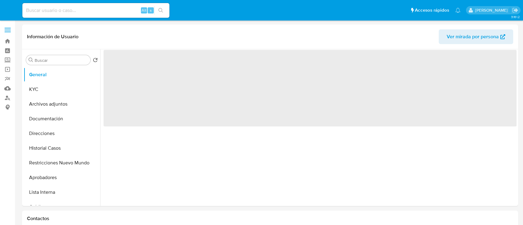
select select "10"
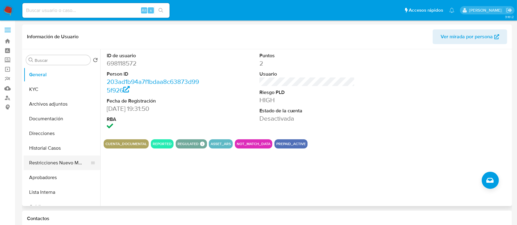
click at [61, 159] on button "Restricciones Nuevo Mundo" at bounding box center [60, 163] width 72 height 15
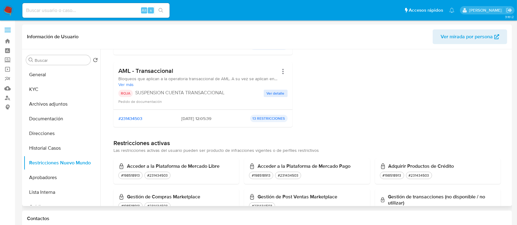
scroll to position [41, 0]
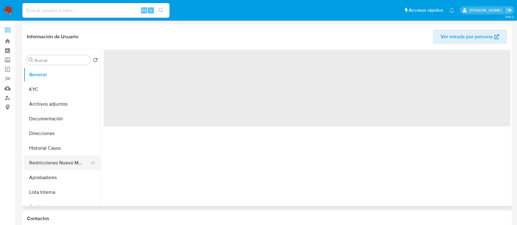
click at [60, 166] on button "Restricciones Nuevo Mundo" at bounding box center [60, 163] width 72 height 15
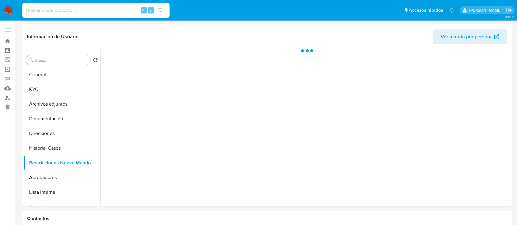
select select "10"
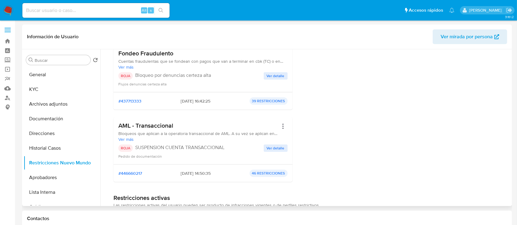
scroll to position [123, 0]
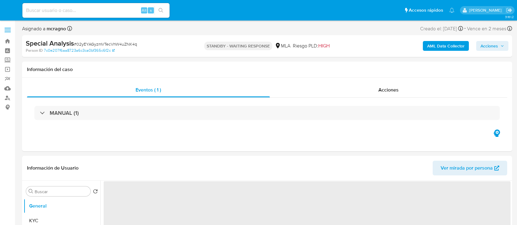
select select "10"
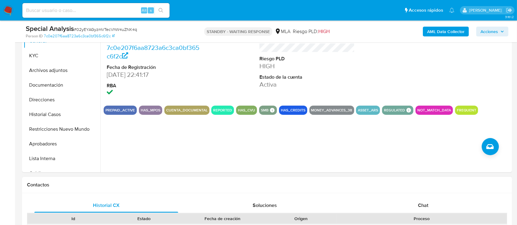
scroll to position [204, 0]
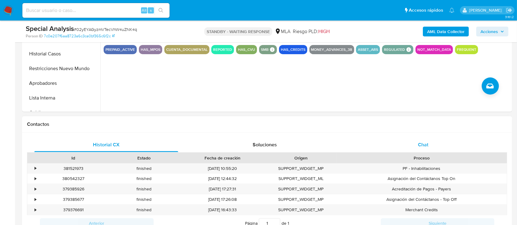
click at [443, 146] on div "Chat" at bounding box center [423, 145] width 144 height 15
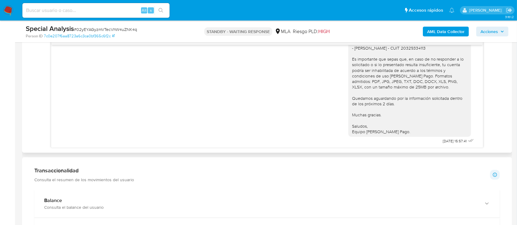
scroll to position [458, 0]
drag, startPoint x: 429, startPoint y: 140, endPoint x: 449, endPoint y: 140, distance: 20.2
click at [449, 140] on div "[PERSON_NAME], Muchas gracias por la documentacion aportada, no obstante, la mi…" at bounding box center [411, 58] width 127 height 174
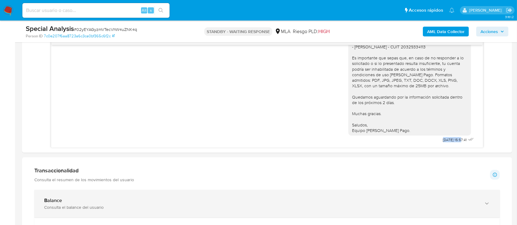
copy span "[DATE]"
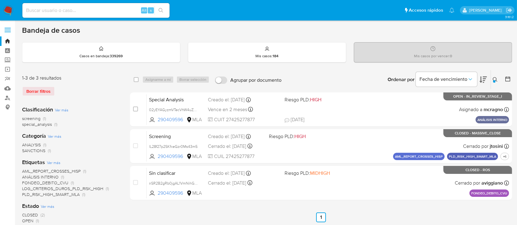
click at [496, 79] on icon at bounding box center [495, 79] width 5 height 5
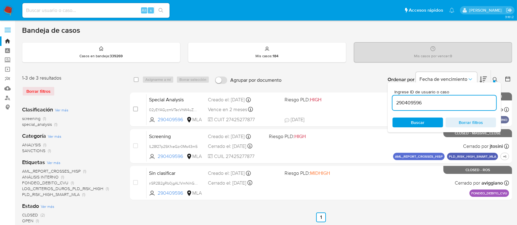
click at [456, 102] on input "290409596" at bounding box center [444, 103] width 104 height 8
type input "635490524"
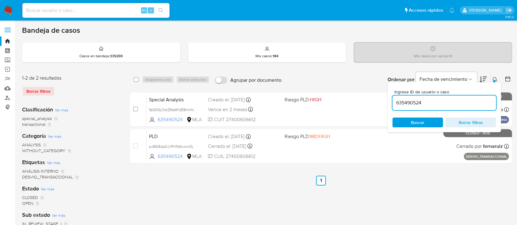
click at [495, 80] on icon at bounding box center [495, 79] width 5 height 5
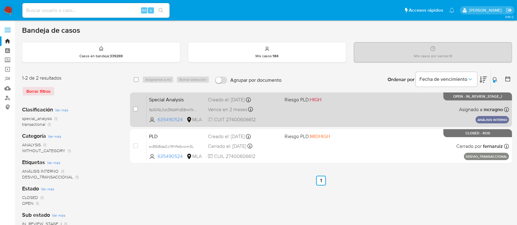
click at [387, 108] on div "Special Analysis 9p506L0ztZMpW1dE8mhNg6vI 635490524 MLA Riesgo PLD: HIGH Creado…" at bounding box center [328, 109] width 362 height 31
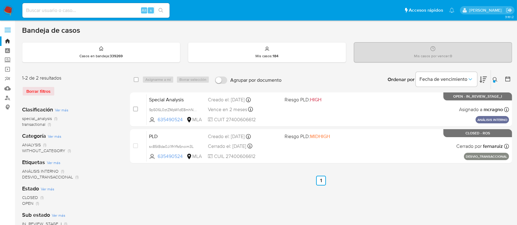
drag, startPoint x: 134, startPoint y: 108, endPoint x: 151, endPoint y: 82, distance: 30.9
click at [134, 108] on input "checkbox" at bounding box center [135, 109] width 5 height 5
checkbox input "true"
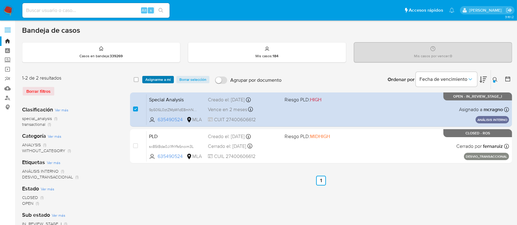
click at [153, 80] on span "Asignarme a mí" at bounding box center [157, 80] width 25 height 6
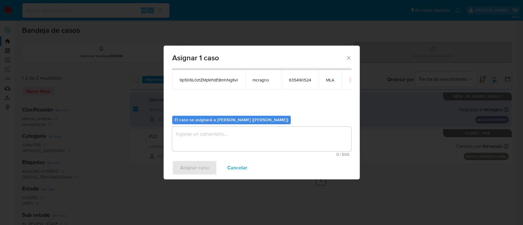
scroll to position [31, 0]
click at [203, 137] on textarea "assign-modal" at bounding box center [261, 138] width 179 height 25
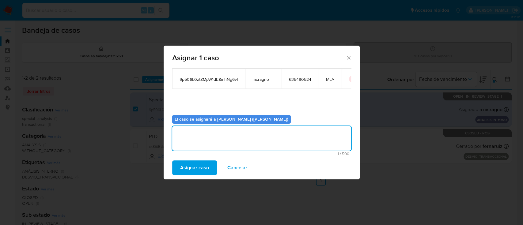
click at [195, 172] on span "Asignar caso" at bounding box center [194, 167] width 29 height 13
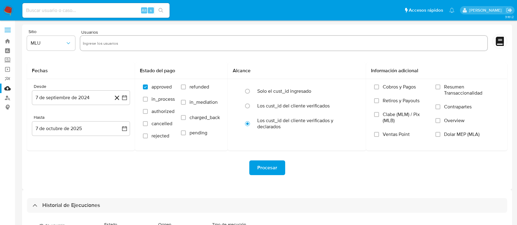
select select "10"
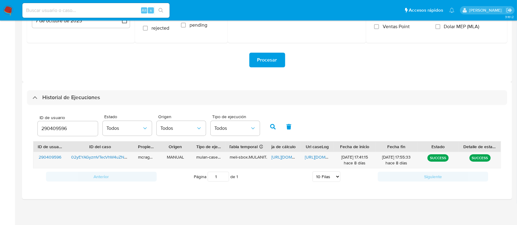
click at [45, 123] on div "290409596" at bounding box center [68, 128] width 60 height 15
click at [51, 126] on input "290409596" at bounding box center [68, 129] width 60 height 8
paste input "635490524"
type input "635490524"
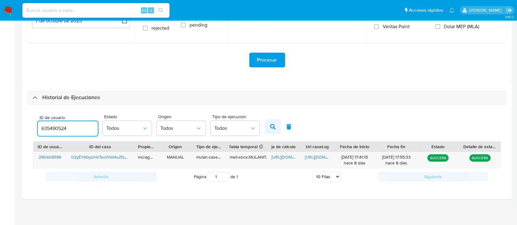
click at [267, 127] on button "button" at bounding box center [273, 127] width 16 height 15
click at [283, 158] on span "[URL][DOMAIN_NAME]" at bounding box center [292, 157] width 42 height 6
click at [308, 157] on span "[URL][DOMAIN_NAME]" at bounding box center [326, 157] width 42 height 6
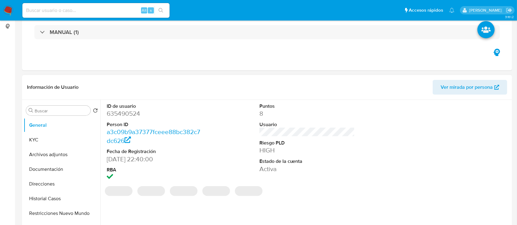
select select "10"
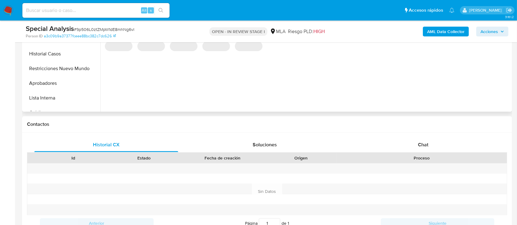
drag, startPoint x: 454, startPoint y: 148, endPoint x: 351, endPoint y: 104, distance: 111.4
click at [454, 147] on div "Chat" at bounding box center [423, 145] width 144 height 15
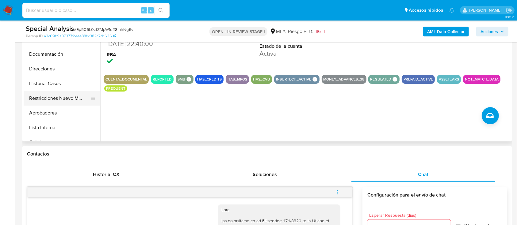
scroll to position [143, 0]
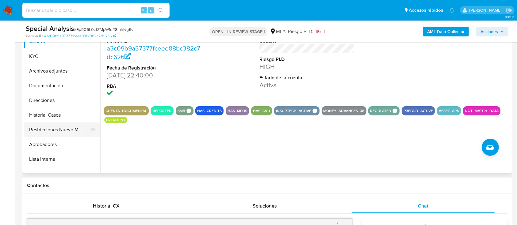
click at [63, 126] on button "Restricciones Nuevo Mundo" at bounding box center [60, 130] width 72 height 15
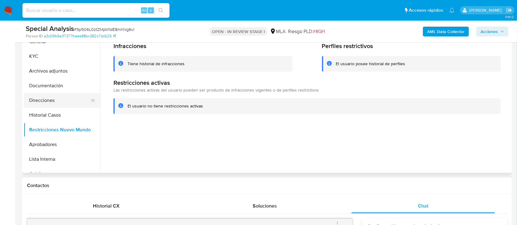
drag, startPoint x: 45, startPoint y: 86, endPoint x: 81, endPoint y: 105, distance: 40.4
click at [49, 88] on button "Documentación" at bounding box center [62, 85] width 77 height 15
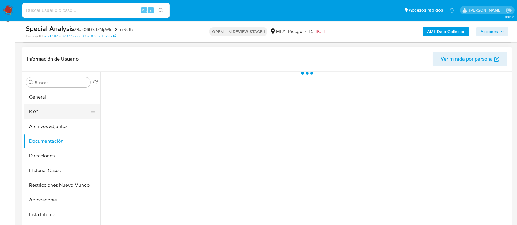
scroll to position [61, 0]
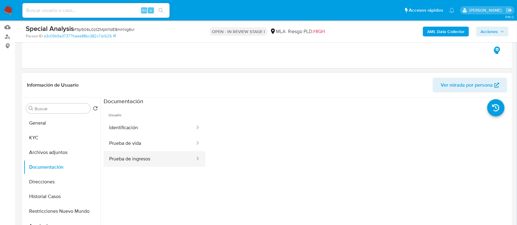
drag, startPoint x: 158, startPoint y: 160, endPoint x: 179, endPoint y: 162, distance: 21.2
click at [158, 160] on button "Prueba de ingresos" at bounding box center [150, 159] width 92 height 16
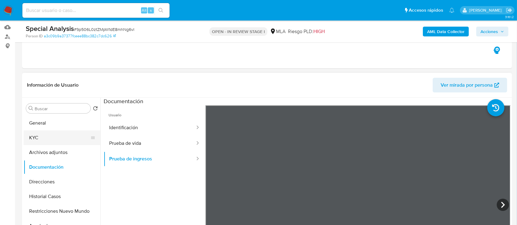
click at [64, 134] on button "KYC" at bounding box center [60, 138] width 72 height 15
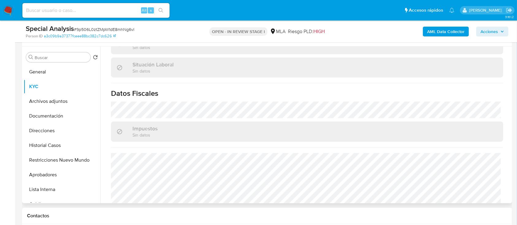
scroll to position [327, 0]
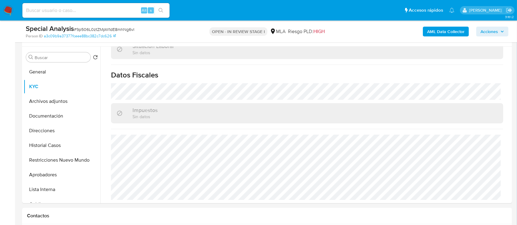
click at [435, 33] on b "AML Data Collector" at bounding box center [445, 32] width 37 height 10
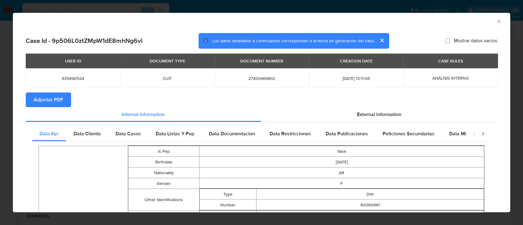
drag, startPoint x: 39, startPoint y: 101, endPoint x: 173, endPoint y: 2, distance: 167.0
click at [40, 101] on span "Adjuntar PDF" at bounding box center [48, 99] width 29 height 13
click at [496, 21] on icon "Cerrar ventana" at bounding box center [499, 21] width 6 height 6
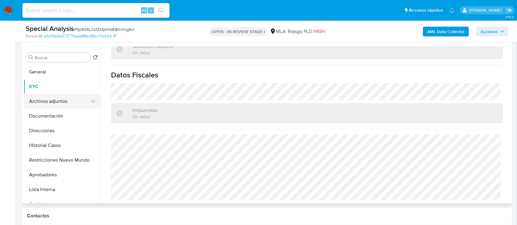
click at [69, 97] on button "Archivos adjuntos" at bounding box center [60, 101] width 72 height 15
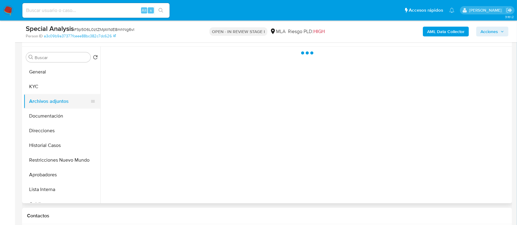
scroll to position [0, 0]
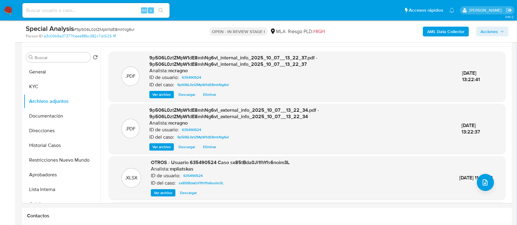
drag, startPoint x: 65, startPoint y: 131, endPoint x: 127, endPoint y: 10, distance: 135.7
click at [65, 132] on button "Direcciones" at bounding box center [62, 131] width 77 height 15
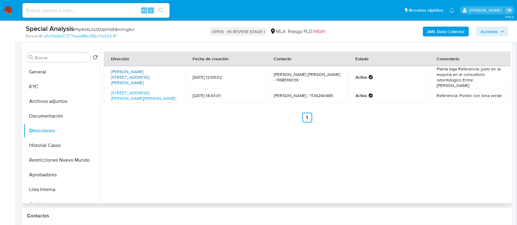
click at [149, 71] on link "Altube 5086, Jose Clemente Paz, Buenos Aires, 1665, Argentina 5086" at bounding box center [130, 77] width 38 height 17
click at [61, 139] on button "Historial Casos" at bounding box center [60, 145] width 72 height 15
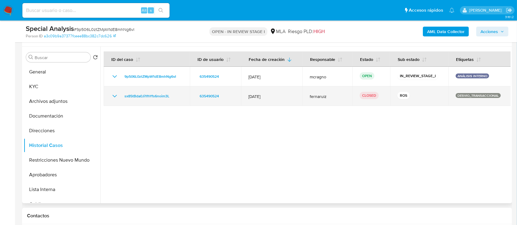
click at [115, 94] on icon "Mostrar/Ocultar" at bounding box center [114, 96] width 7 height 7
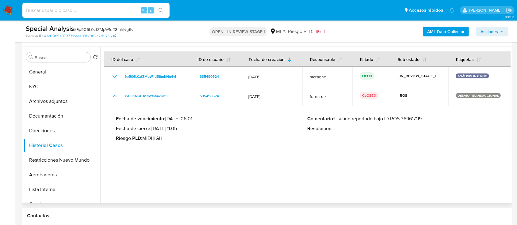
click at [410, 120] on p "Comentario : Usuario reportado bajo ID ROS 369617119" at bounding box center [402, 119] width 191 height 6
click at [123, 113] on div "Fecha de vencimiento : 10/10/2022 06:01 Fecha de cierre : 15/11/2022 11:05 Ries…" at bounding box center [307, 129] width 383 height 36
drag, startPoint x: 159, startPoint y: 126, endPoint x: 176, endPoint y: 129, distance: 16.7
click at [176, 129] on p "Fecha de cierre : 15/11/2022 11:05" at bounding box center [211, 129] width 191 height 6
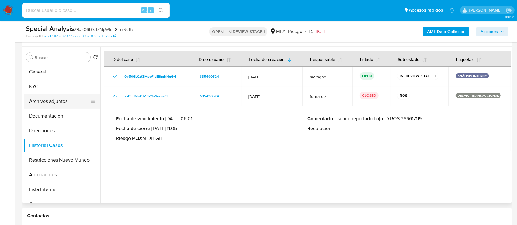
click at [42, 100] on button "Archivos adjuntos" at bounding box center [60, 101] width 72 height 15
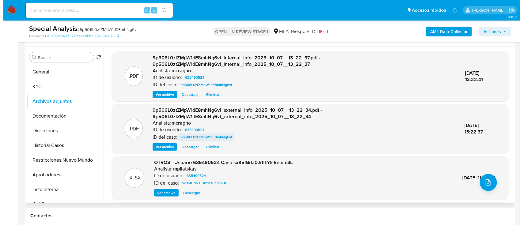
scroll to position [65, 0]
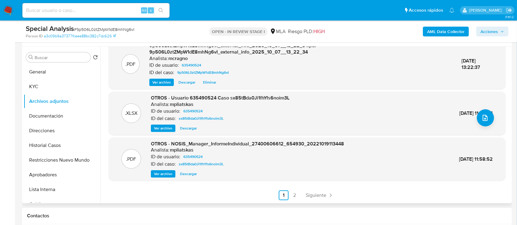
click at [164, 129] on span "Ver archivo" at bounding box center [163, 128] width 18 height 6
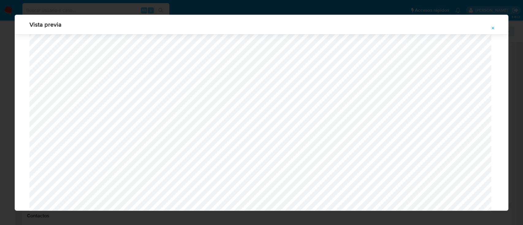
scroll to position [462, 0]
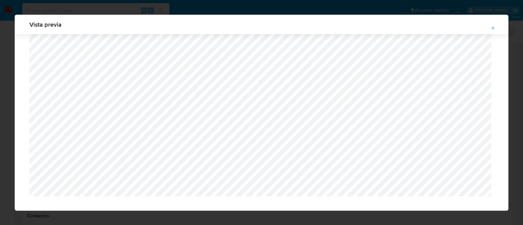
click at [494, 26] on icon "Attachment preview" at bounding box center [493, 28] width 5 height 5
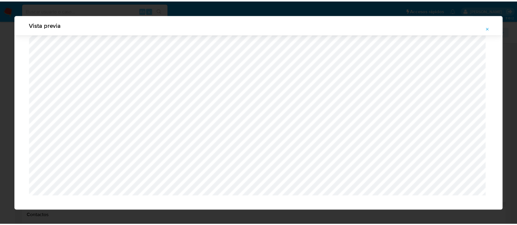
scroll to position [20, 0]
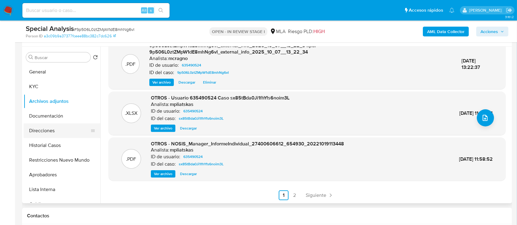
drag, startPoint x: 57, startPoint y: 131, endPoint x: 67, endPoint y: 133, distance: 9.6
click at [57, 131] on button "Direcciones" at bounding box center [60, 131] width 72 height 15
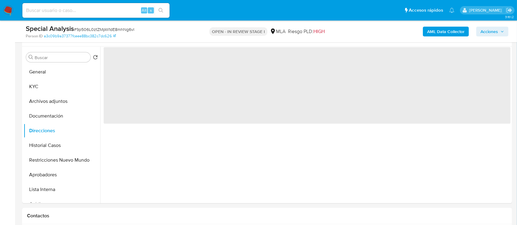
scroll to position [0, 0]
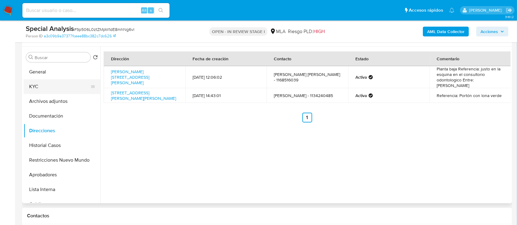
click at [47, 82] on button "KYC" at bounding box center [60, 86] width 72 height 15
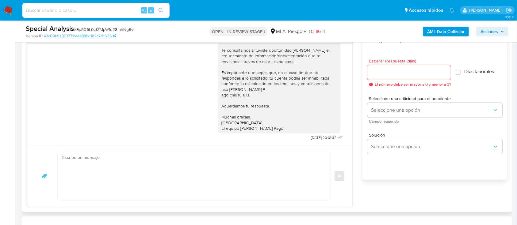
scroll to position [358, 0]
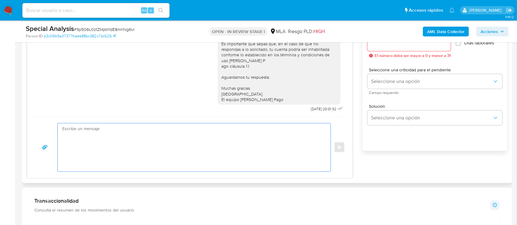
click at [186, 134] on textarea at bounding box center [192, 148] width 261 height 48
paste textarea "Hola XXX, Al analizar tu caso se encontraron algunas inconsistencias, por este …"
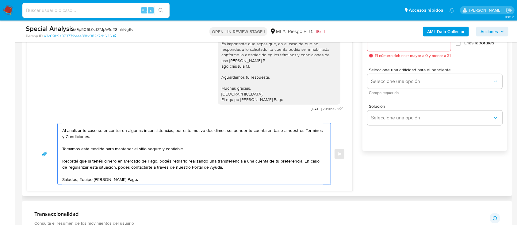
scroll to position [0, 0]
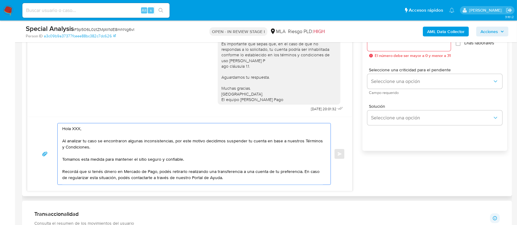
click at [116, 131] on textarea "Hola XXX, Al analizar tu caso se encontraron algunas inconsistencias, por este …" at bounding box center [192, 154] width 261 height 61
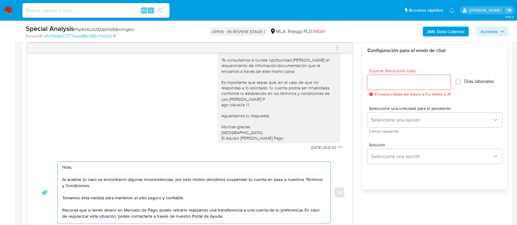
scroll to position [276, 0]
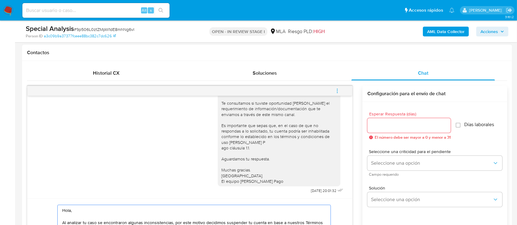
type textarea "Hola, Al analizar tu caso se encontraron algunas inconsistencias, por este moti…"
click at [373, 128] on input "Esperar Respuesta (días)" at bounding box center [408, 126] width 83 height 8
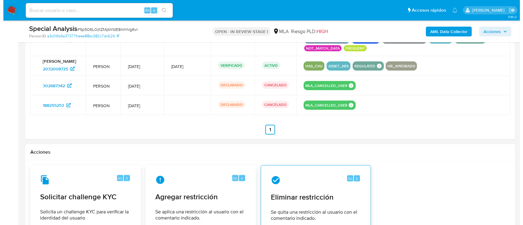
scroll to position [974, 0]
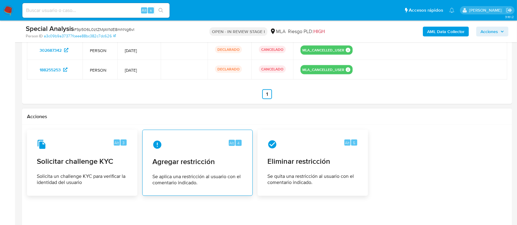
type input "0"
click at [167, 163] on span "Agregar restricción" at bounding box center [197, 161] width 90 height 9
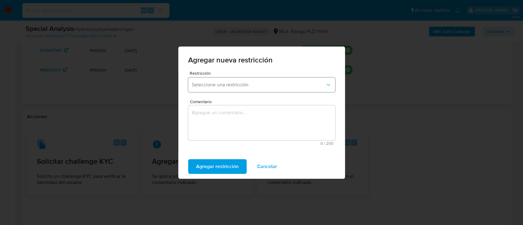
click at [227, 84] on span "Seleccione una restricción" at bounding box center [259, 85] width 134 height 6
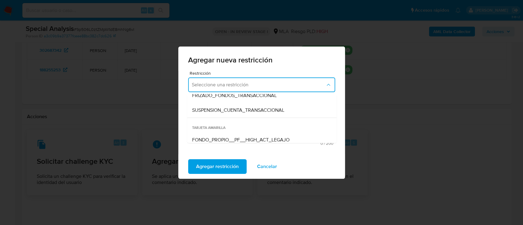
scroll to position [82, 0]
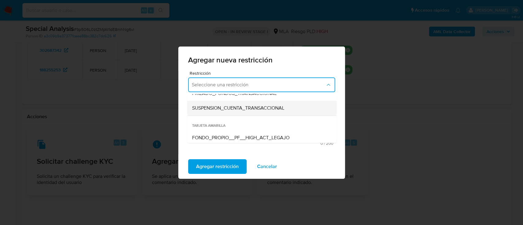
click at [235, 112] on div "SUSPENSION_CUENTA_TRANSACCIONAL" at bounding box center [260, 108] width 136 height 15
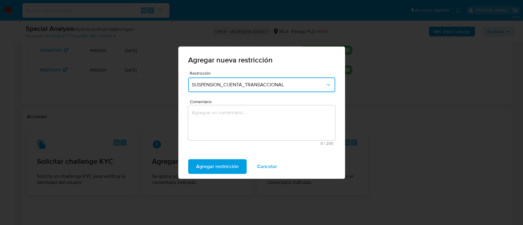
click at [236, 130] on textarea "Comentario" at bounding box center [261, 122] width 147 height 35
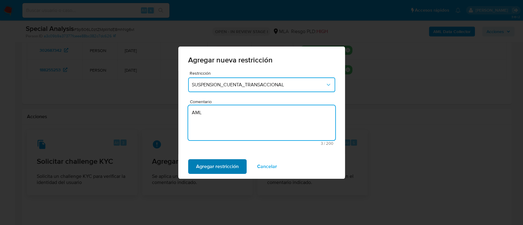
type textarea "AML"
drag, startPoint x: 199, startPoint y: 164, endPoint x: 223, endPoint y: 162, distance: 24.9
click at [199, 164] on span "Agregar restricción" at bounding box center [217, 166] width 43 height 13
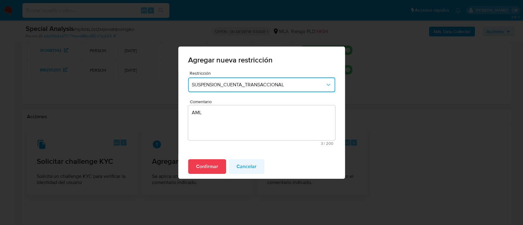
click at [233, 169] on button "Cancelar" at bounding box center [247, 166] width 36 height 15
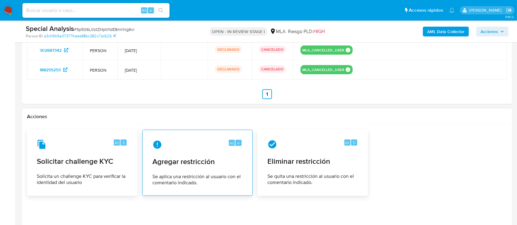
click at [203, 169] on div "Alt 4 Agregar restricción Se aplica una restricción al usuario con el comentari…" at bounding box center [197, 163] width 100 height 56
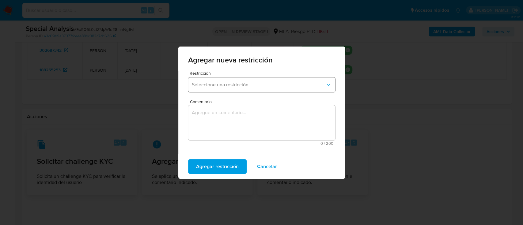
click at [241, 89] on button "Seleccione una restricción" at bounding box center [261, 85] width 147 height 15
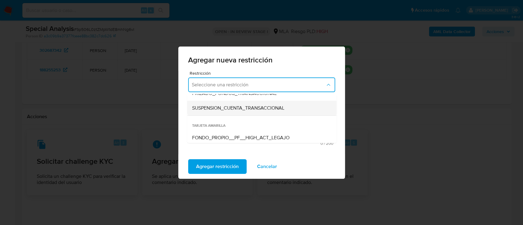
click at [243, 113] on div "SUSPENSION_CUENTA_TRANSACCIONAL" at bounding box center [260, 108] width 136 height 15
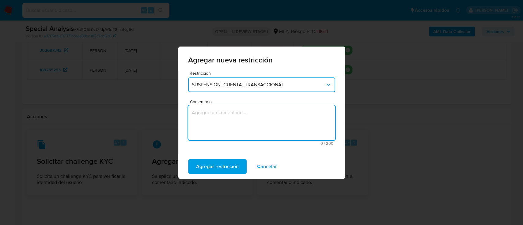
click at [237, 127] on textarea "Comentario" at bounding box center [261, 122] width 147 height 35
type textarea "AML"
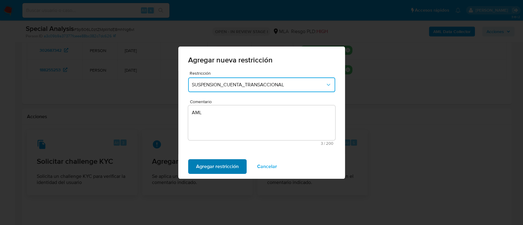
click at [213, 166] on span "Agregar restricción" at bounding box center [217, 166] width 43 height 13
click at [208, 170] on span "Confirmar" at bounding box center [207, 166] width 22 height 13
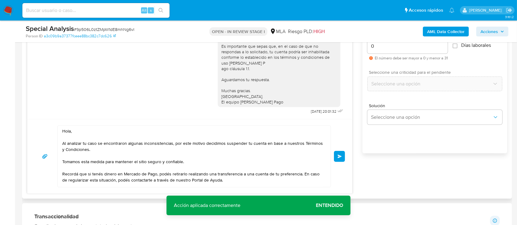
scroll to position [320, 0]
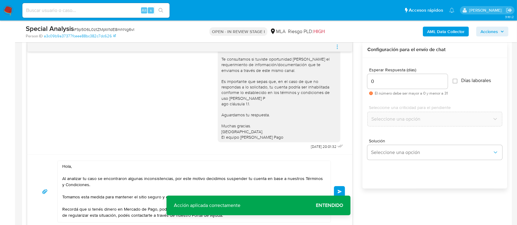
click at [341, 192] on span "Enviar" at bounding box center [340, 192] width 4 height 4
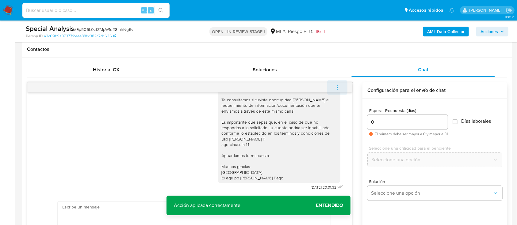
scroll to position [481, 0]
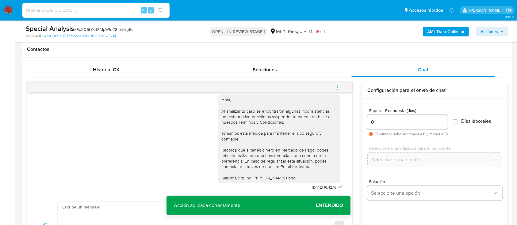
click at [340, 86] on button "menu-action" at bounding box center [337, 87] width 20 height 15
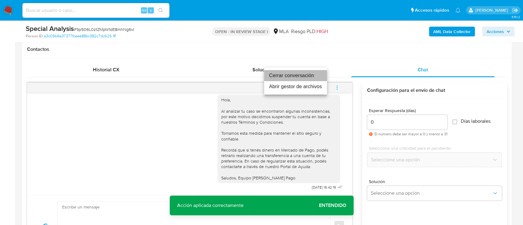
click at [305, 75] on li "Cerrar conversación" at bounding box center [295, 75] width 63 height 11
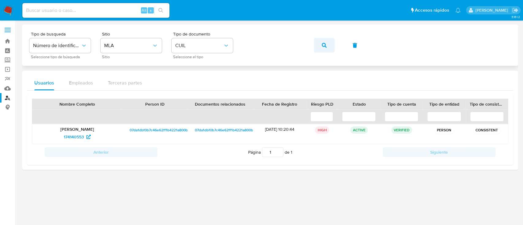
click at [327, 42] on button "button" at bounding box center [324, 45] width 21 height 15
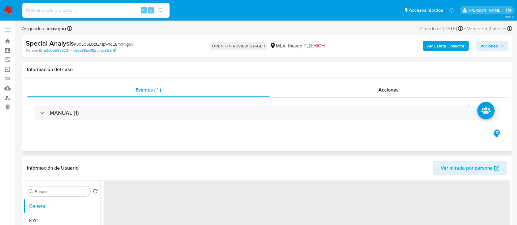
select select "10"
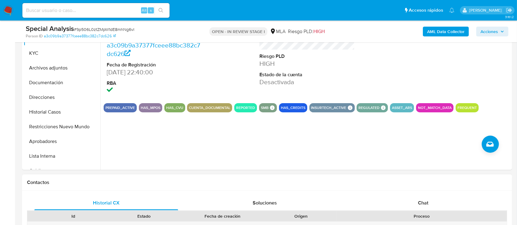
scroll to position [163, 0]
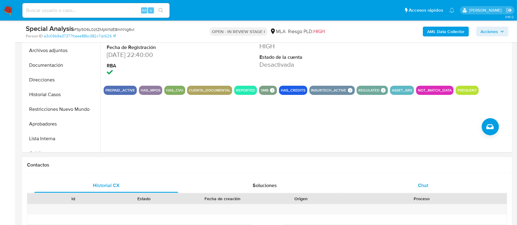
click at [446, 186] on div "Chat" at bounding box center [423, 185] width 144 height 15
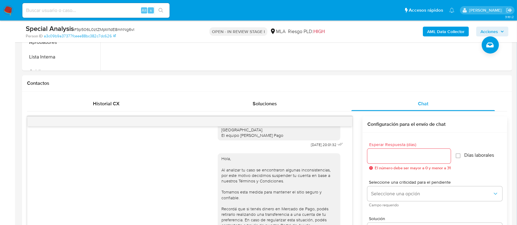
scroll to position [214, 0]
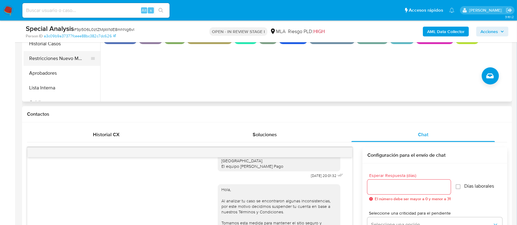
click at [56, 56] on button "Restricciones Nuevo Mundo" at bounding box center [60, 58] width 72 height 15
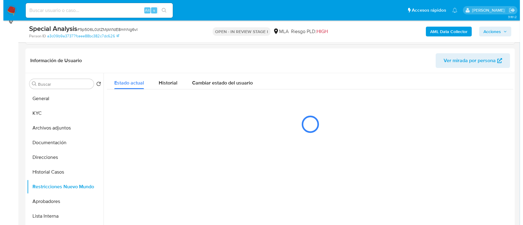
scroll to position [103, 0]
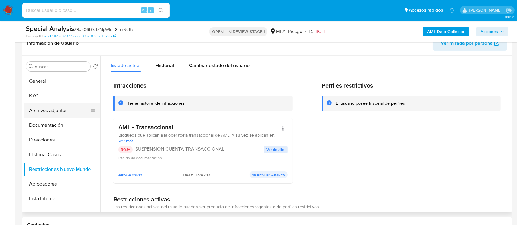
click at [49, 107] on button "Archivos adjuntos" at bounding box center [60, 110] width 72 height 15
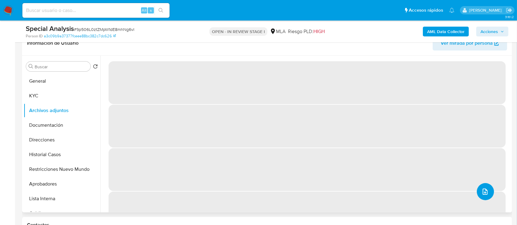
click at [486, 193] on icon "upload-file" at bounding box center [484, 191] width 7 height 7
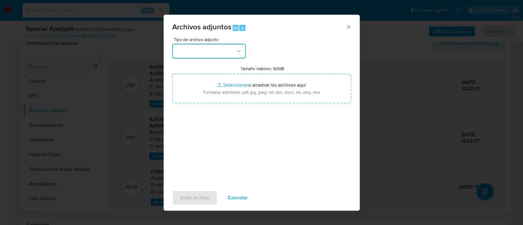
click at [217, 53] on button "button" at bounding box center [209, 51] width 74 height 15
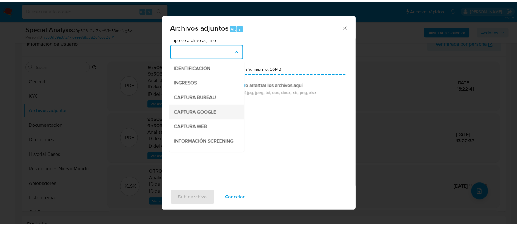
scroll to position [41, 0]
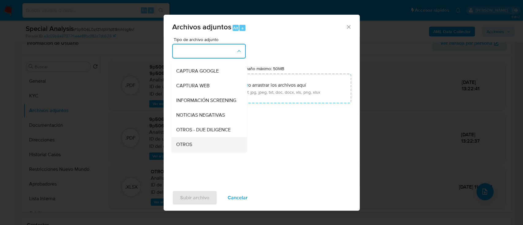
click at [195, 146] on div "OTROS" at bounding box center [207, 144] width 63 height 15
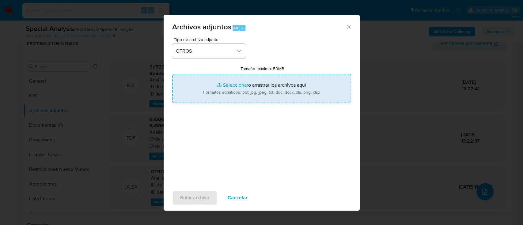
click at [250, 93] on input "Tamaño máximo: 50MB Seleccionar archivos" at bounding box center [261, 88] width 179 height 29
type input "C:\fakepath\635490524 - Movimientos.xlsx"
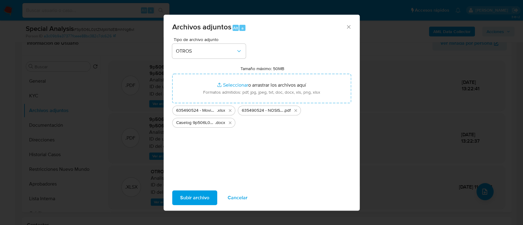
click at [192, 199] on span "Subir archivo" at bounding box center [194, 197] width 29 height 13
click at [200, 200] on span "Subir archivo" at bounding box center [194, 197] width 29 height 13
click at [197, 200] on span "Subir archivo" at bounding box center [194, 197] width 29 height 13
click at [349, 28] on icon "Cerrar" at bounding box center [349, 27] width 6 height 6
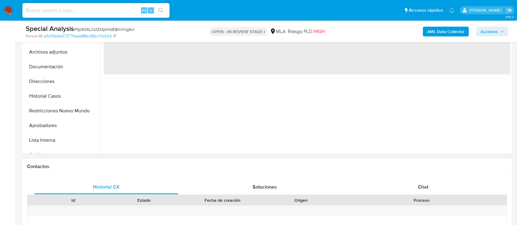
scroll to position [123, 0]
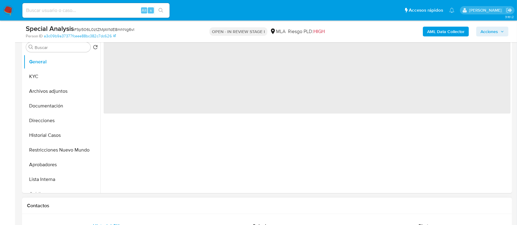
select select "10"
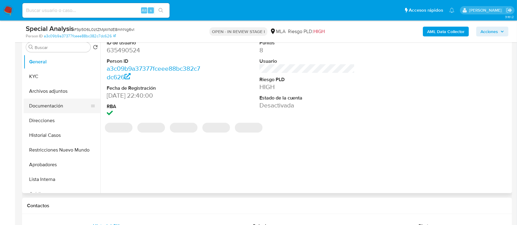
drag, startPoint x: 50, startPoint y: 93, endPoint x: 88, endPoint y: 108, distance: 40.8
click at [50, 93] on button "Archivos adjuntos" at bounding box center [62, 91] width 77 height 15
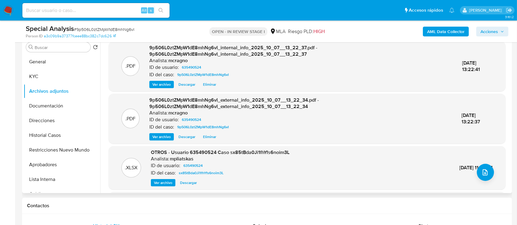
scroll to position [65, 0]
